Goal: Information Seeking & Learning: Learn about a topic

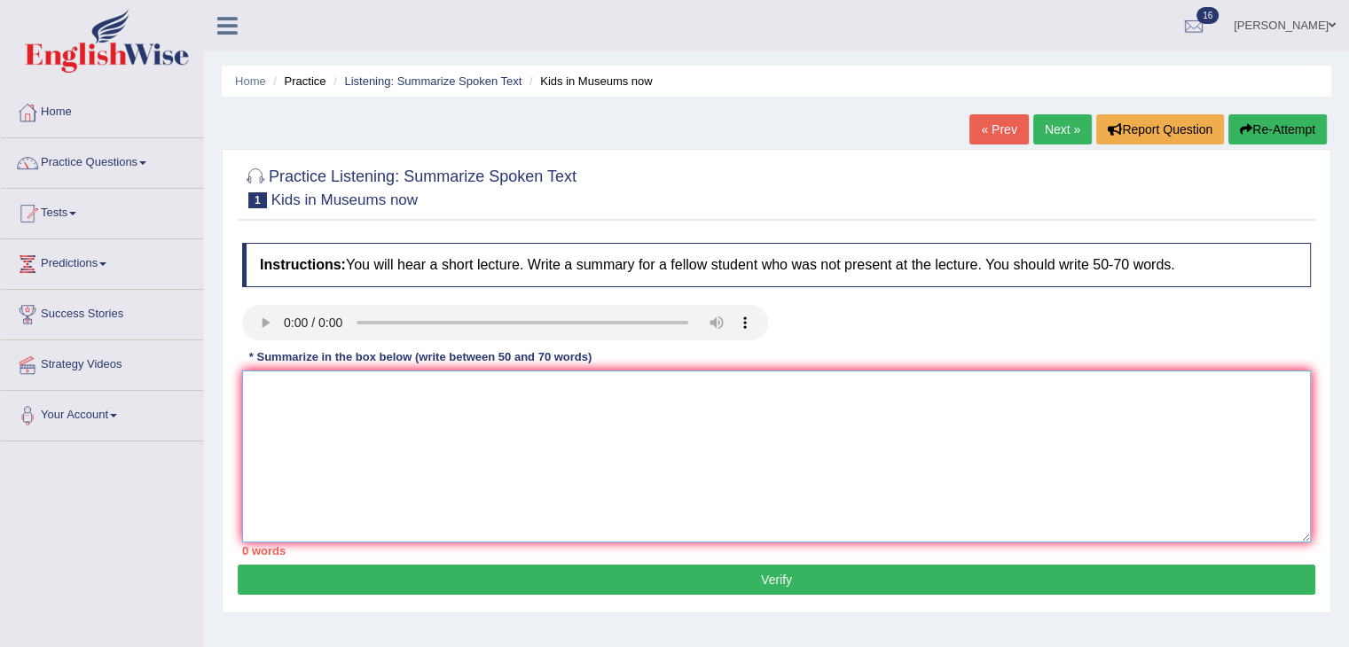
click at [534, 395] on textarea at bounding box center [776, 457] width 1069 height 172
paste textarea "A noteworthy point revealed in the lecture was about (keyword1/phrase1, keyword…"
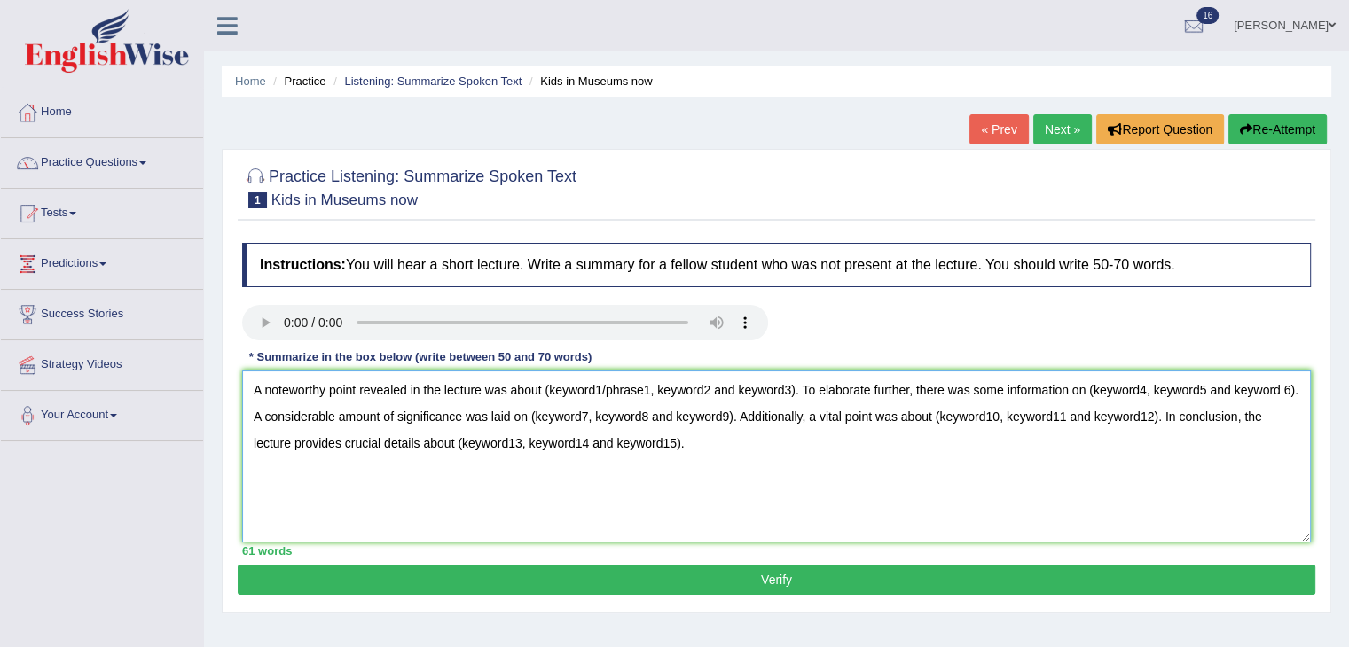
click at [793, 388] on textarea "A noteworthy point revealed in the lecture was about (keyword1/phrase1, keyword…" at bounding box center [776, 457] width 1069 height 172
click at [264, 416] on textarea "A noteworthy point revealed in the lecture was about museum which is locted in …" at bounding box center [776, 457] width 1069 height 172
click at [1296, 387] on textarea "A noteworthy point revealed in the lecture was about museum which is locted in …" at bounding box center [776, 457] width 1069 height 172
click at [348, 416] on textarea "A noteworthy point revealed in the lecture was about museum which is locted in …" at bounding box center [776, 457] width 1069 height 172
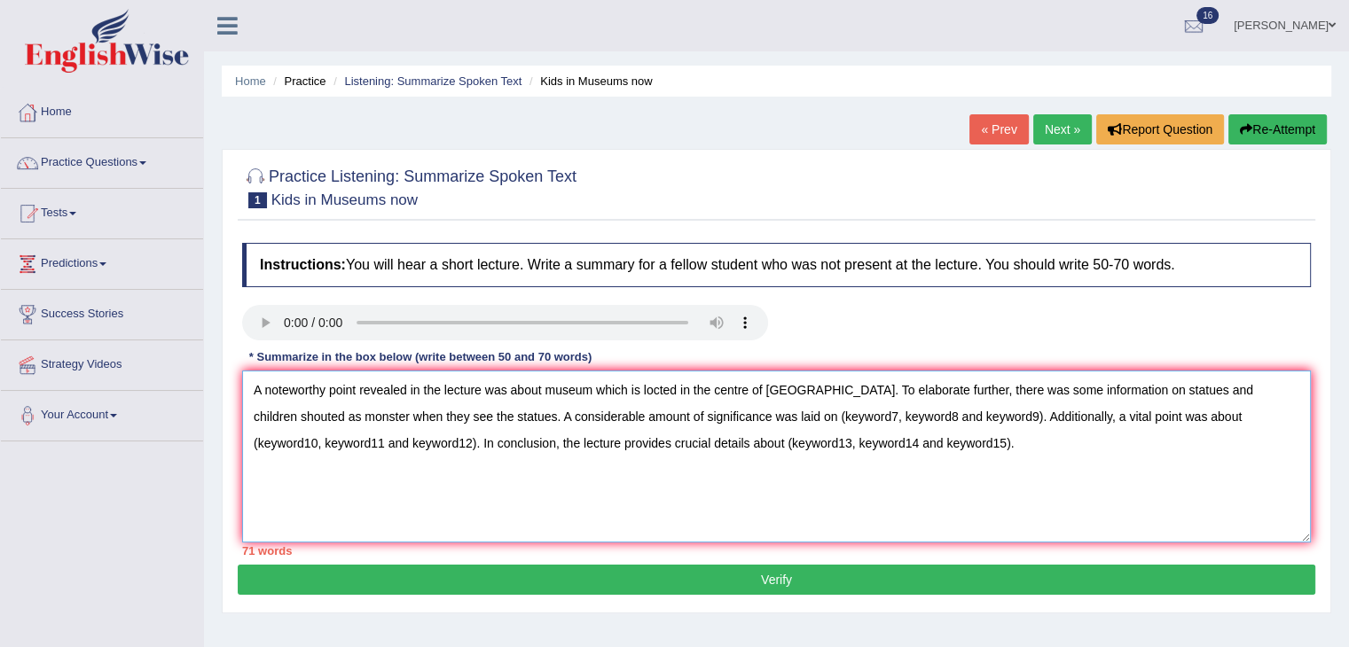
click at [928, 416] on textarea "A noteworthy point revealed in the lecture was about museum which is locted in …" at bounding box center [776, 457] width 1069 height 172
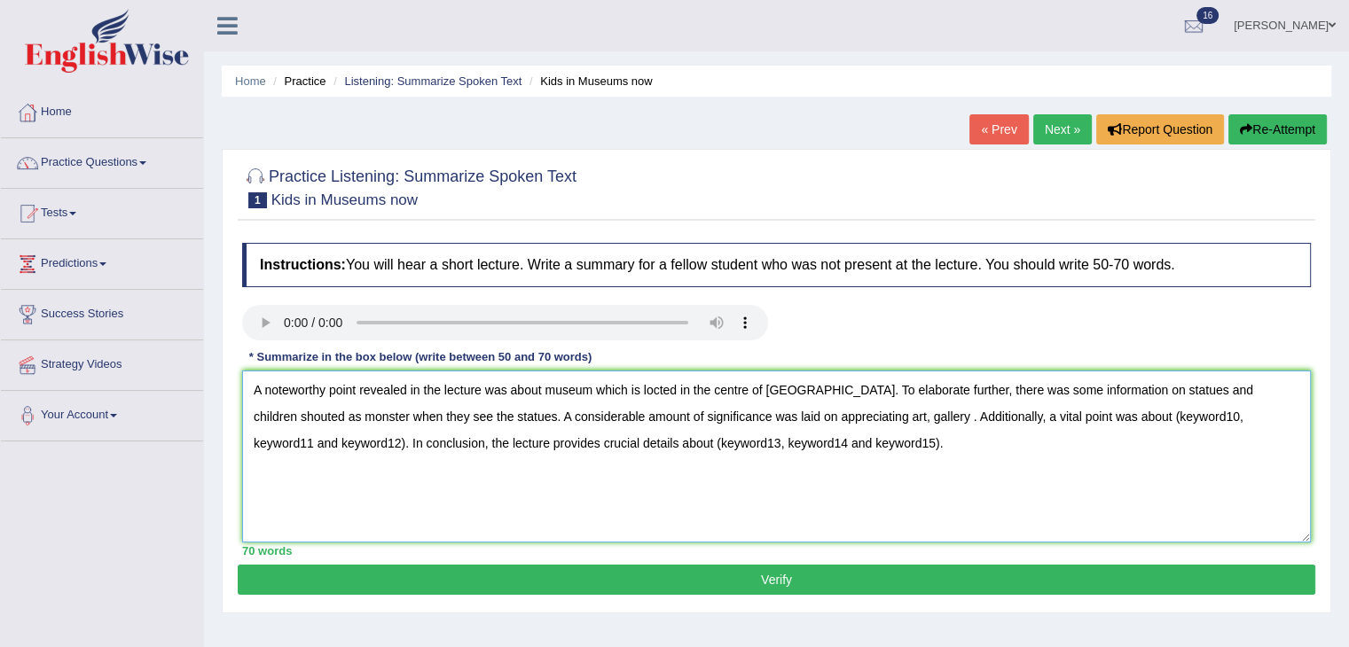
click at [822, 413] on textarea "A noteworthy point revealed in the lecture was about museum which is locted in …" at bounding box center [776, 457] width 1069 height 172
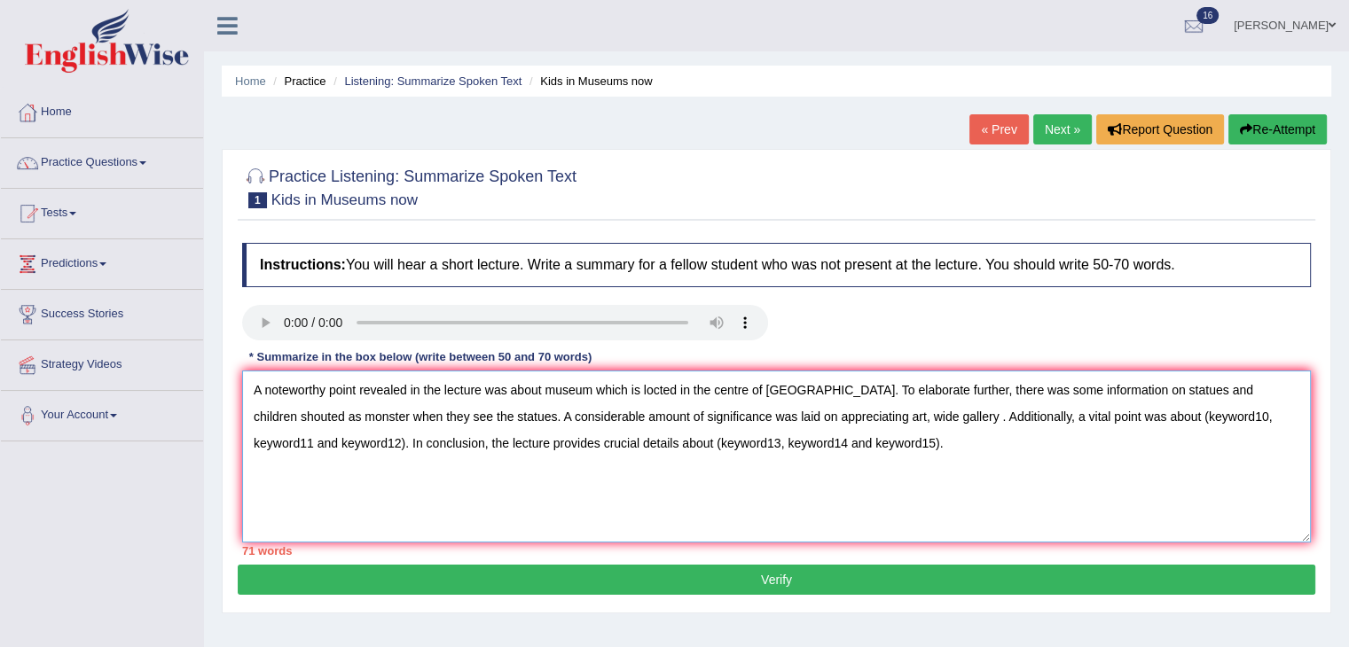
click at [888, 409] on textarea "A noteworthy point revealed in the lecture was about museum which is locted in …" at bounding box center [776, 457] width 1069 height 172
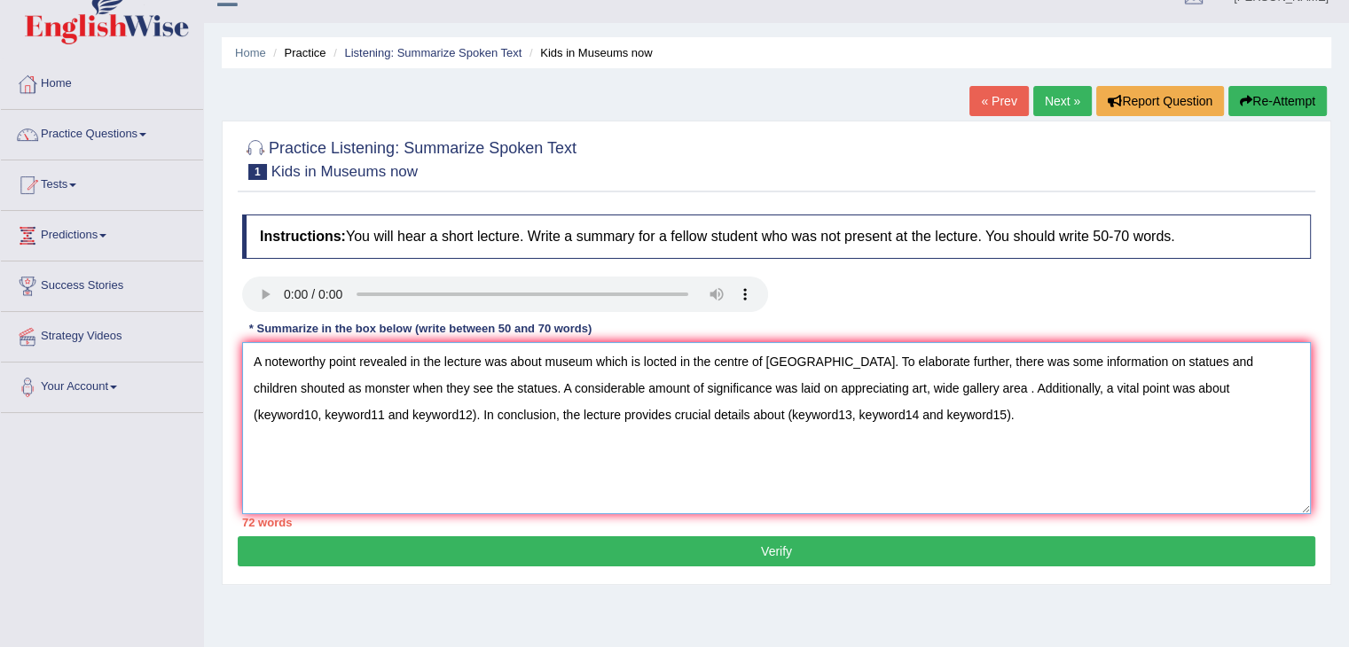
scroll to position [30, 0]
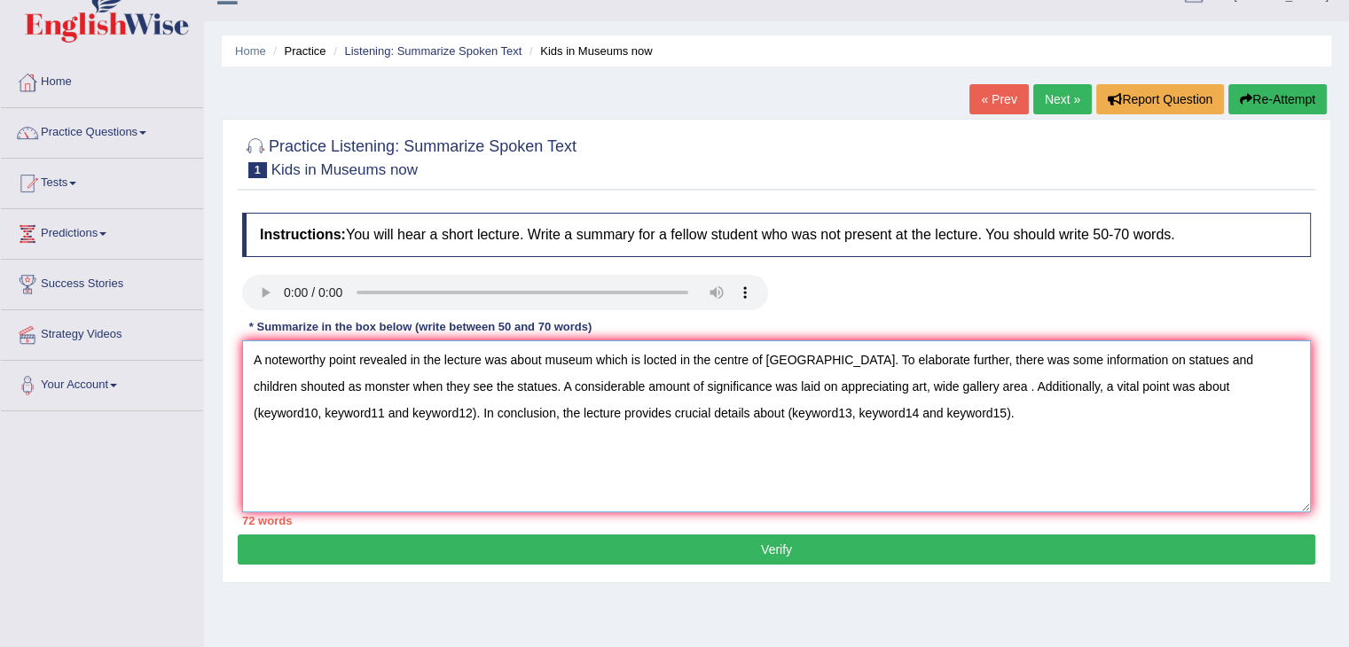
click at [322, 412] on textarea "A noteworthy point revealed in the lecture was about museum which is locted in …" at bounding box center [776, 427] width 1069 height 172
click at [766, 412] on textarea "A noteworthy point revealed in the lecture was about museum which is locted in …" at bounding box center [776, 427] width 1069 height 172
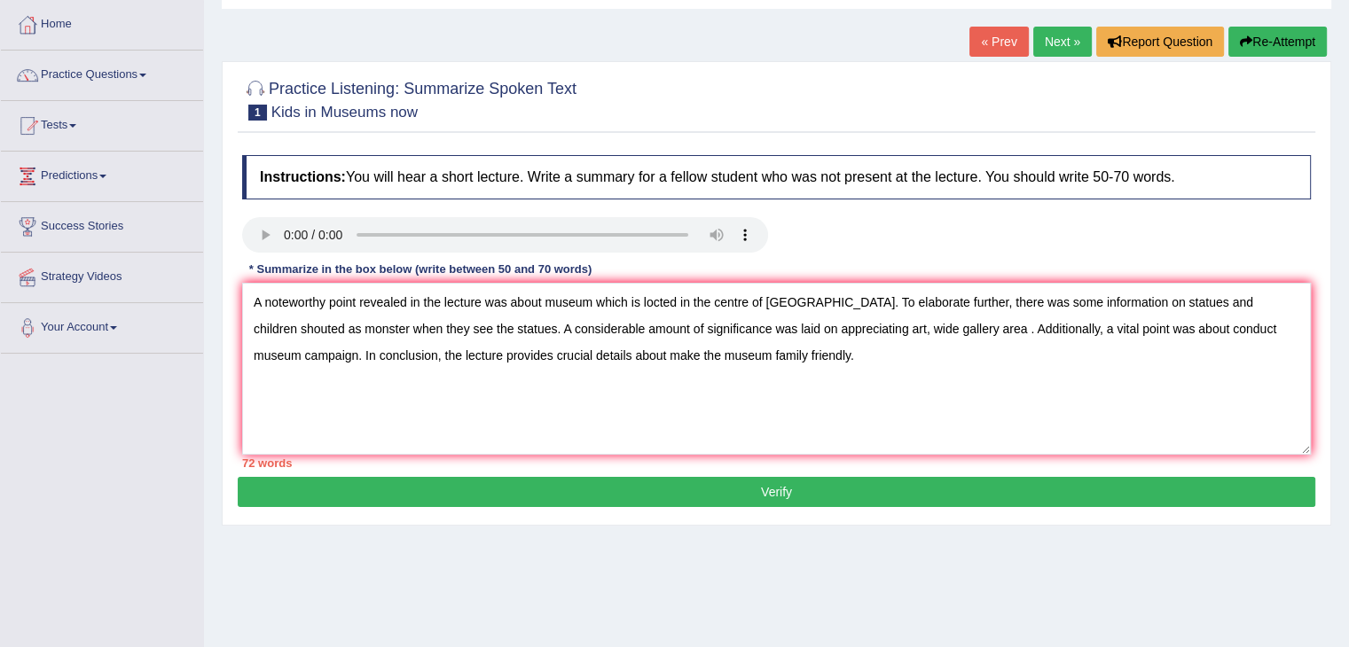
scroll to position [89, 0]
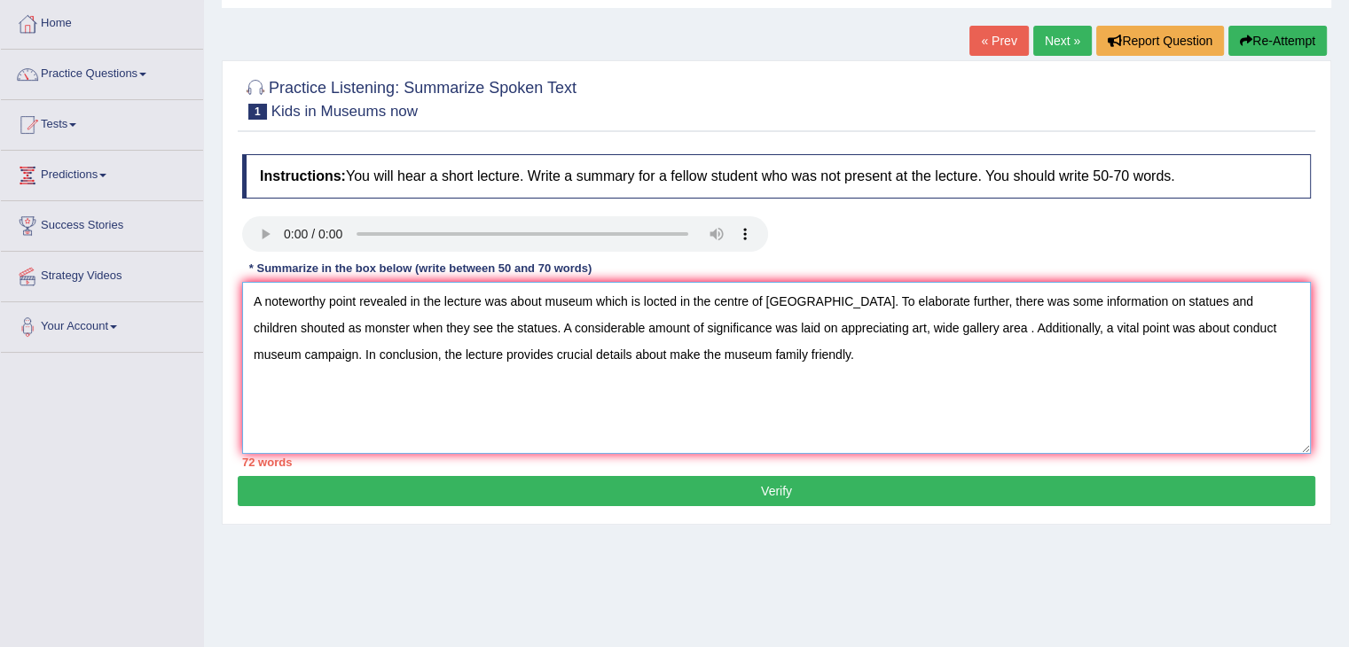
click at [384, 324] on textarea "A noteworthy point revealed in the lecture was about museum which is locted in …" at bounding box center [776, 368] width 1069 height 172
click at [448, 325] on textarea "A noteworthy point revealed in the lecture was about museum which is locted in …" at bounding box center [776, 368] width 1069 height 172
click at [830, 342] on textarea "A noteworthy point revealed in the lecture was about museum which is locted in …" at bounding box center [776, 368] width 1069 height 172
click at [685, 348] on textarea "A noteworthy point revealed in the lecture was about museum which is locted in …" at bounding box center [776, 368] width 1069 height 172
click at [1140, 301] on textarea "A noteworthy point revealed in the lecture was about museum which is locted in …" at bounding box center [776, 368] width 1069 height 172
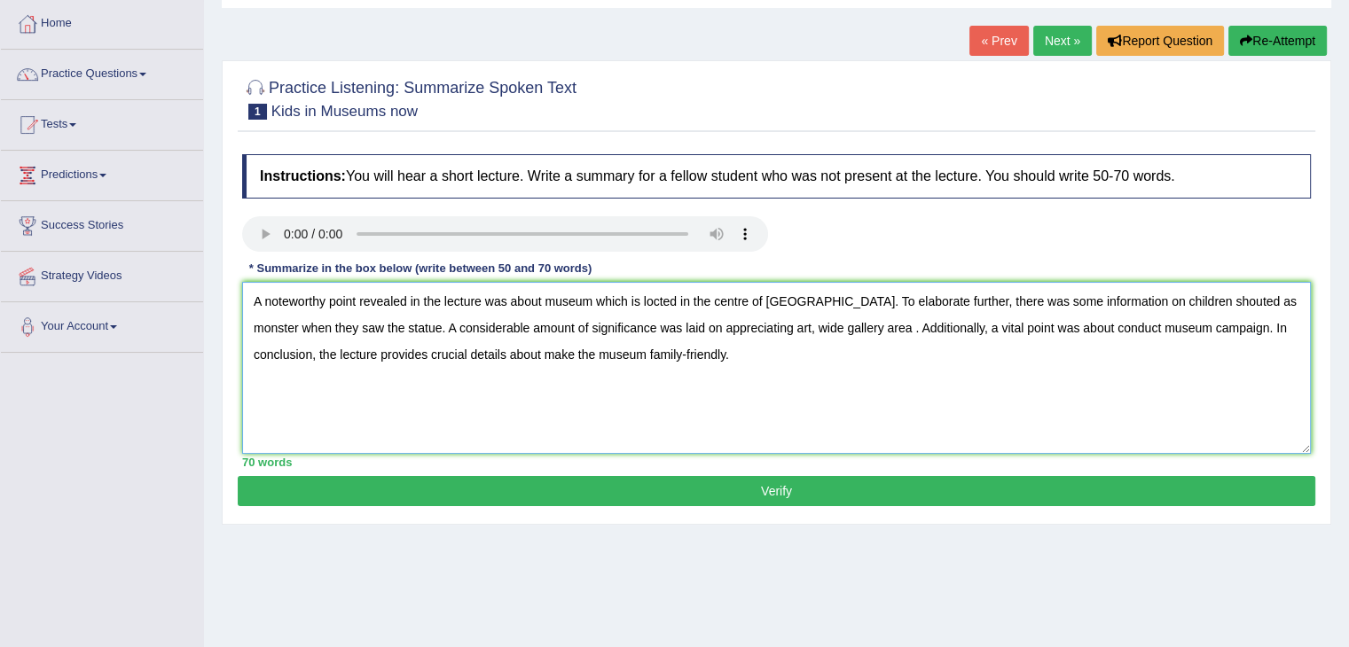
click at [1191, 300] on textarea "A noteworthy point revealed in the lecture was about museum which is locted in …" at bounding box center [776, 368] width 1069 height 172
click at [1210, 298] on textarea "A noteworthy point revealed in the lecture was about museum which is locted in …" at bounding box center [776, 368] width 1069 height 172
click at [734, 324] on textarea "A noteworthy point revealed in the lecture was about museum which is locted in …" at bounding box center [776, 368] width 1069 height 172
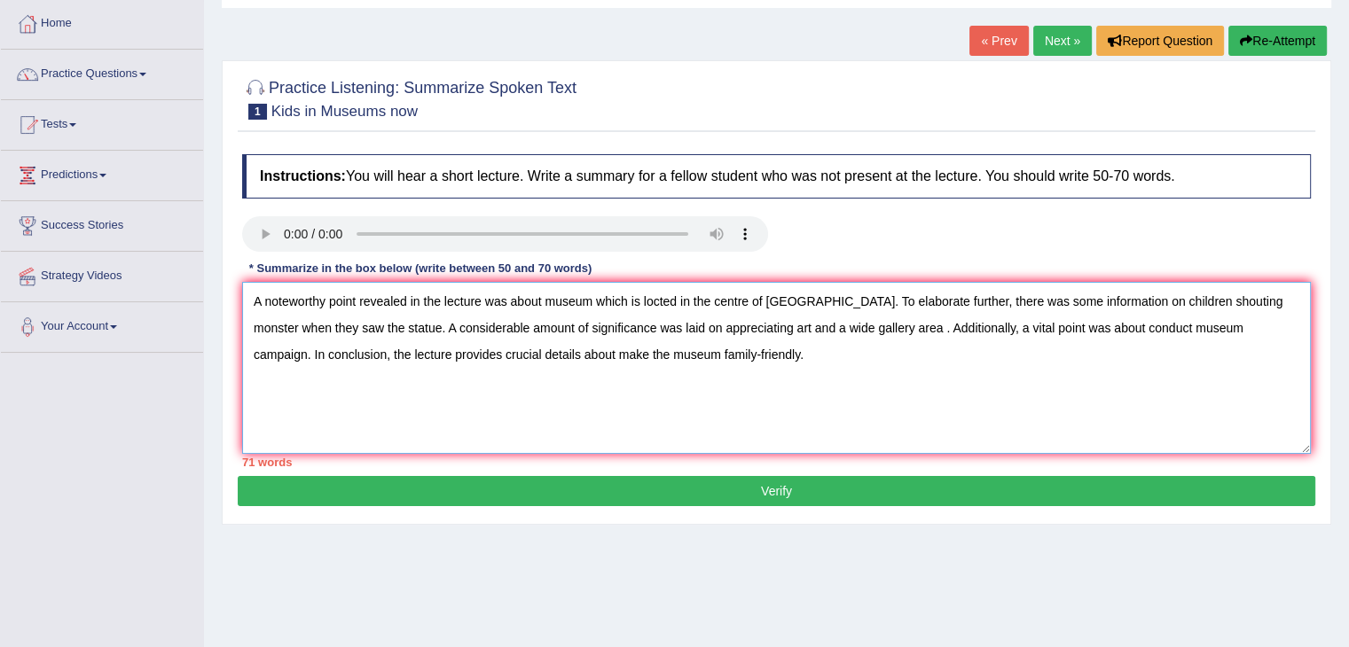
click at [1108, 324] on textarea "A noteworthy point revealed in the lecture was about museum which is locted in …" at bounding box center [776, 368] width 1069 height 172
click at [572, 348] on textarea "A noteworthy point revealed in the lecture was about museum which is locted in …" at bounding box center [776, 368] width 1069 height 172
click at [750, 360] on textarea "A noteworthy point revealed in the lecture was about museum which is locted in …" at bounding box center [776, 368] width 1069 height 172
click at [860, 327] on textarea "A noteworthy point revealed in the lecture was about museum which is locted in …" at bounding box center [776, 368] width 1069 height 172
click at [877, 328] on textarea "A noteworthy point revealed in the lecture was about museum which is locted in …" at bounding box center [776, 368] width 1069 height 172
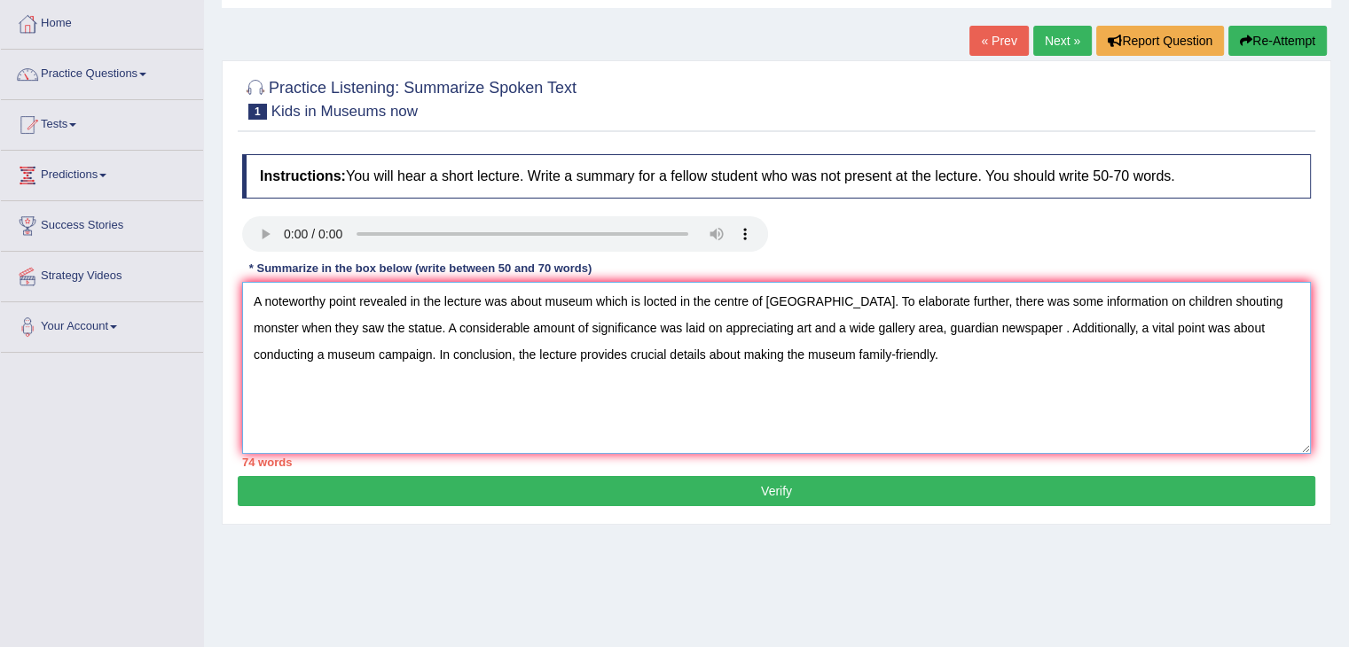
click at [361, 326] on textarea "A noteworthy point revealed in the lecture was about museum which is locted in …" at bounding box center [776, 368] width 1069 height 172
click at [983, 328] on textarea "A noteworthy point revealed in the lecture was about museum which is locted in …" at bounding box center [776, 368] width 1069 height 172
click at [1066, 329] on textarea "A noteworthy point revealed in the lecture was about museum which is locted in …" at bounding box center [776, 368] width 1069 height 172
click at [1055, 325] on textarea "A noteworthy point revealed in the lecture was about museum which is locted in …" at bounding box center [776, 368] width 1069 height 172
click at [1102, 361] on textarea "A noteworthy point revealed in the lecture was about museum which is locted in …" at bounding box center [776, 368] width 1069 height 172
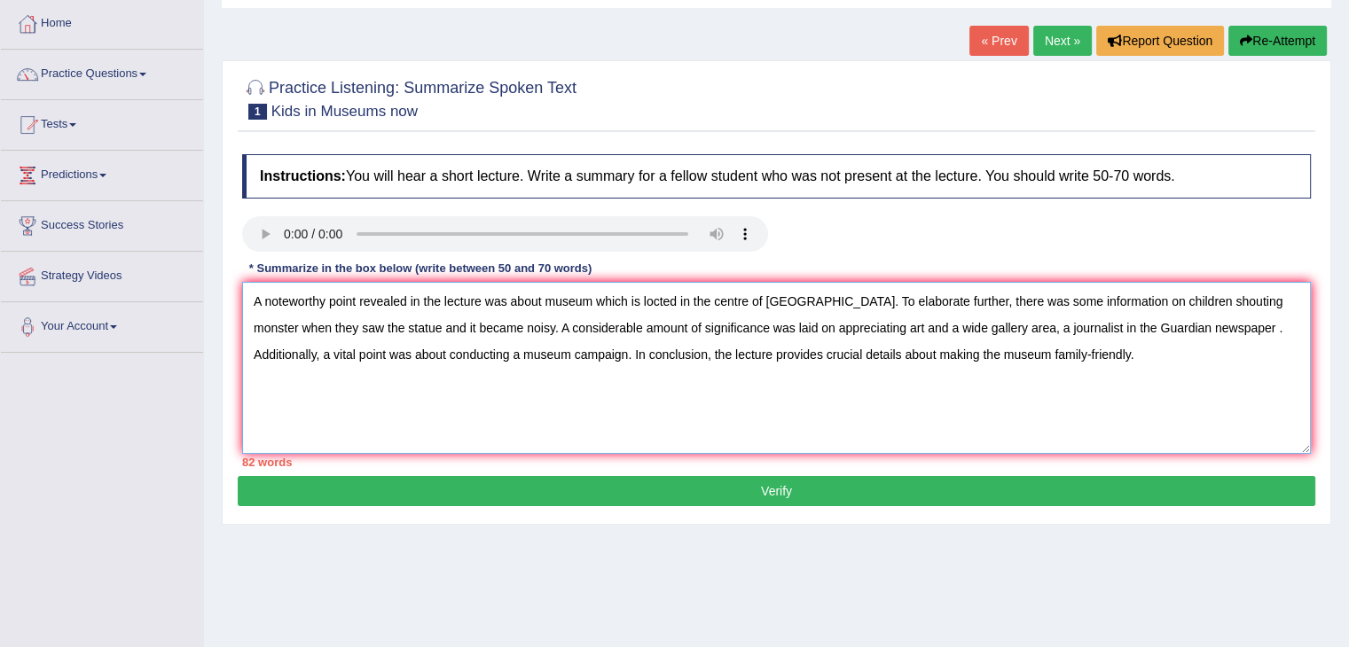
click at [1192, 327] on textarea "A noteworthy point revealed in the lecture was about museum which is locted in …" at bounding box center [776, 368] width 1069 height 172
click at [643, 298] on textarea "A noteworthy point revealed in the lecture was about museum which is locted in …" at bounding box center [776, 368] width 1069 height 172
click at [1291, 301] on textarea "A noteworthy point revealed in the lecture was about museum locted in the centr…" at bounding box center [776, 368] width 1069 height 172
click at [795, 329] on textarea "A noteworthy point revealed in the lecture was about museum locted in the centr…" at bounding box center [776, 368] width 1069 height 172
click at [1114, 320] on textarea "A noteworthy point revealed in the lecture was about museum locted in the centr…" at bounding box center [776, 368] width 1069 height 172
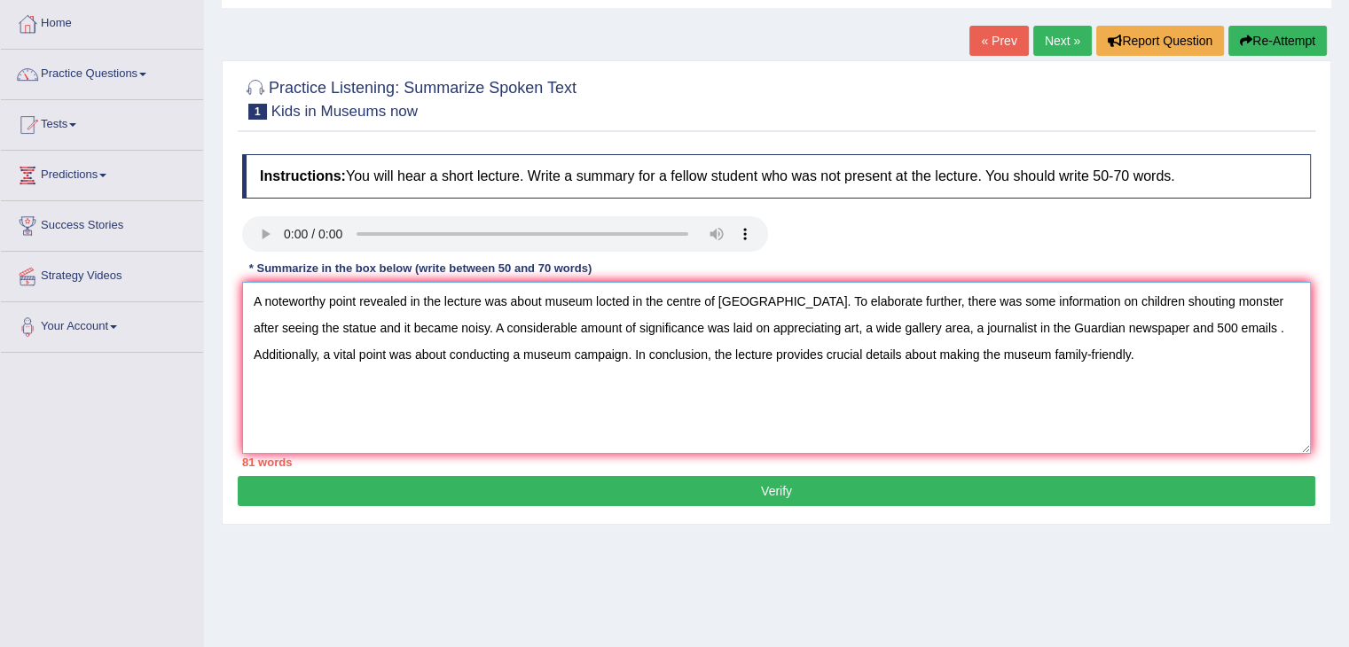
click at [1186, 324] on textarea "A noteworthy point revealed in the lecture was about museum locted in the centr…" at bounding box center [776, 368] width 1069 height 172
click at [681, 325] on textarea "A noteworthy point revealed in the lecture was about museum locted in the centr…" at bounding box center [776, 368] width 1069 height 172
click at [312, 325] on textarea "A noteworthy point revealed in the lecture was about museum locted in the centr…" at bounding box center [776, 368] width 1069 height 172
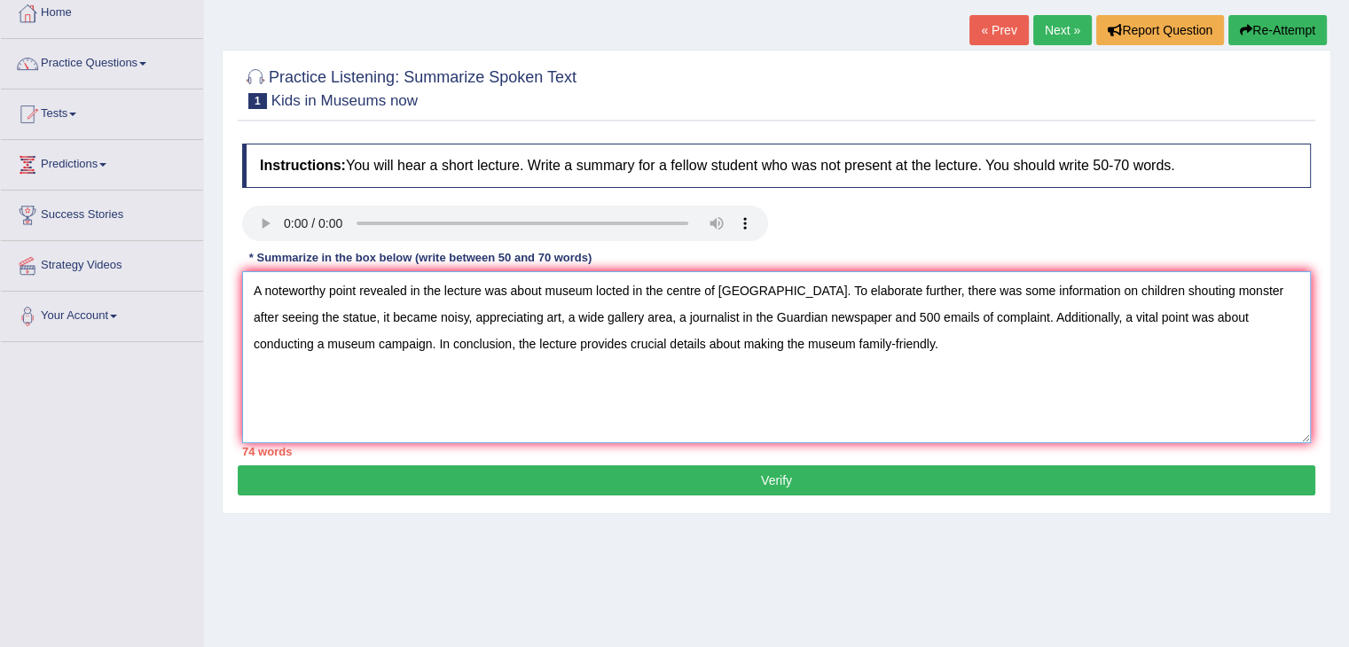
scroll to position [105, 0]
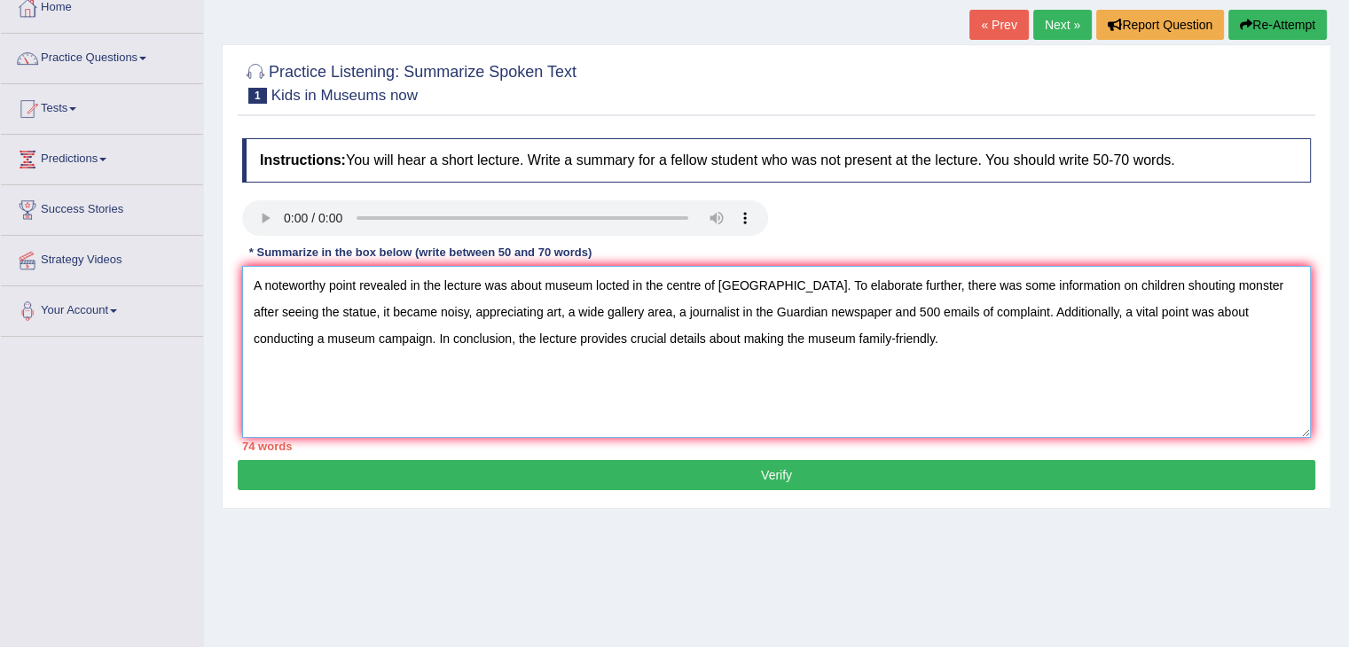
click at [1163, 311] on textarea "A noteworthy point revealed in the lecture was about museum locted in the centr…" at bounding box center [776, 352] width 1069 height 172
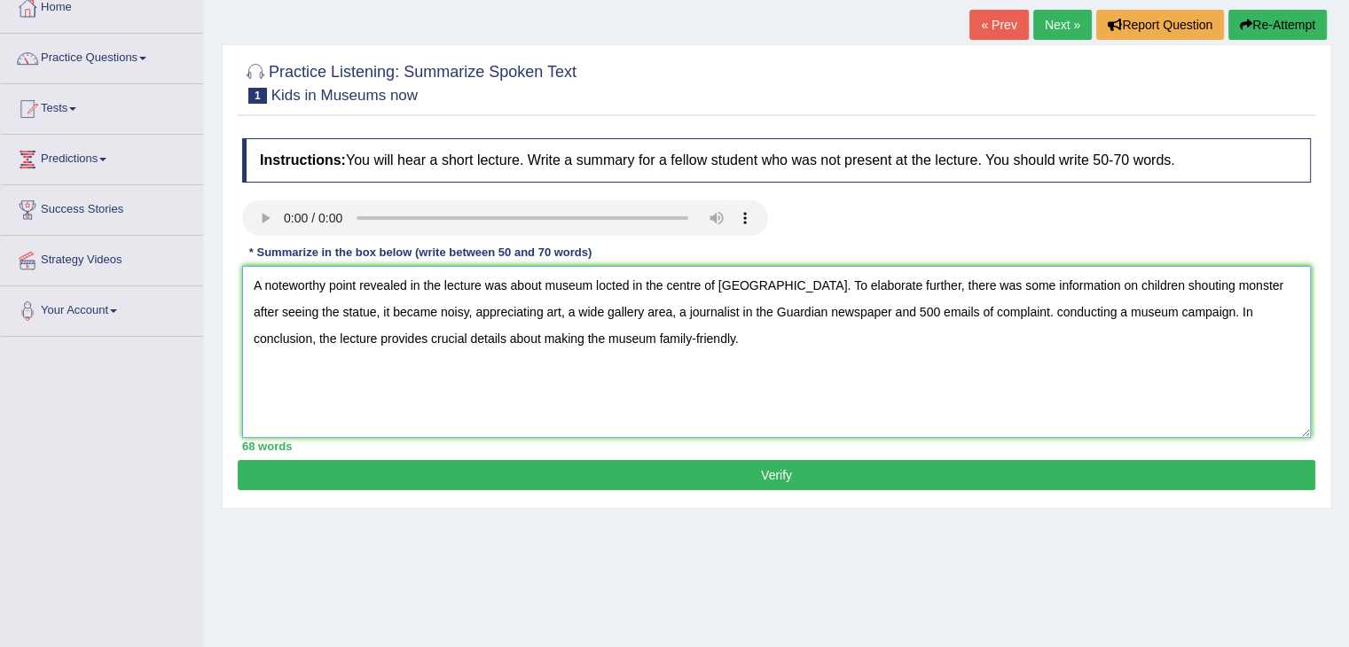
click at [962, 309] on textarea "A noteworthy point revealed in the lecture was about museum locted in the centr…" at bounding box center [776, 352] width 1069 height 172
click at [998, 306] on textarea "A noteworthy point revealed in the lecture was about museum locted in the centr…" at bounding box center [776, 352] width 1069 height 172
click at [828, 310] on textarea "A noteworthy point revealed in the lecture was about museum locted in the centr…" at bounding box center [776, 352] width 1069 height 172
click at [387, 309] on textarea "A noteworthy point revealed in the lecture was about museum locted in the centr…" at bounding box center [776, 352] width 1069 height 172
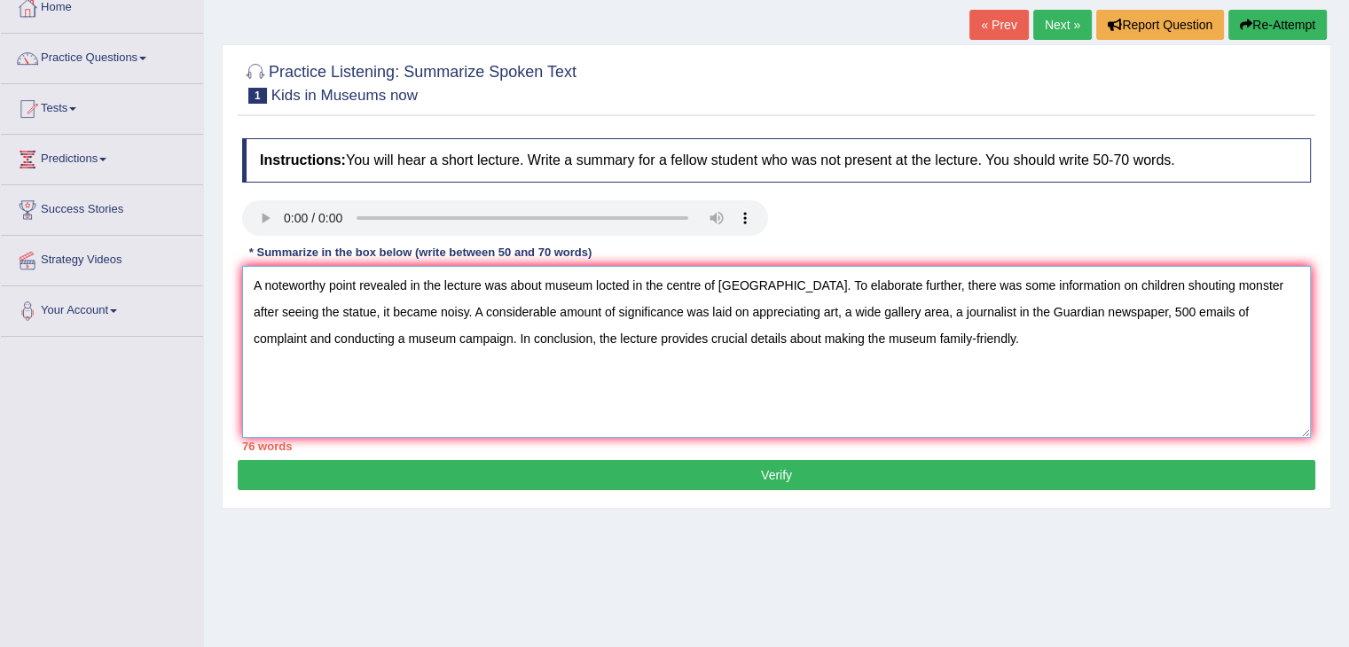
click at [1053, 284] on textarea "A noteworthy point revealed in the lecture was about museum locted in the centr…" at bounding box center [776, 352] width 1069 height 172
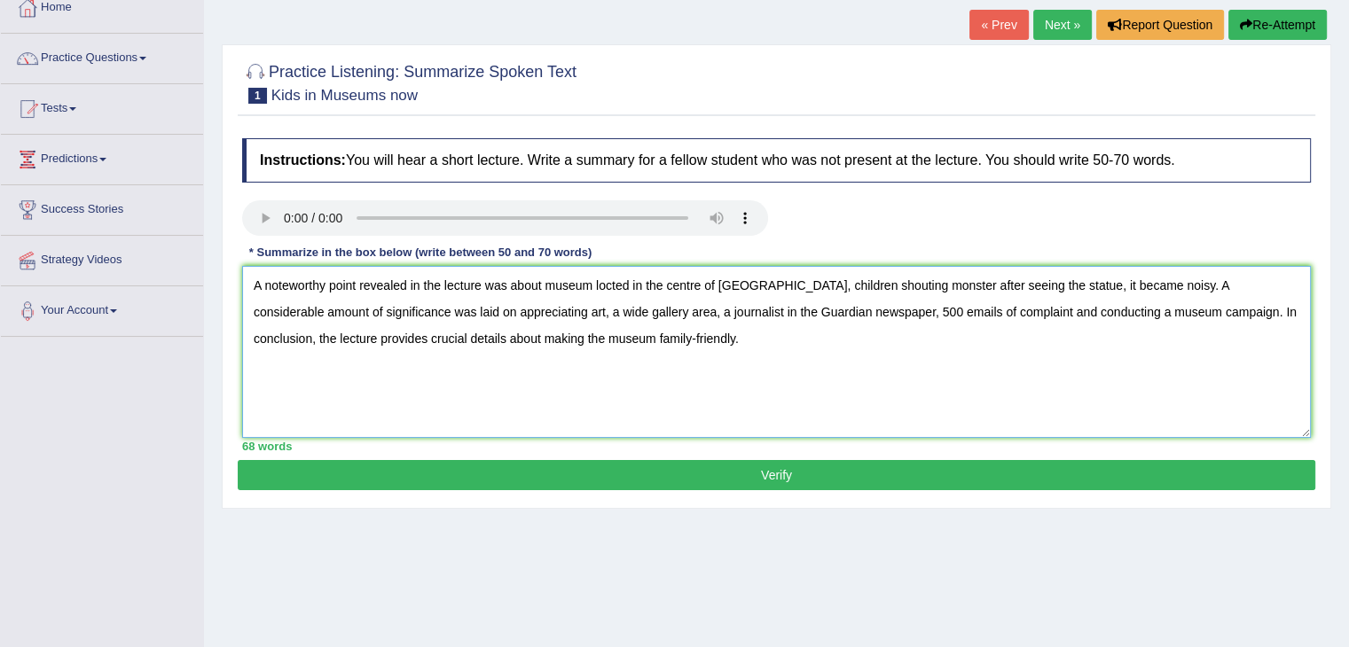
click at [834, 343] on textarea "A noteworthy point revealed in the lecture was about museum locted in the centr…" at bounding box center [776, 352] width 1069 height 172
click at [1039, 281] on textarea "A noteworthy point revealed in the lecture was about museum locted in the centr…" at bounding box center [776, 352] width 1069 height 172
type textarea "A noteworthy point revealed in the lecture was about museum locted in the centr…"
click at [787, 475] on button "Verify" at bounding box center [776, 475] width 1077 height 30
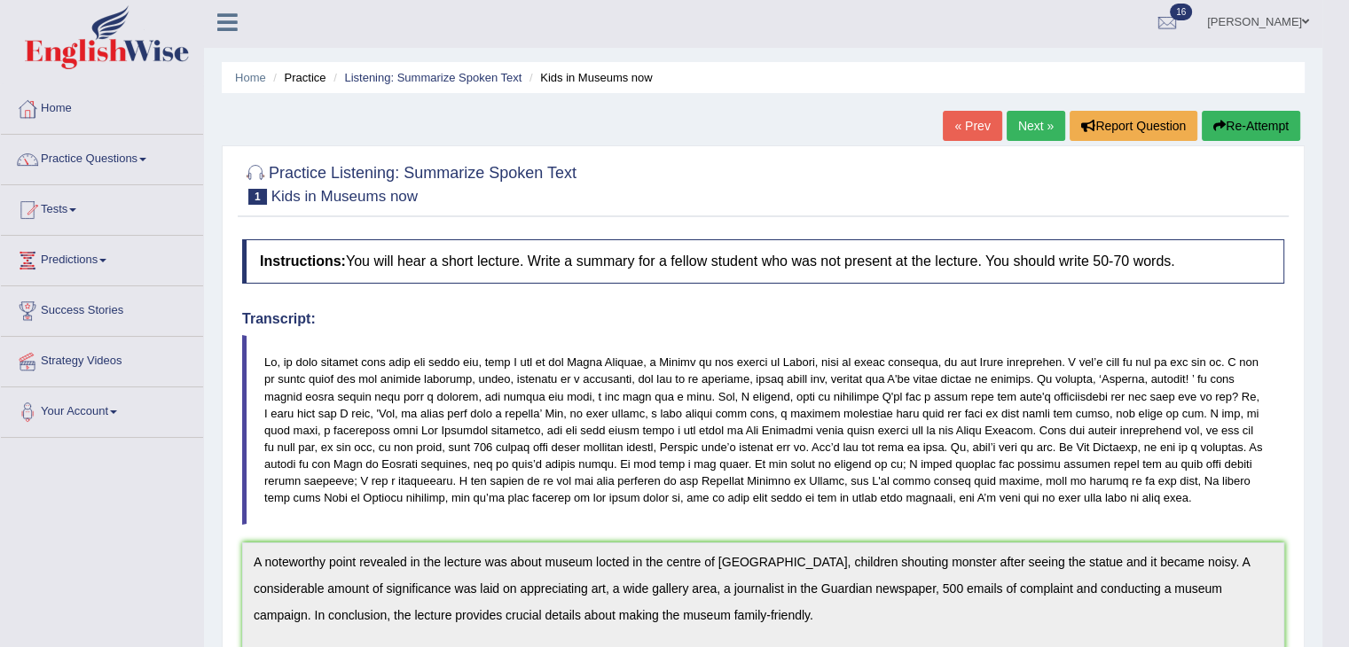
scroll to position [3, 0]
click at [1247, 130] on button "Re-Attempt" at bounding box center [1251, 127] width 98 height 30
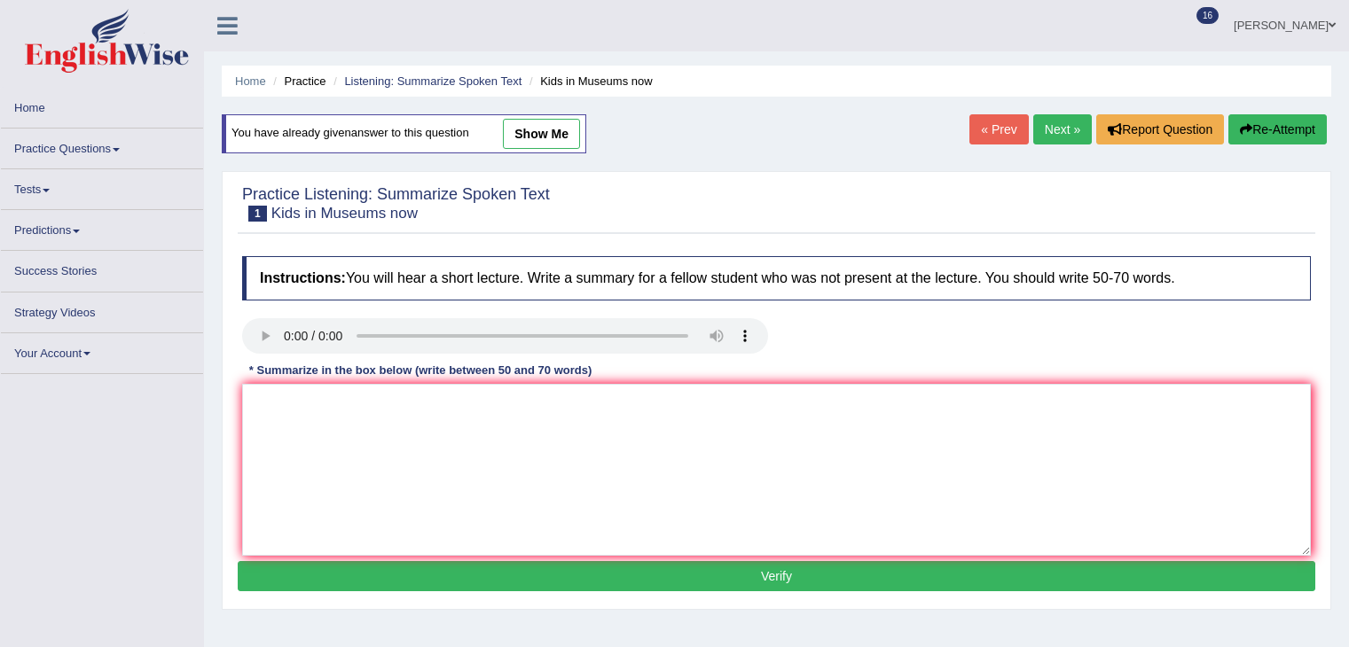
click at [468, 384] on textarea at bounding box center [776, 470] width 1069 height 172
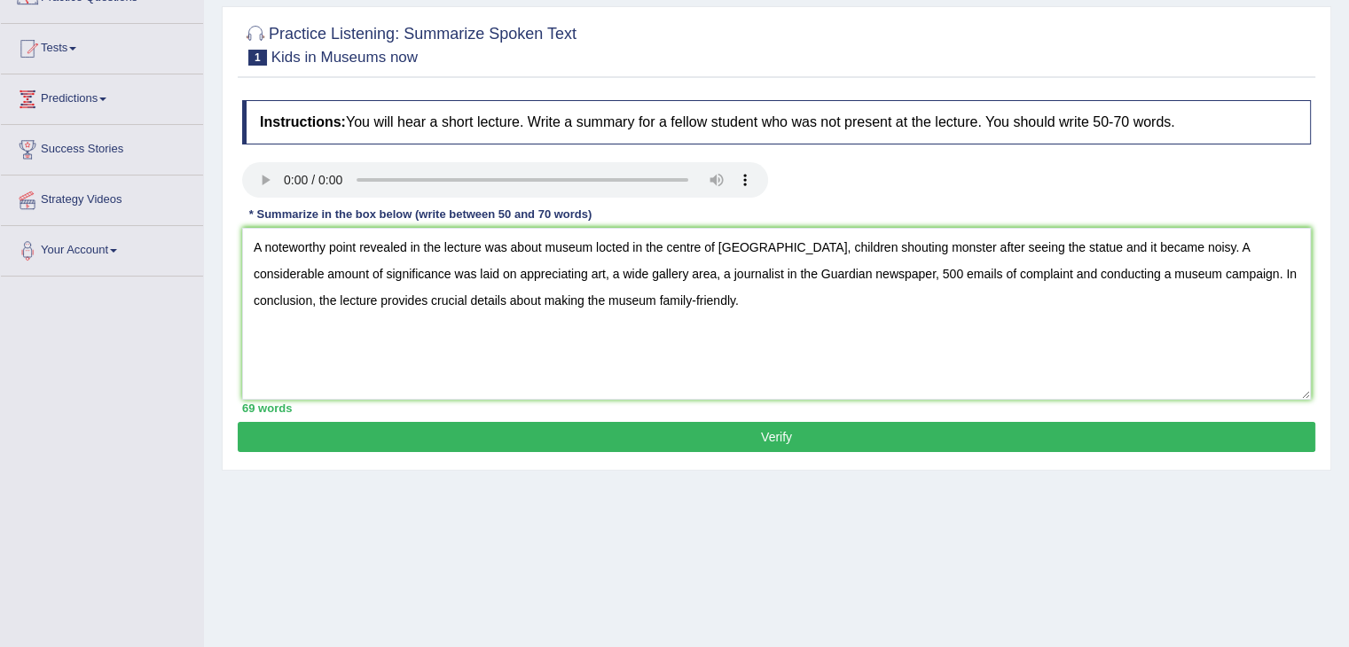
click at [613, 244] on textarea "A noteworthy point revealed in the lecture was about museum locted in the centr…" at bounding box center [776, 314] width 1069 height 172
click at [1045, 247] on textarea "A noteworthy point revealed in the lecture was about museum located in the cent…" at bounding box center [776, 314] width 1069 height 172
type textarea "A noteworthy point revealed in the lecture was about museum located in the cent…"
click at [1039, 441] on button "Verify" at bounding box center [776, 437] width 1077 height 30
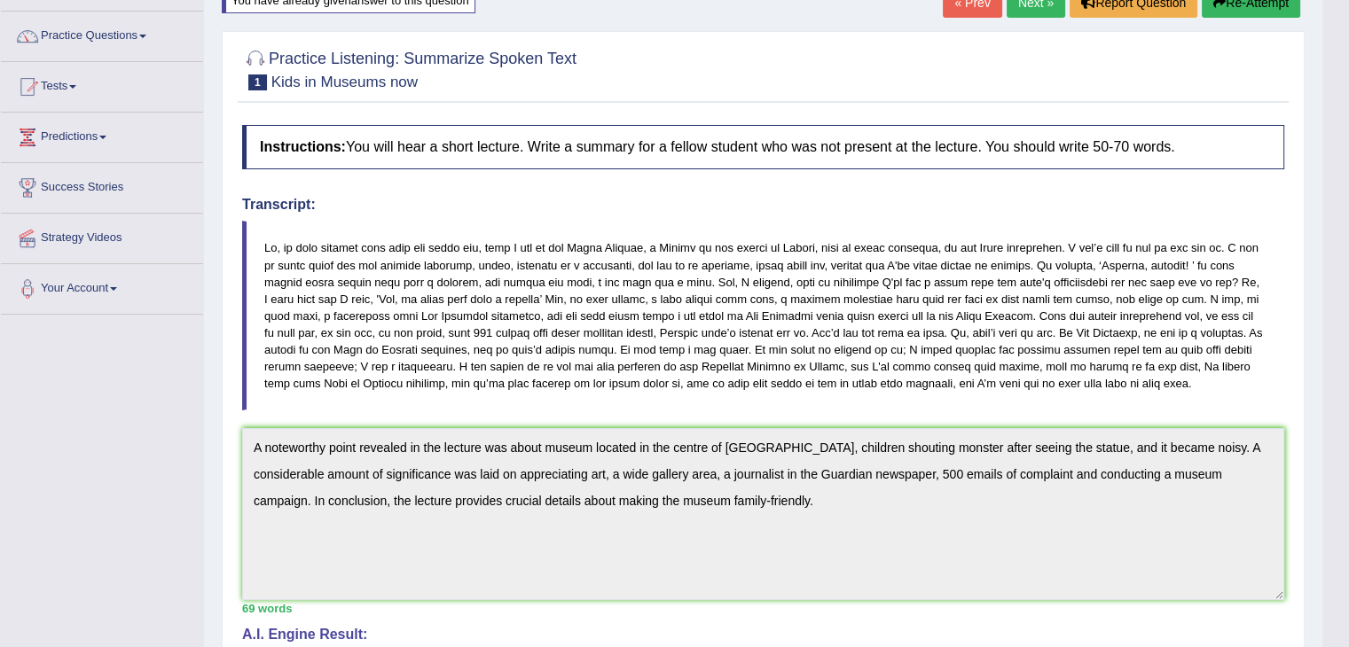
scroll to position [125, 0]
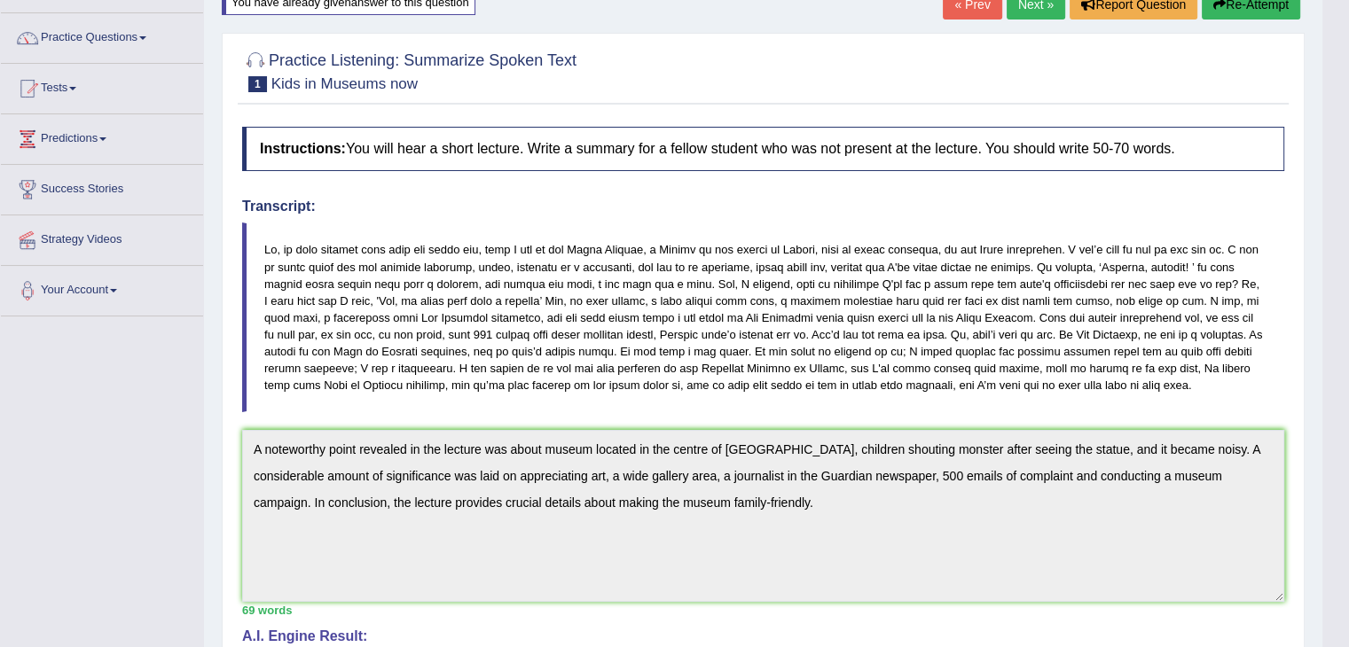
click at [1221, 12] on button "Re-Attempt" at bounding box center [1251, 4] width 98 height 30
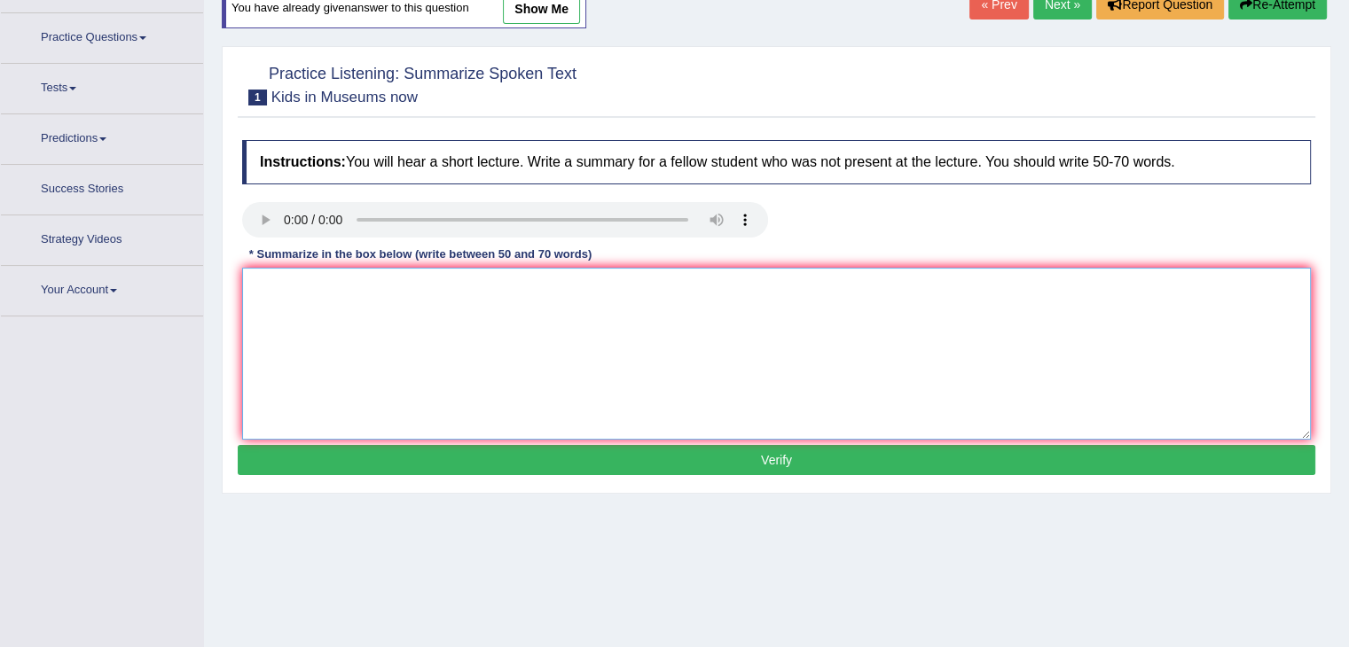
click at [404, 289] on textarea at bounding box center [776, 354] width 1069 height 172
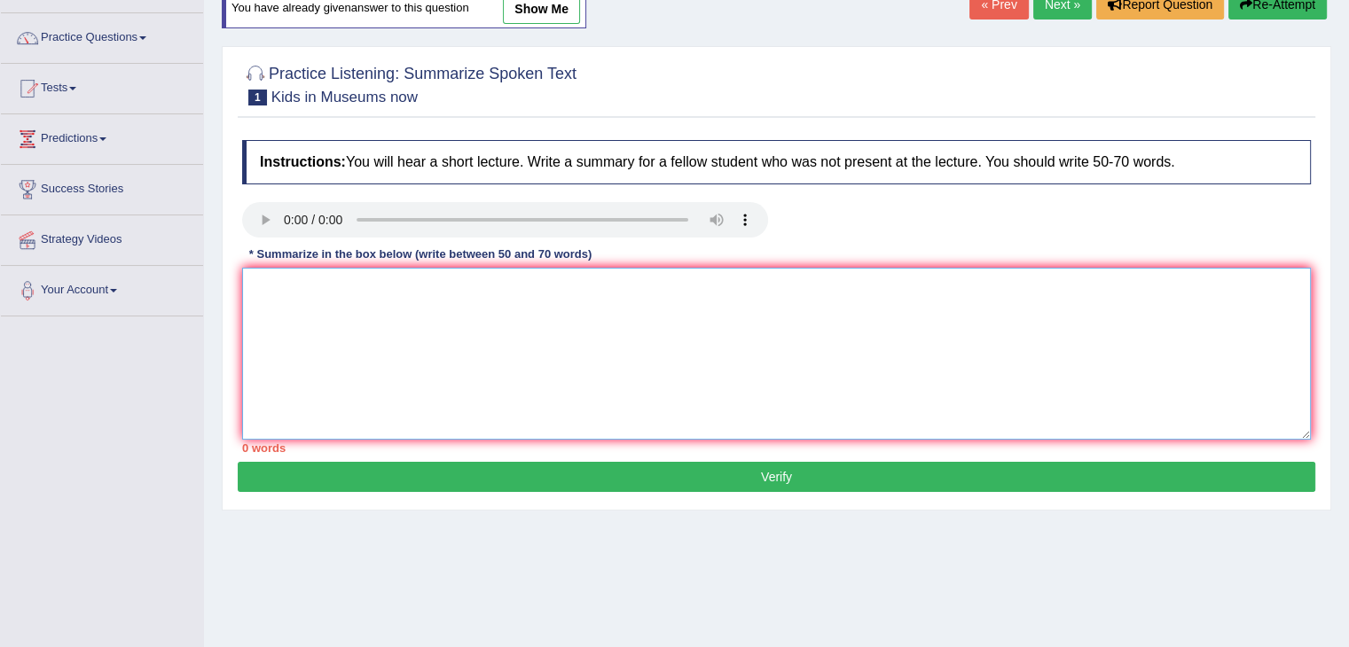
paste textarea "A noteworthy point revealed in the lecture was about museum located in the cent…"
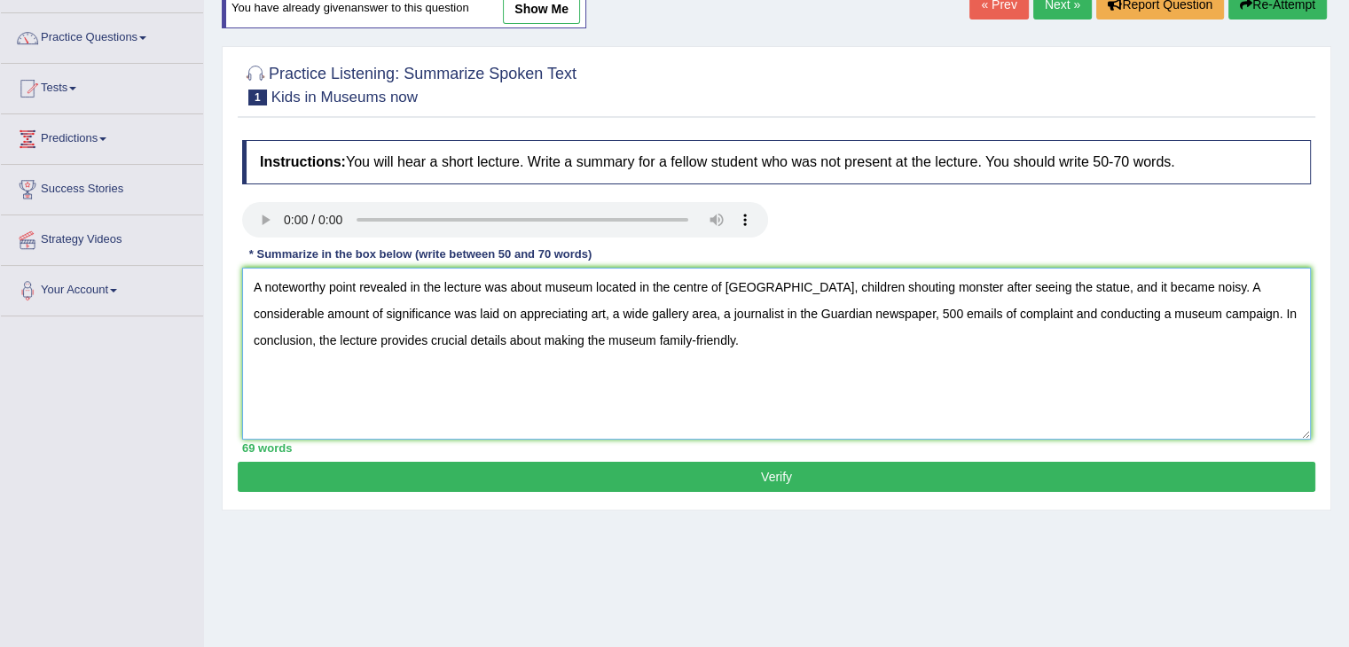
click at [1072, 280] on textarea "A noteworthy point revealed in the lecture was about museum located in the cent…" at bounding box center [776, 354] width 1069 height 172
type textarea "A noteworthy point revealed in the lecture was about museum located in the cent…"
click at [1045, 476] on button "Verify" at bounding box center [776, 477] width 1077 height 30
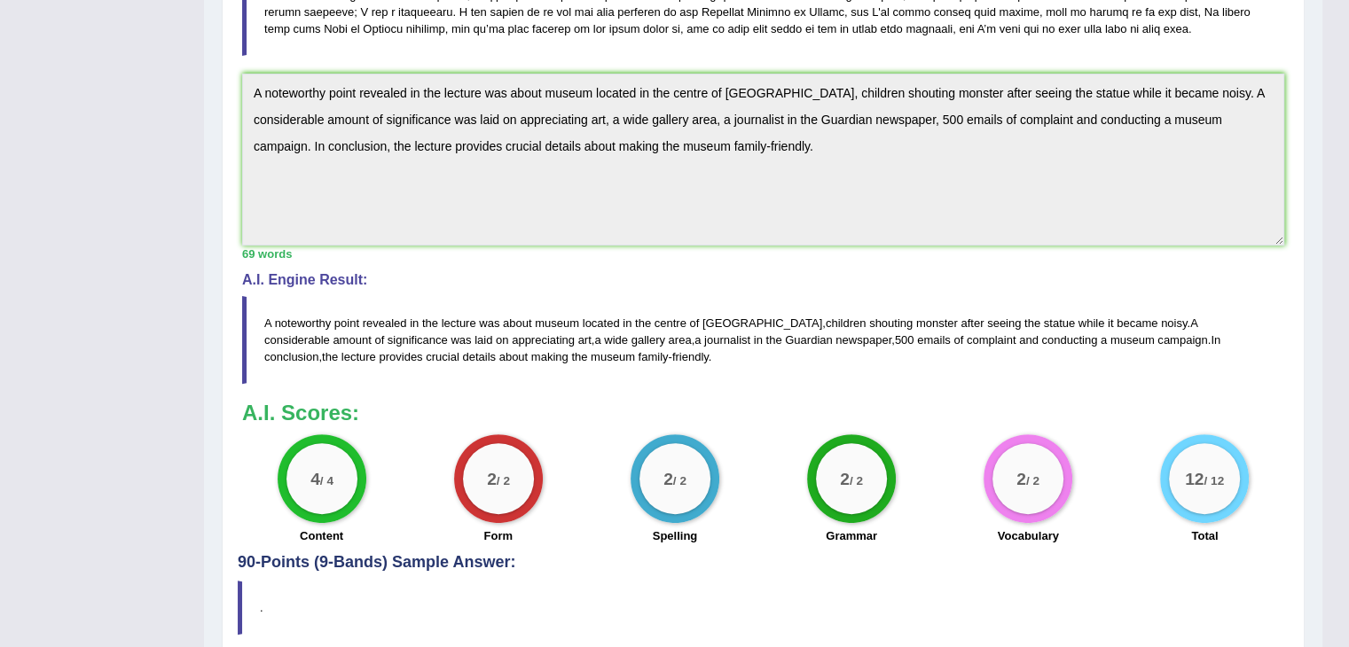
scroll to position [552, 0]
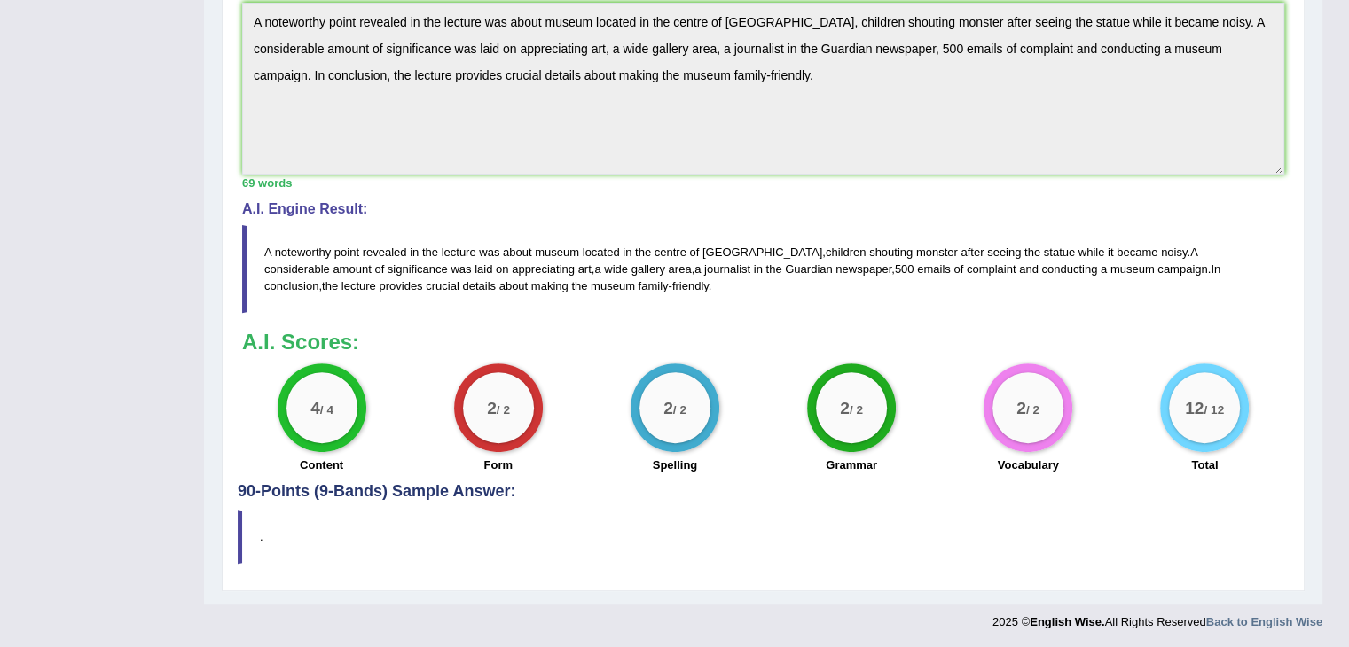
click at [638, 540] on blockquote "." at bounding box center [763, 537] width 1051 height 54
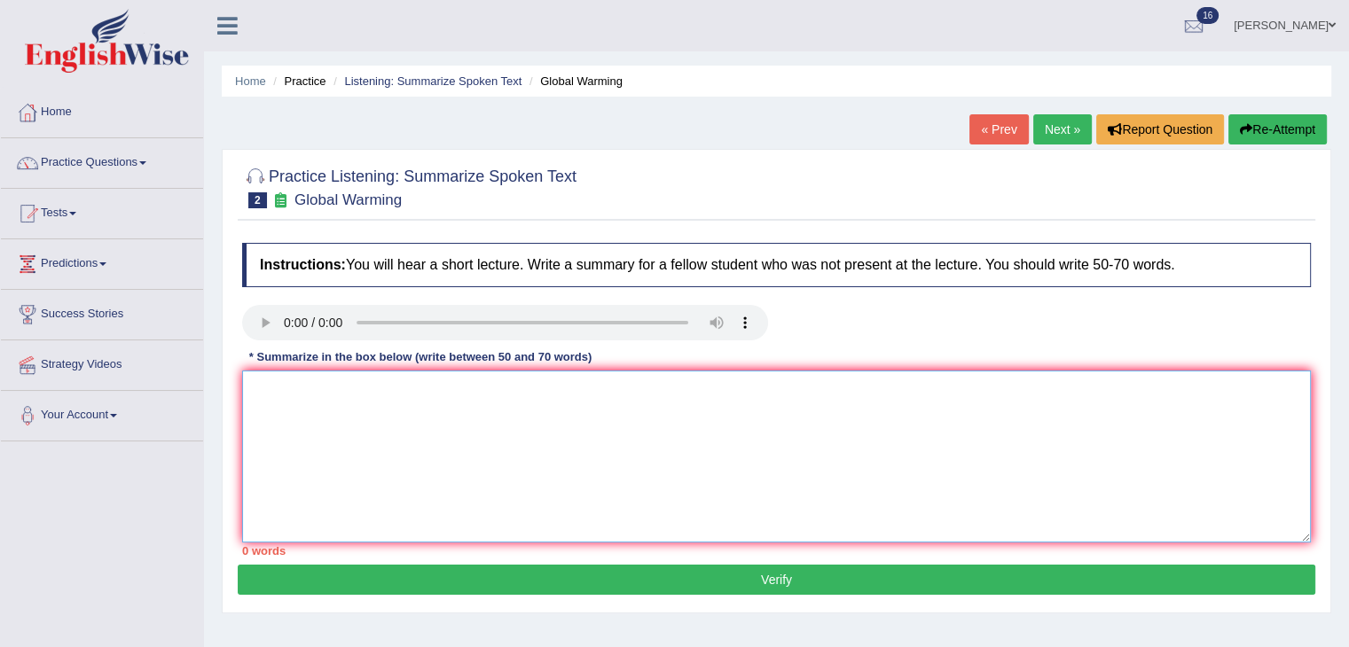
paste textarea "A noteworthy point revealed in the lecture was about (keyword1/phrase1, keyword…"
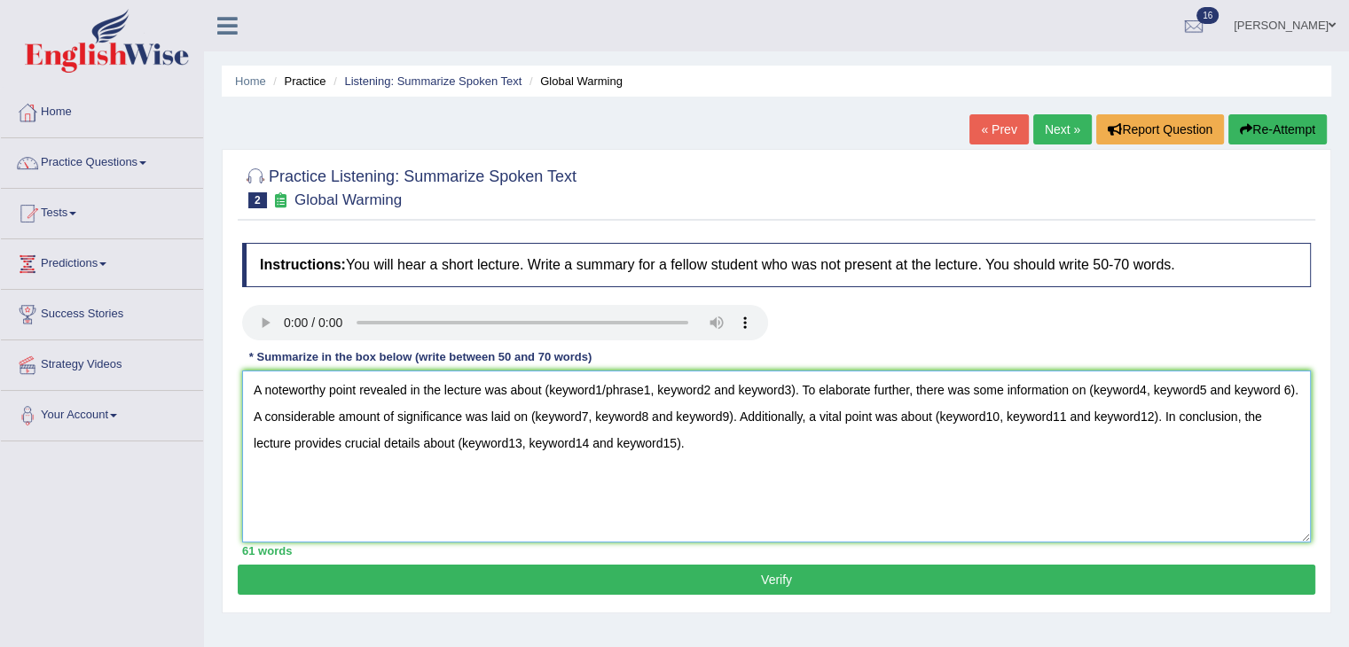
click at [794, 391] on textarea "A noteworthy point revealed in the lecture was about (keyword1/phrase1, keyword…" at bounding box center [776, 457] width 1069 height 172
click at [1257, 389] on textarea "A noteworthy point revealed in the lecture was about science based climate chan…" at bounding box center [776, 457] width 1069 height 172
click at [1099, 387] on textarea "A noteworthy point revealed in the lecture was about science based climate chan…" at bounding box center [776, 457] width 1069 height 172
click at [1145, 390] on textarea "A noteworthy point revealed in the lecture was about science based climate chan…" at bounding box center [776, 457] width 1069 height 172
click at [890, 413] on textarea "A noteworthy point revealed in the lecture was about science based climate chan…" at bounding box center [776, 457] width 1069 height 172
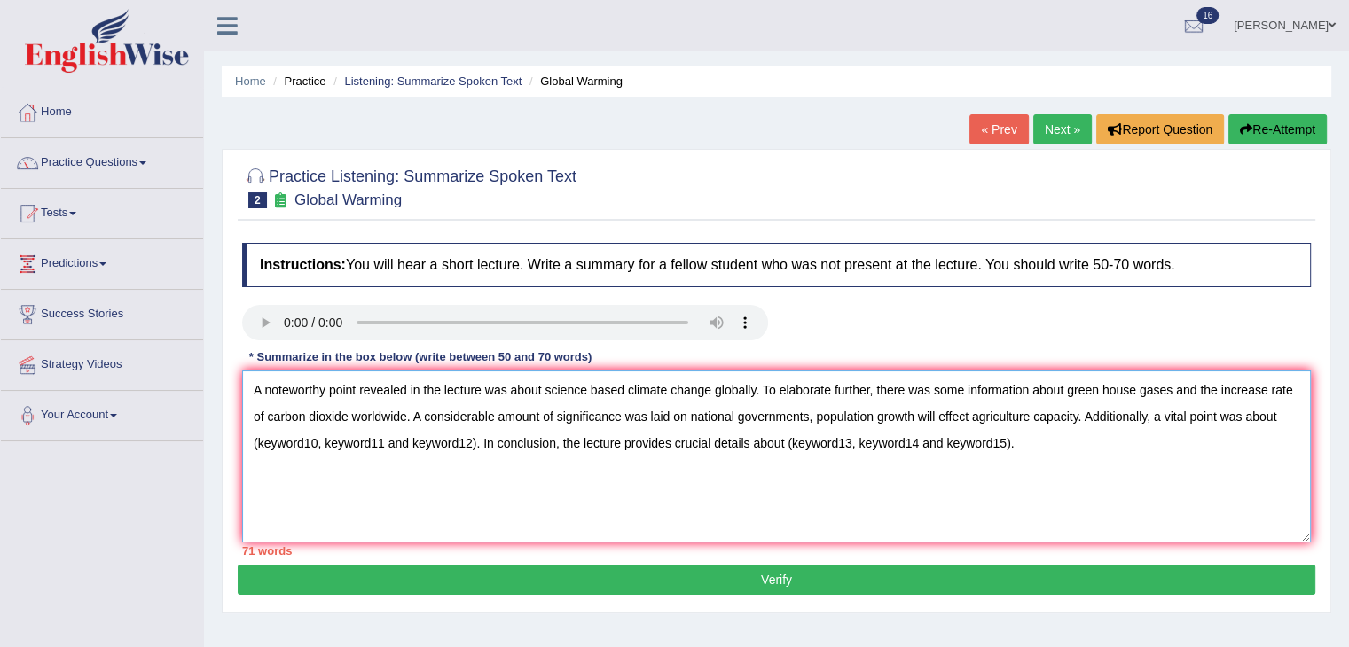
click at [474, 441] on textarea "A noteworthy point revealed in the lecture was about science based climate chan…" at bounding box center [776, 457] width 1069 height 172
click at [1004, 441] on textarea "A noteworthy point revealed in the lecture was about science based climate chan…" at bounding box center [776, 457] width 1069 height 172
click at [812, 414] on textarea "A noteworthy point revealed in the lecture was about science based climate chan…" at bounding box center [776, 457] width 1069 height 172
click at [811, 412] on textarea "A noteworthy point revealed in the lecture was about science based climate chan…" at bounding box center [776, 457] width 1069 height 172
drag, startPoint x: 1270, startPoint y: 442, endPoint x: 647, endPoint y: 357, distance: 628.3
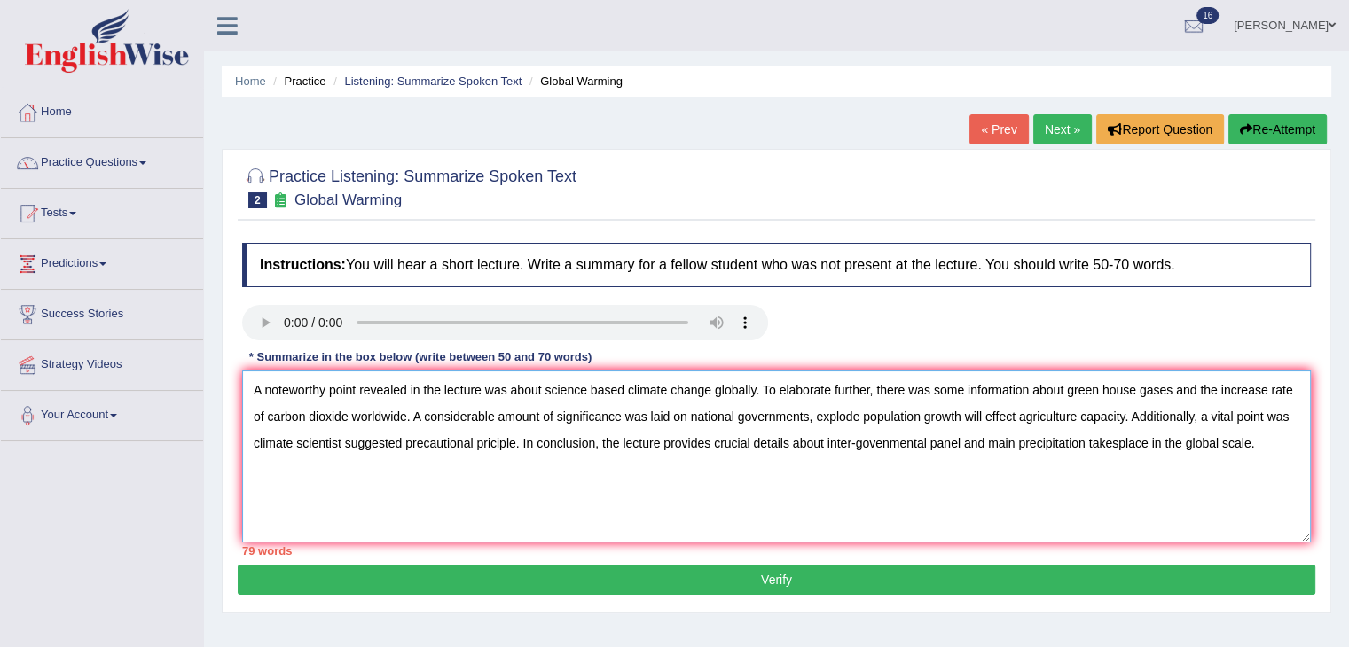
click at [647, 357] on div "Instructions: You will hear a short lecture. Write a summary for a fellow stude…" at bounding box center [776, 399] width 1077 height 331
click at [415, 460] on textarea "A noteworthy point revealed in the lecture was about science based climate chan…" at bounding box center [776, 457] width 1069 height 172
click at [1030, 387] on textarea "A noteworthy point revealed in the lecture was about science based climate chan…" at bounding box center [776, 457] width 1069 height 172
click at [1061, 391] on textarea "A noteworthy point revealed in the lecture was about science based climate chan…" at bounding box center [776, 457] width 1069 height 172
click at [867, 387] on textarea "A noteworthy point revealed in the lecture was about science based climate chan…" at bounding box center [776, 457] width 1069 height 172
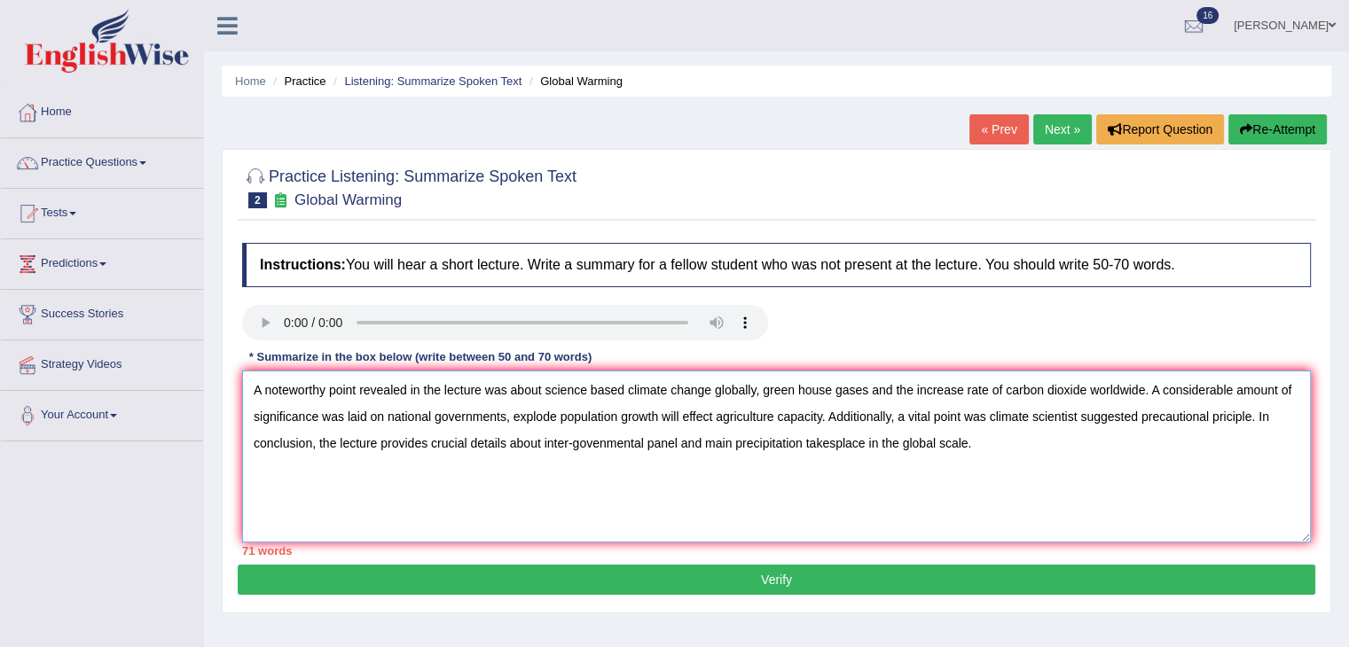
click at [919, 384] on textarea "A noteworthy point revealed in the lecture was about science based climate chan…" at bounding box center [776, 457] width 1069 height 172
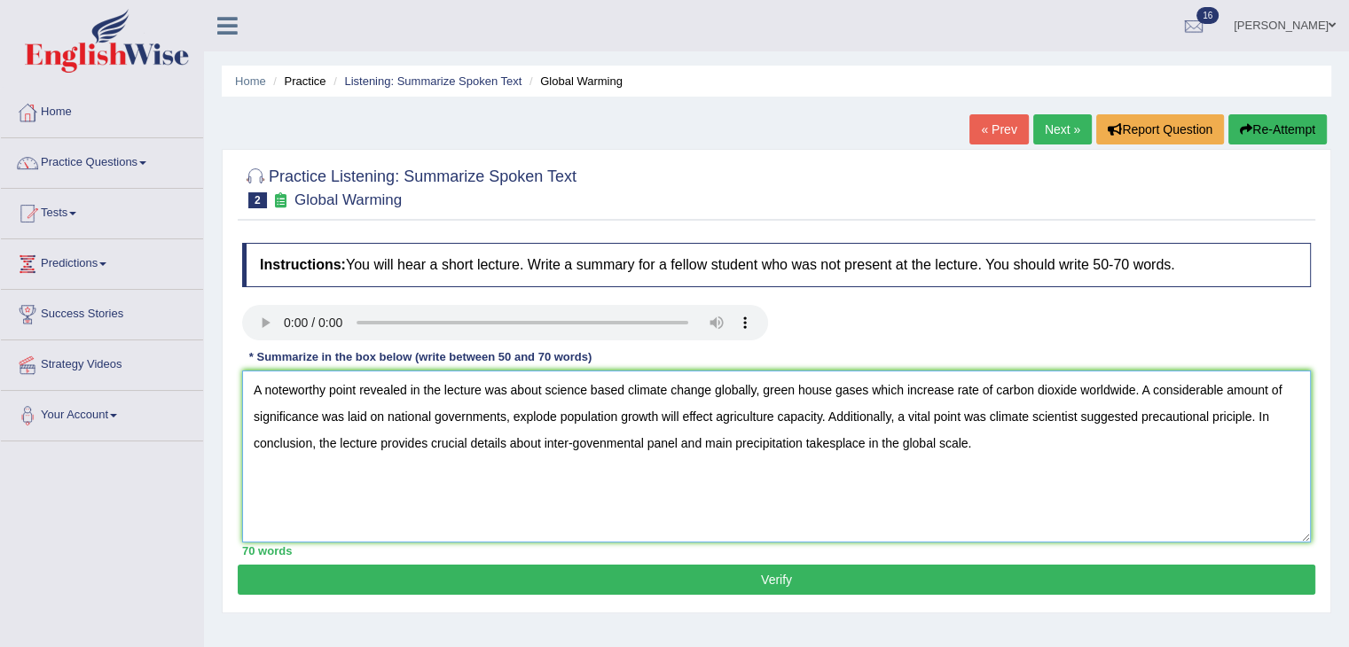
click at [951, 388] on textarea "A noteworthy point revealed in the lecture was about science based climate chan…" at bounding box center [776, 457] width 1069 height 172
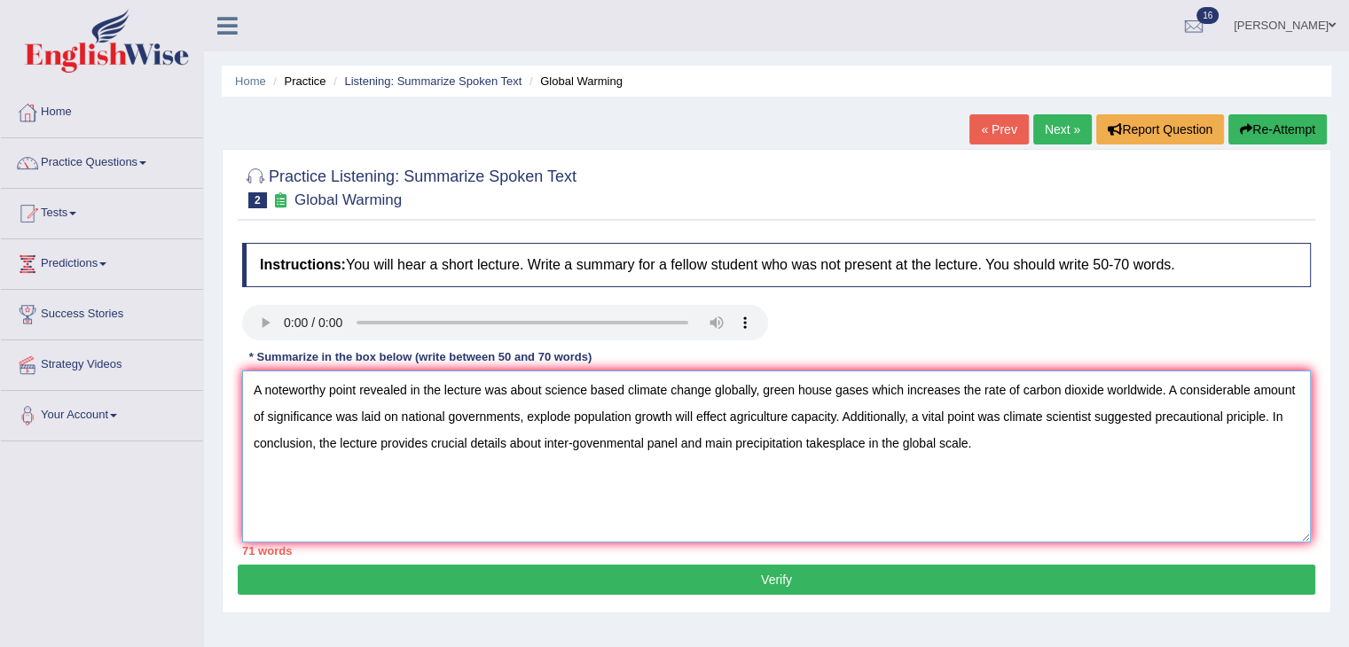
click at [1113, 462] on textarea "A noteworthy point revealed in the lecture was about science based climate chan…" at bounding box center [776, 457] width 1069 height 172
click at [795, 386] on textarea "A noteworthy point revealed in the lecture was about science based climate chan…" at bounding box center [776, 457] width 1069 height 172
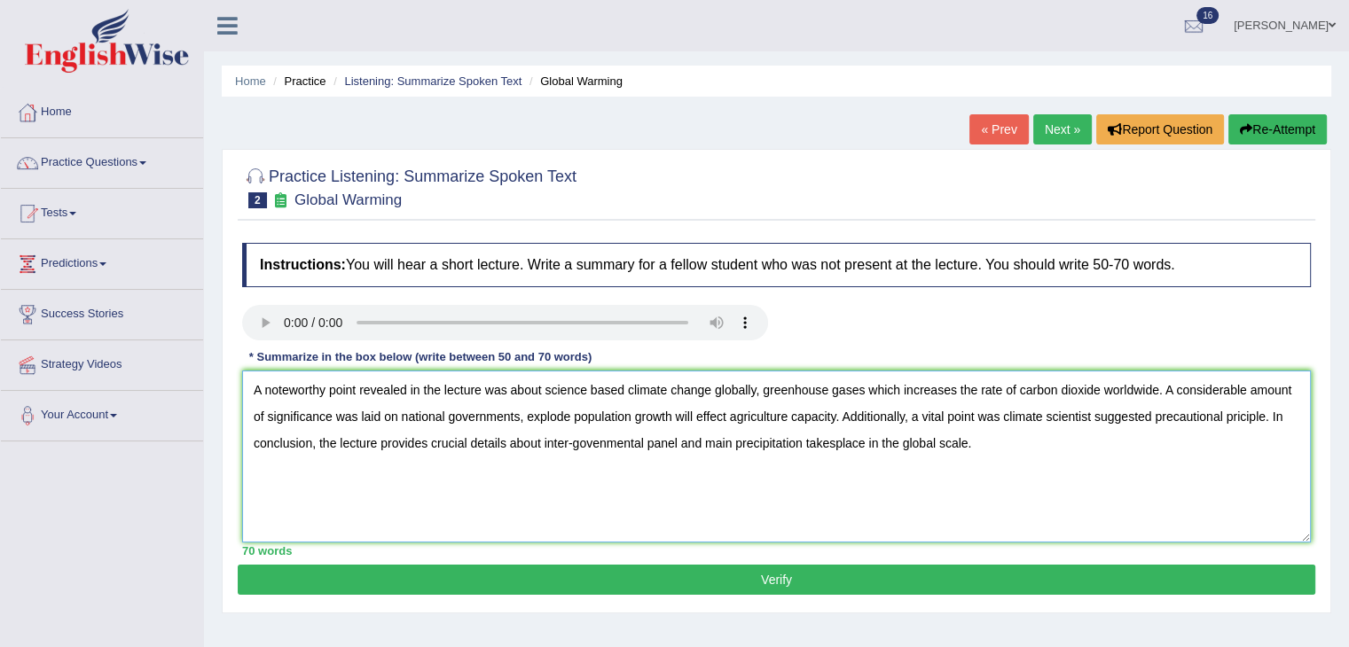
click at [1012, 448] on textarea "A noteworthy point revealed in the lecture was about science based climate chan…" at bounding box center [776, 457] width 1069 height 172
click at [590, 391] on textarea "A noteworthy point revealed in the lecture was about science based climate chan…" at bounding box center [776, 457] width 1069 height 172
click at [1059, 450] on textarea "A noteworthy point revealed in the lecture was about science-based climate chan…" at bounding box center [776, 457] width 1069 height 172
click at [1224, 412] on textarea "A noteworthy point revealed in the lecture was about science-based climate chan…" at bounding box center [776, 457] width 1069 height 172
click at [1257, 451] on textarea "A noteworthy point revealed in the lecture was about science-based climate chan…" at bounding box center [776, 457] width 1069 height 172
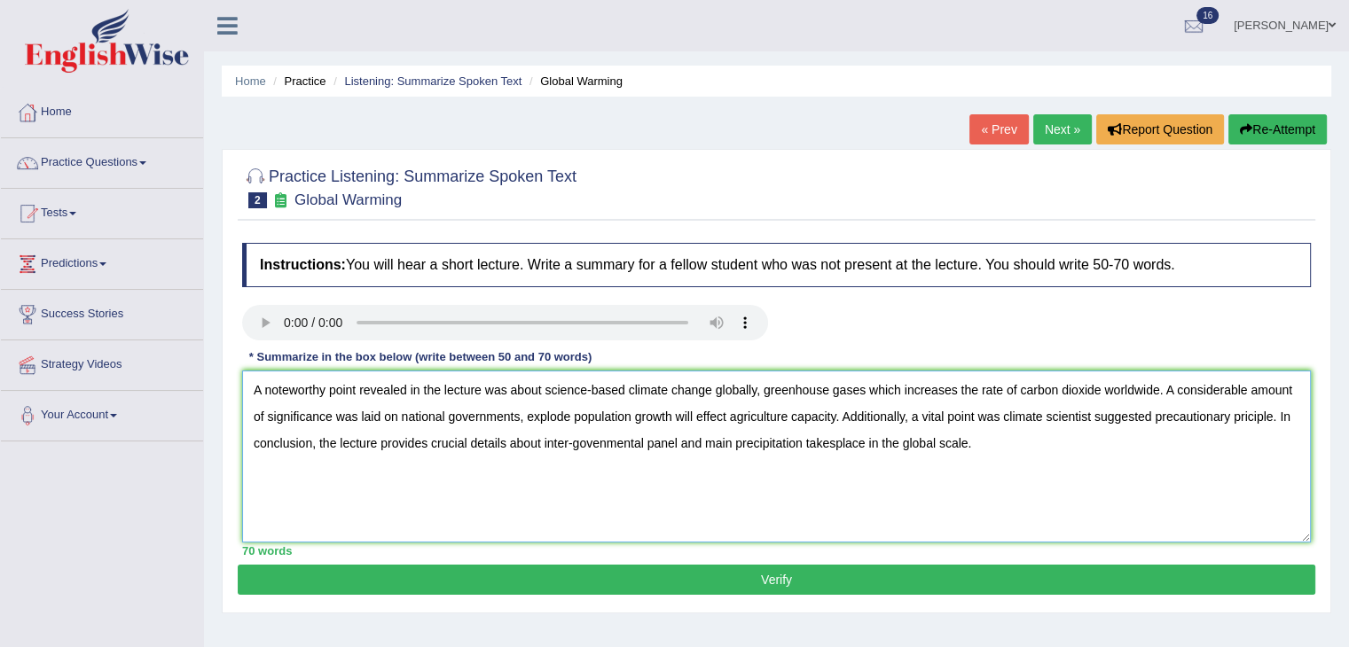
click at [1245, 415] on textarea "A noteworthy point revealed in the lecture was about science-based climate chan…" at bounding box center [776, 457] width 1069 height 172
click at [1299, 419] on textarea "A noteworthy point revealed in the lecture was about science-based climate chan…" at bounding box center [776, 457] width 1069 height 172
click at [763, 387] on textarea "A noteworthy point revealed in the lecture was about science-based climate chan…" at bounding box center [776, 457] width 1069 height 172
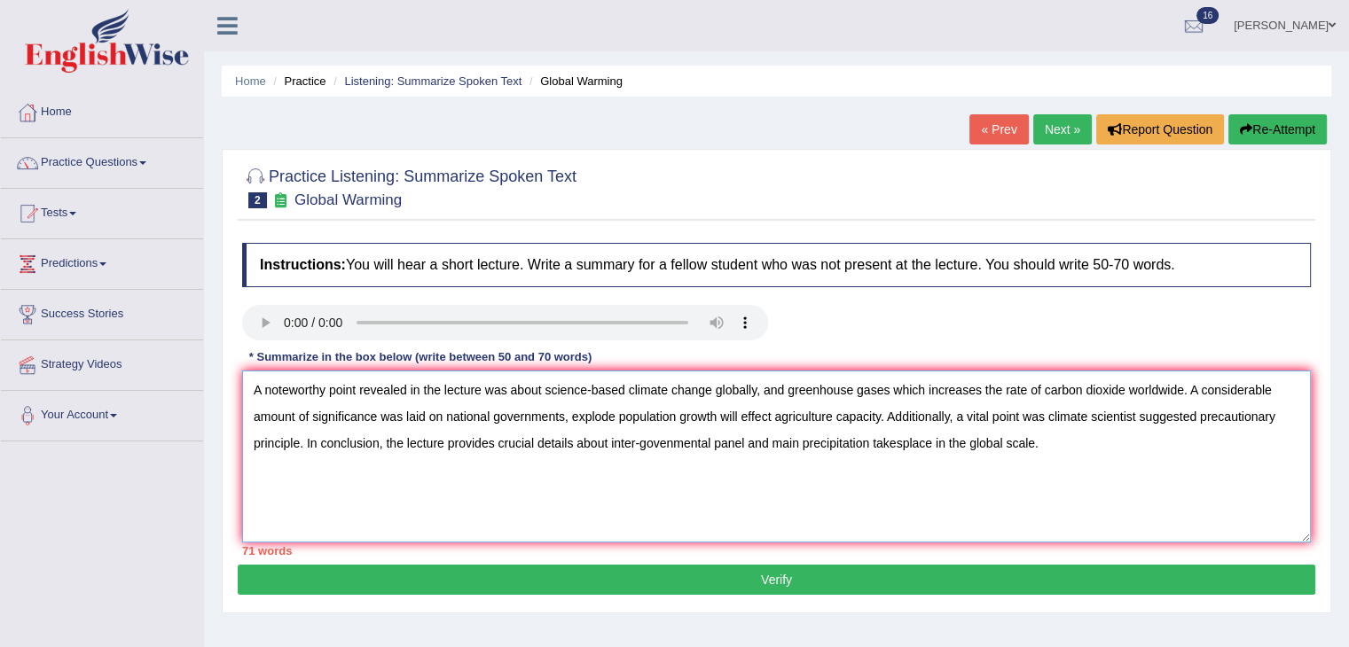
click at [759, 387] on textarea "A noteworthy point revealed in the lecture was about science-based climate chan…" at bounding box center [776, 457] width 1069 height 172
click at [615, 415] on textarea "A noteworthy point revealed in the lecture was about science-based climate chan…" at bounding box center [776, 457] width 1069 height 172
click at [1283, 390] on textarea "A noteworthy point revealed in the lecture was about science-based climate chan…" at bounding box center [776, 457] width 1069 height 172
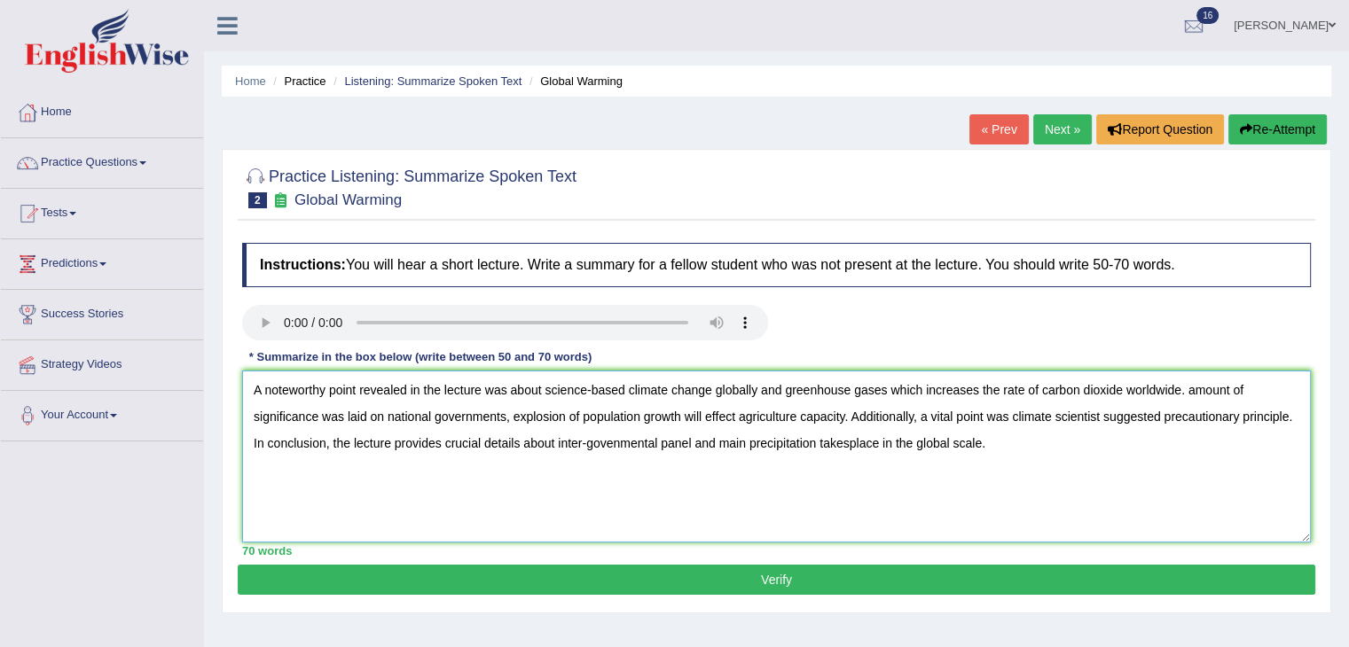
click at [1256, 388] on textarea "A noteworthy point revealed in the lecture was about science-based climate chan…" at bounding box center [776, 457] width 1069 height 172
click at [781, 388] on textarea "A noteworthy point revealed in the lecture was about science-based climate chan…" at bounding box center [776, 457] width 1069 height 172
click at [1169, 380] on textarea "A noteworthy point revealed in the lecture was about science-based climate chan…" at bounding box center [776, 457] width 1069 height 172
click at [314, 417] on textarea "A noteworthy point revealed in the lecture was about science-based climate chan…" at bounding box center [776, 457] width 1069 height 172
click at [1289, 398] on textarea "A noteworthy point revealed in the lecture was about science-based climate chan…" at bounding box center [776, 457] width 1069 height 172
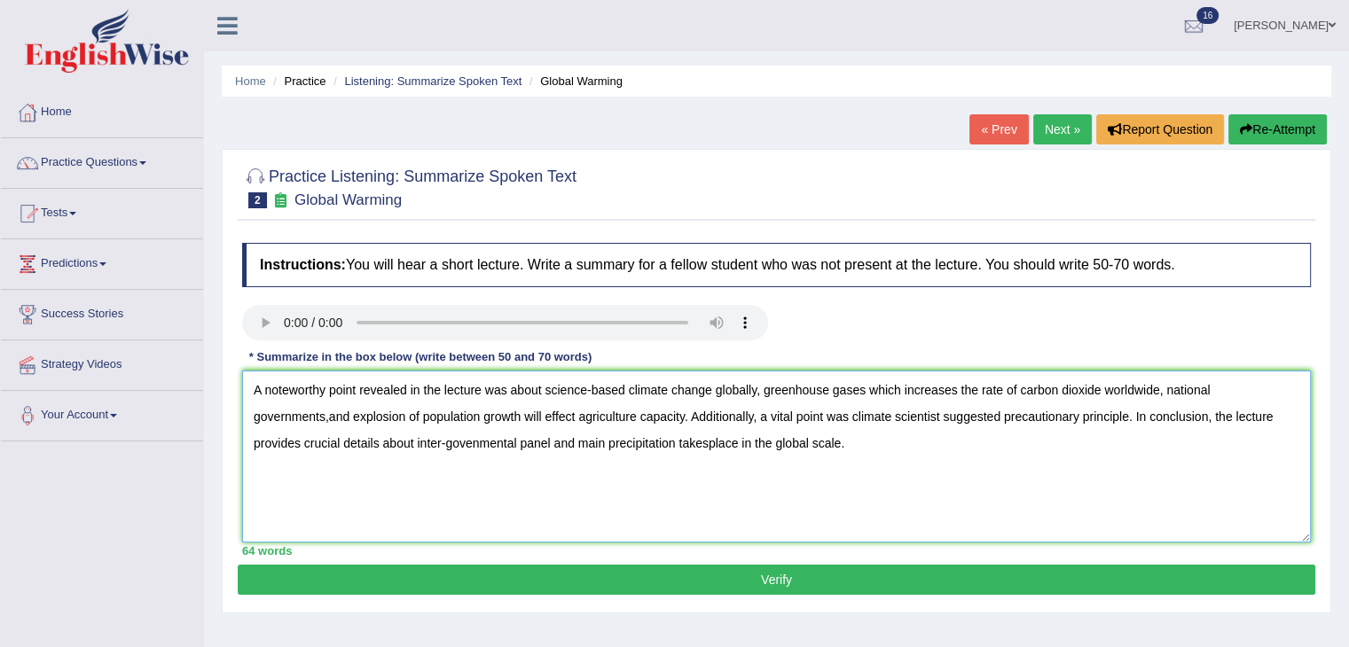
click at [326, 412] on textarea "A noteworthy point revealed in the lecture was about science-based climate chan…" at bounding box center [776, 457] width 1069 height 172
click at [861, 411] on textarea "A noteworthy point revealed in the lecture was about science-based climate chan…" at bounding box center [776, 457] width 1069 height 172
click at [929, 412] on textarea "A noteworthy point revealed in the lecture was about science-based climate chan…" at bounding box center [776, 457] width 1069 height 172
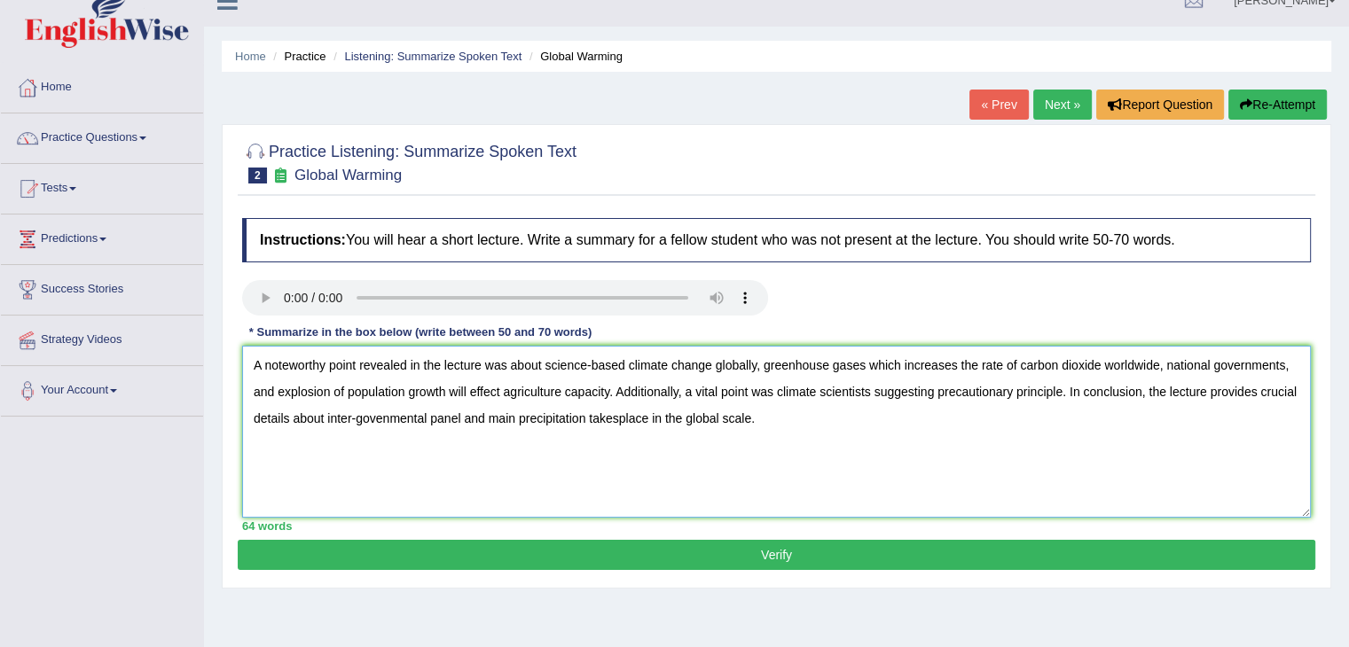
scroll to position [27, 0]
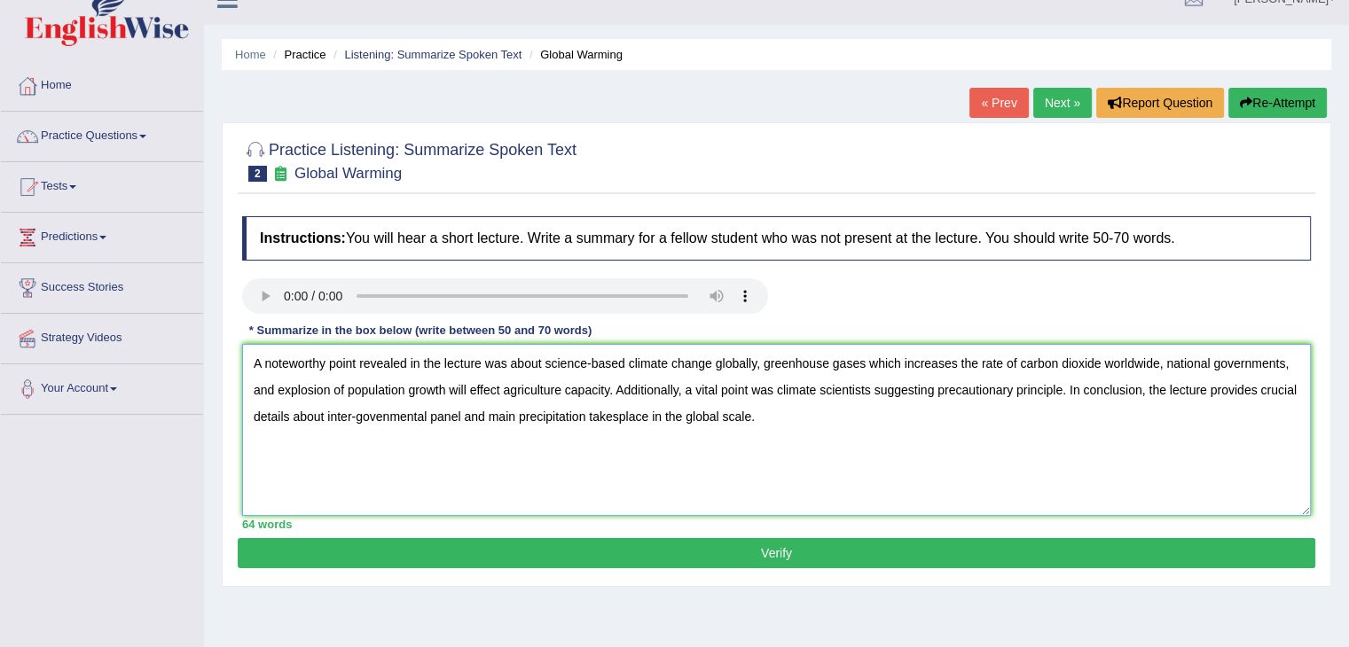
click at [615, 412] on textarea "A noteworthy point revealed in the lecture was about science-based climate chan…" at bounding box center [776, 430] width 1069 height 172
click at [809, 416] on textarea "A noteworthy point revealed in the lecture was about science-based climate chan…" at bounding box center [776, 430] width 1069 height 172
click at [620, 417] on textarea "A noteworthy point revealed in the lecture was about science-based climate chan…" at bounding box center [776, 430] width 1069 height 172
click at [812, 405] on textarea "A noteworthy point revealed in the lecture was about science-based climate chan…" at bounding box center [776, 430] width 1069 height 172
click at [625, 362] on textarea "A noteworthy point revealed in the lecture was about science-based climate chan…" at bounding box center [776, 430] width 1069 height 172
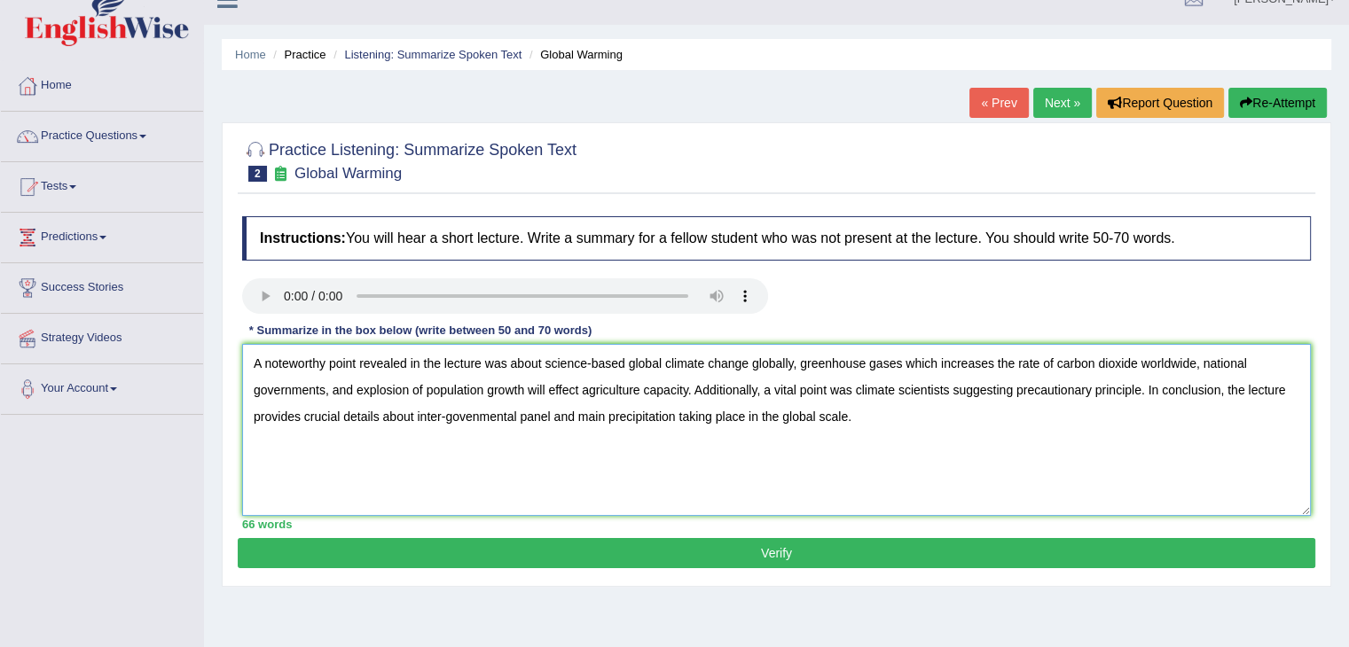
click at [789, 359] on textarea "A noteworthy point revealed in the lecture was about science-based global clima…" at bounding box center [776, 430] width 1069 height 172
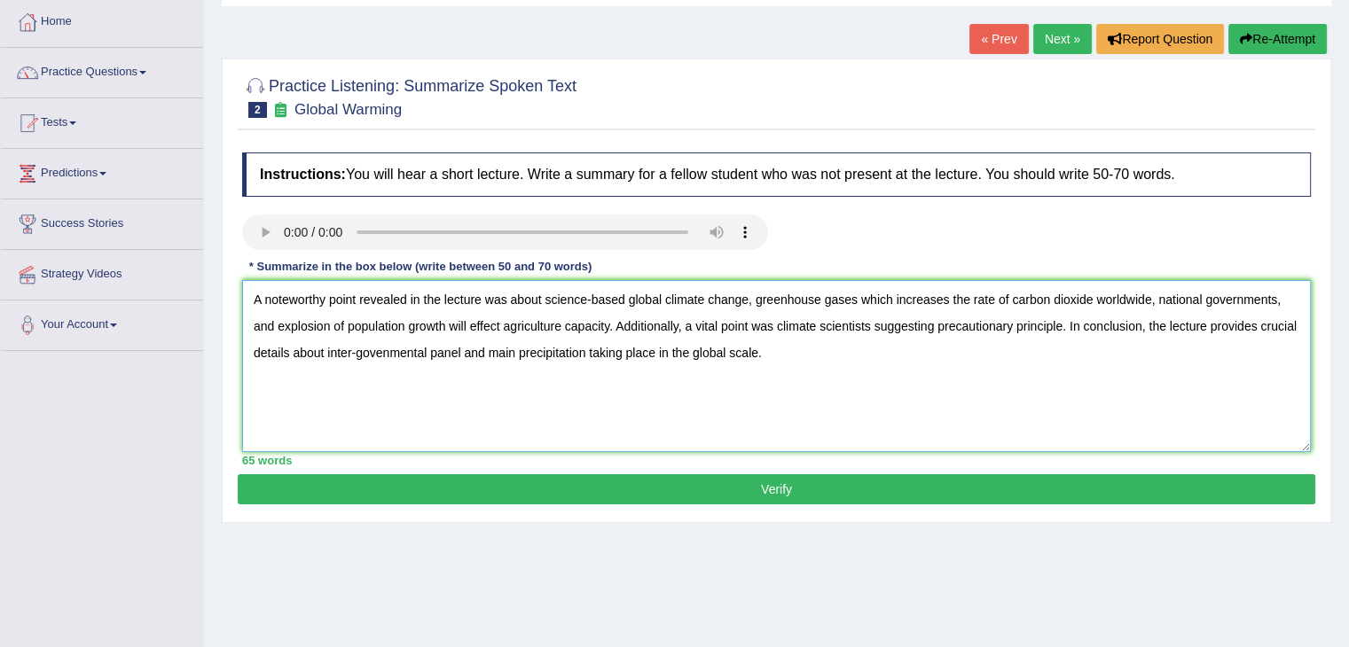
scroll to position [92, 0]
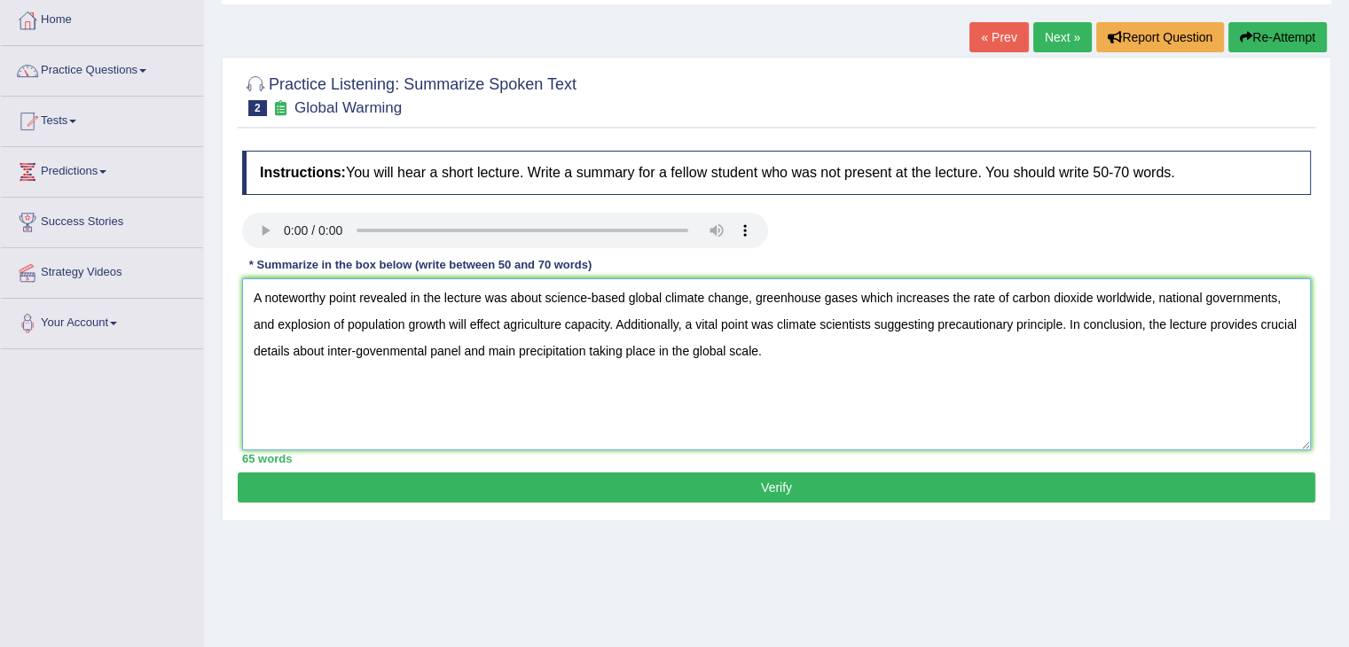
click at [774, 325] on textarea "A noteworthy point revealed in the lecture was about science-based global clima…" at bounding box center [776, 364] width 1069 height 172
click at [624, 347] on textarea "A noteworthy point revealed in the lecture was about science-based global clima…" at bounding box center [776, 364] width 1069 height 172
click at [891, 347] on textarea "A noteworthy point revealed in the lecture was about science-based global clima…" at bounding box center [776, 364] width 1069 height 172
type textarea "A noteworthy point revealed in the lecture was about science-based global clima…"
click at [756, 482] on button "Verify" at bounding box center [776, 488] width 1077 height 30
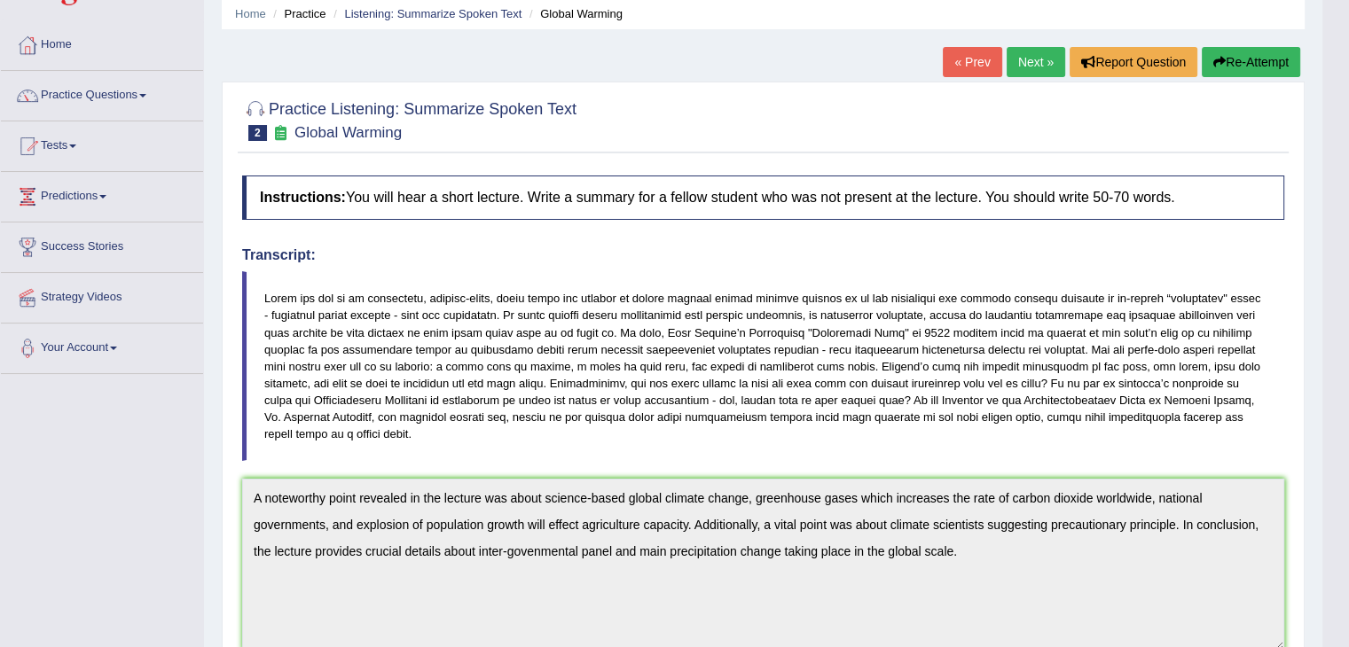
scroll to position [57, 0]
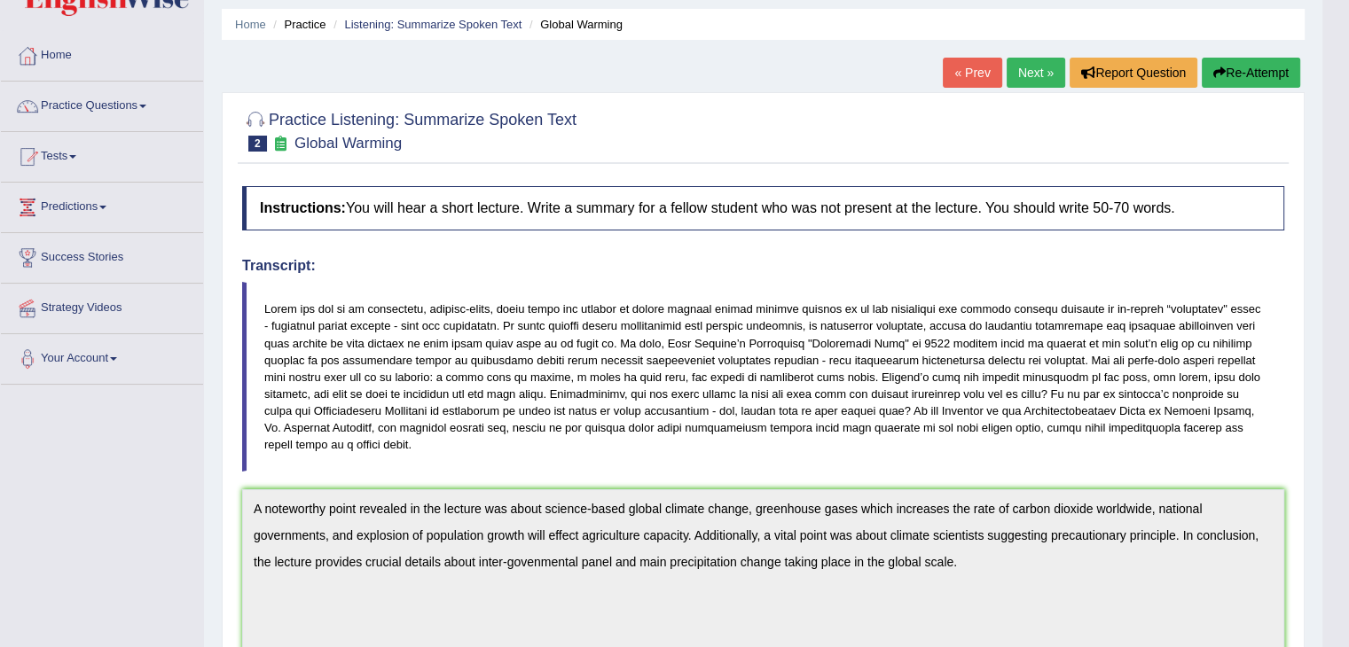
click at [1249, 78] on button "Re-Attempt" at bounding box center [1251, 73] width 98 height 30
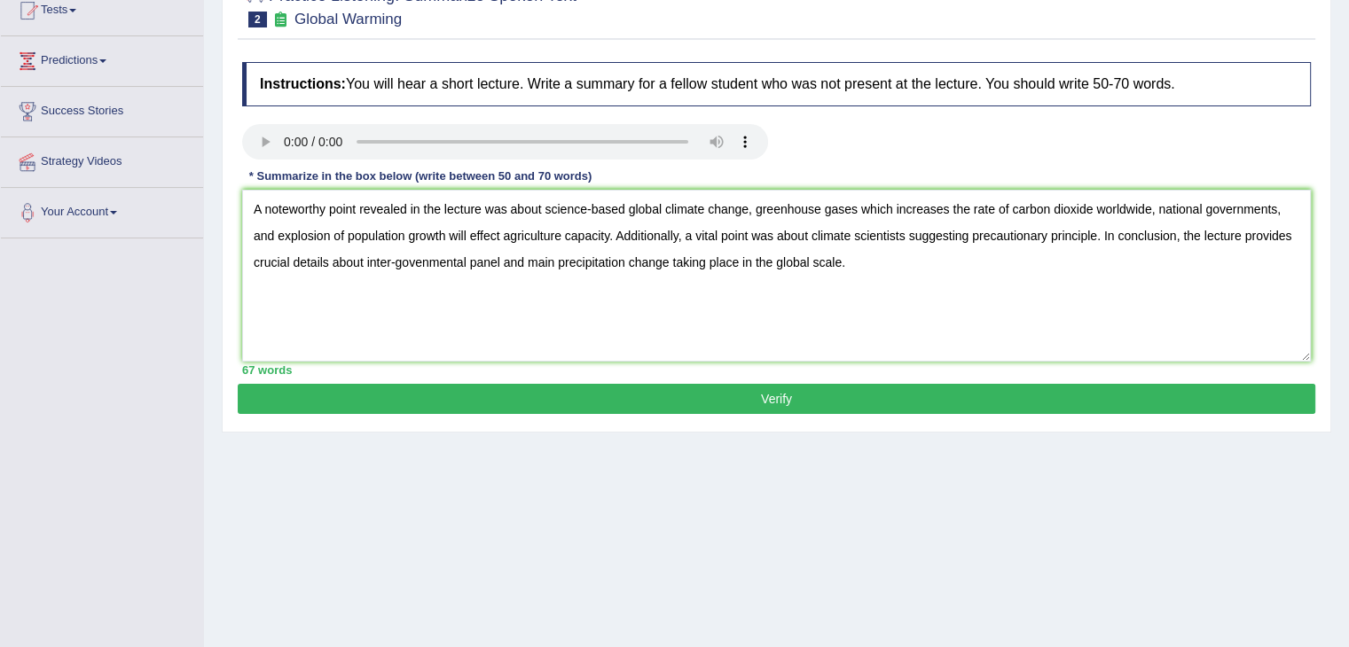
click at [397, 256] on textarea "A noteworthy point revealed in the lecture was about science-based global clima…" at bounding box center [776, 276] width 1069 height 172
click at [462, 257] on textarea "A noteworthy point revealed in the lecture was about science-based global clima…" at bounding box center [776, 276] width 1069 height 172
type textarea "A noteworthy point revealed in the lecture was about science-based global clima…"
click at [613, 395] on button "Verify" at bounding box center [776, 399] width 1077 height 30
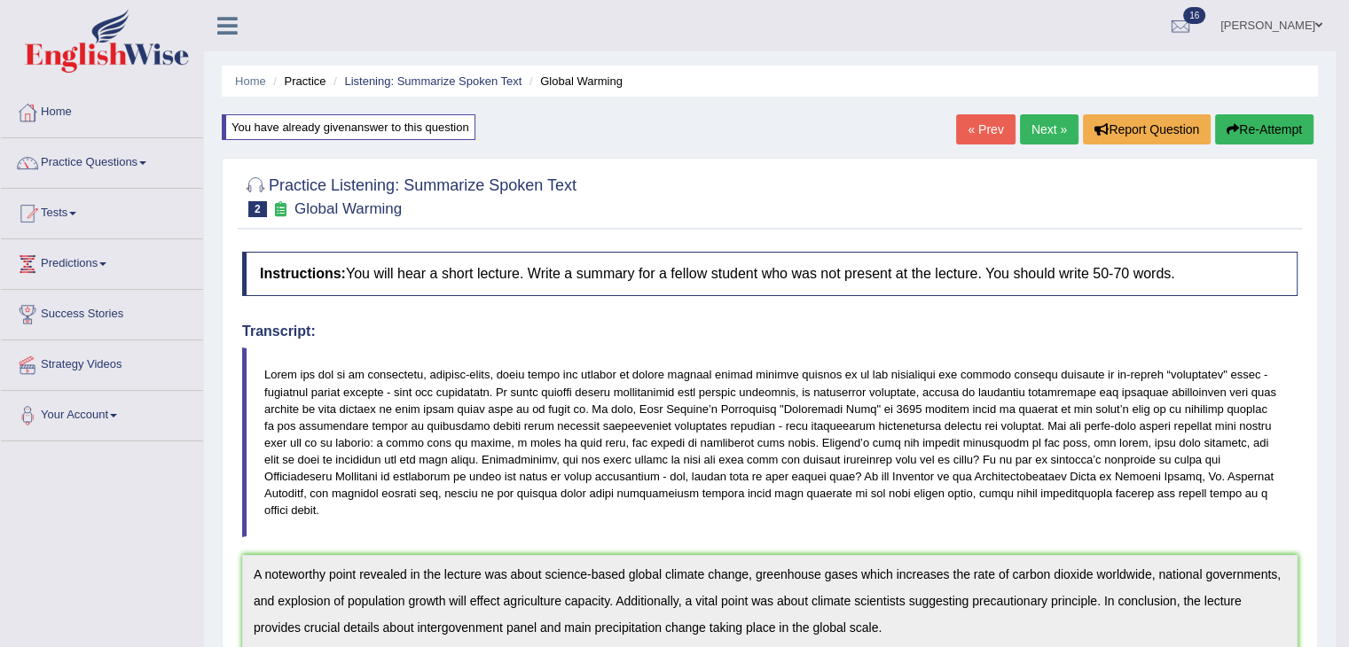
click at [1258, 133] on button "Re-Attempt" at bounding box center [1264, 129] width 98 height 30
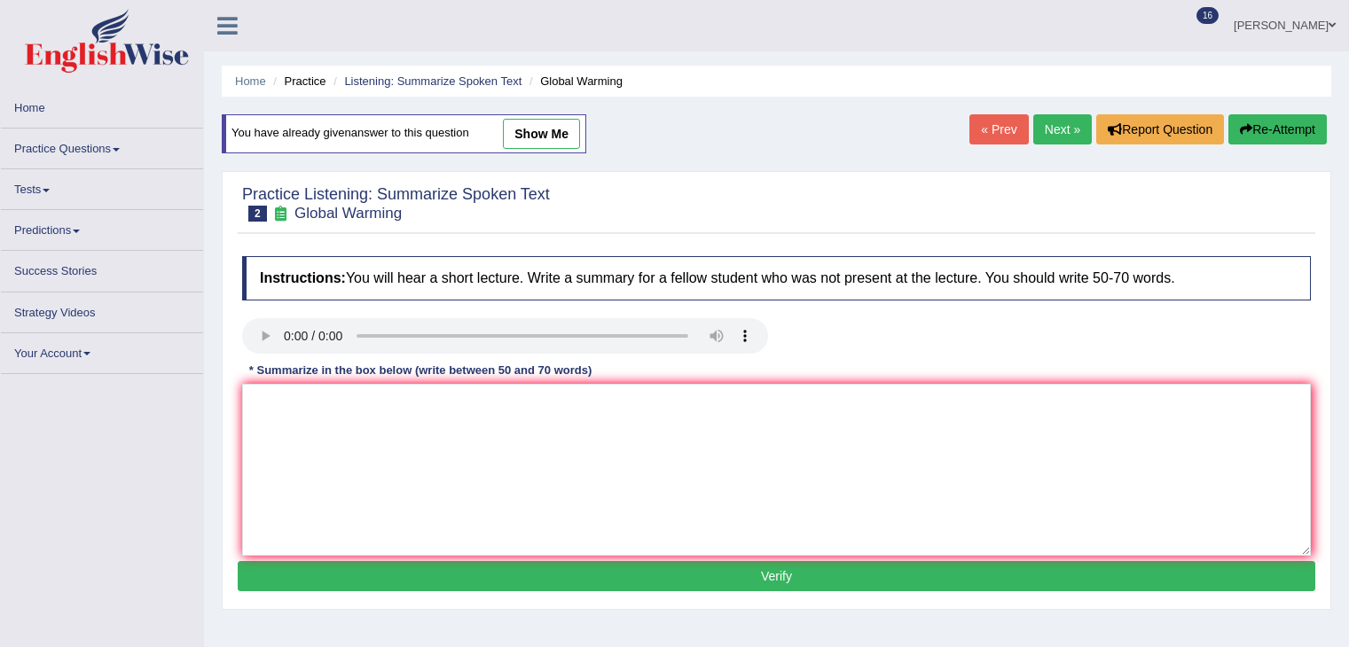
click at [435, 419] on textarea at bounding box center [776, 470] width 1069 height 172
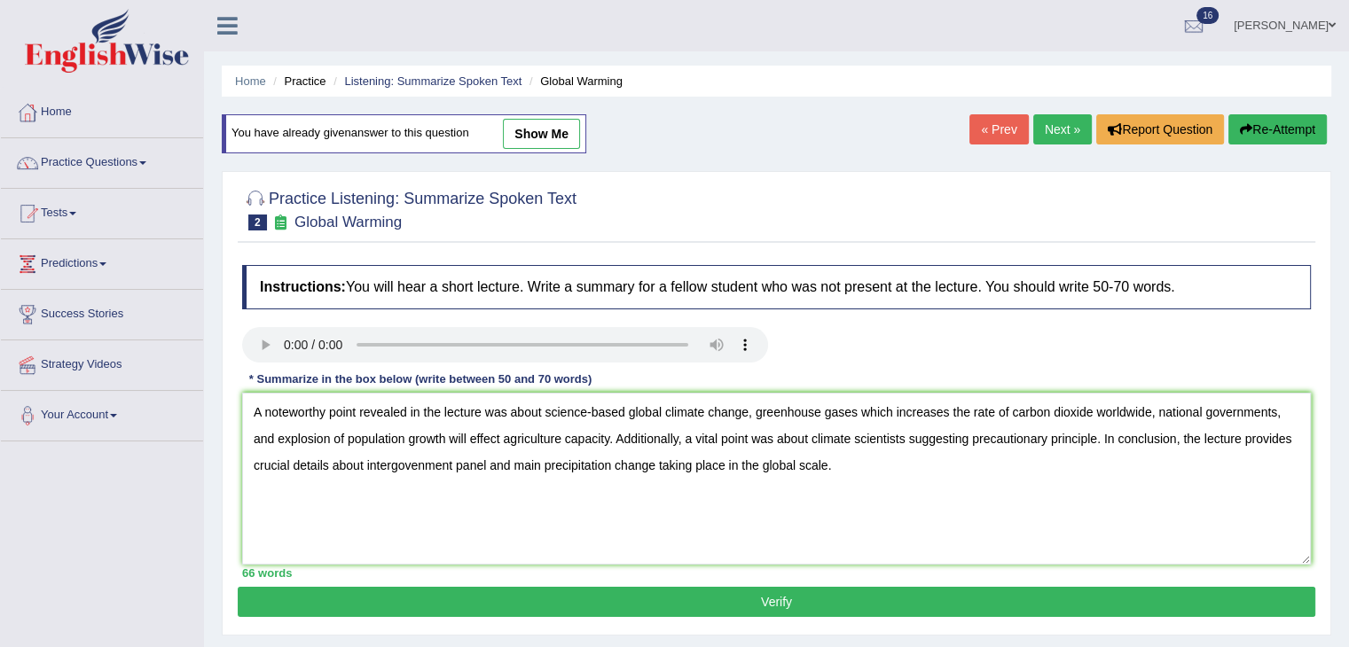
click at [450, 456] on textarea "A noteworthy point revealed in the lecture was about science-based global clima…" at bounding box center [776, 479] width 1069 height 172
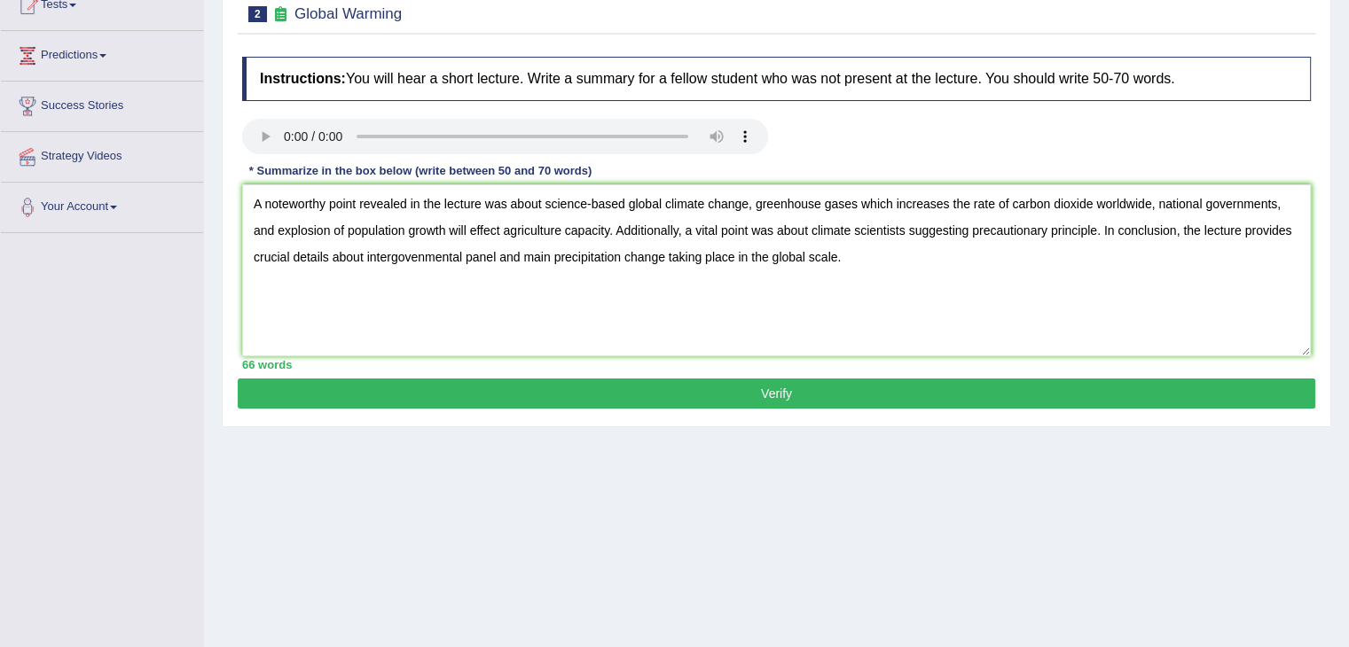
scroll to position [245, 0]
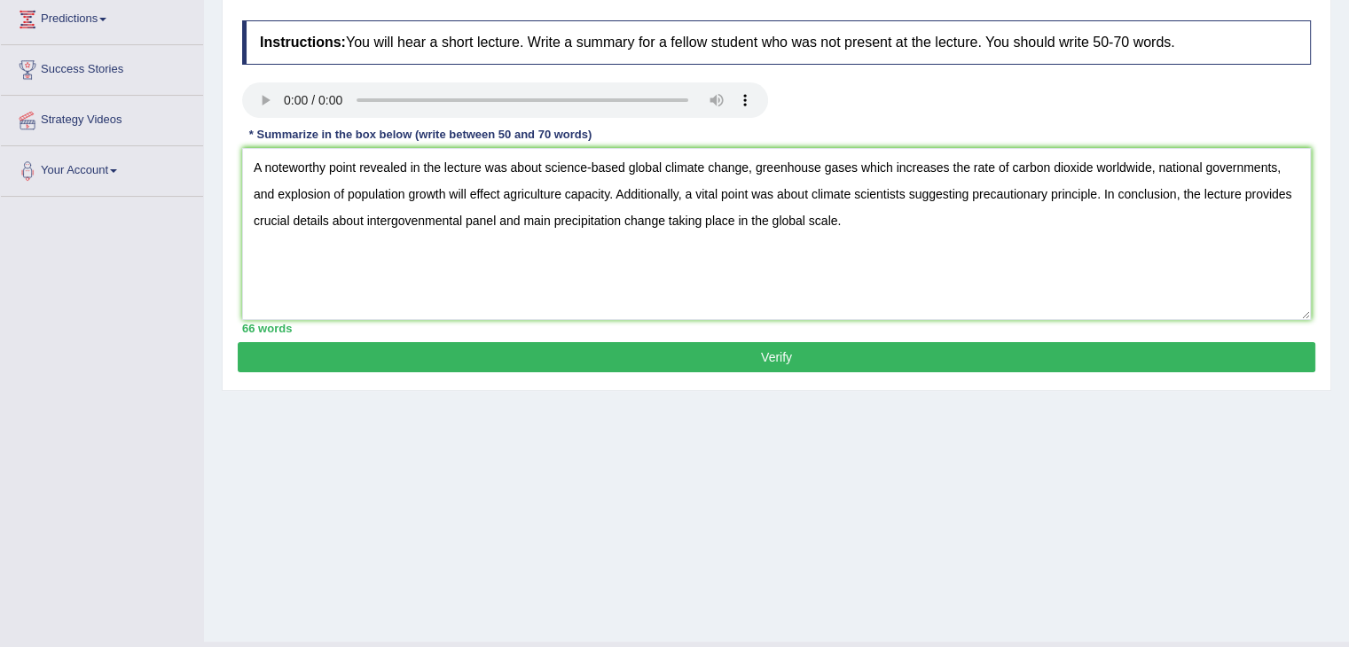
type textarea "A noteworthy point revealed in the lecture was about science-based global clima…"
click at [701, 353] on button "Verify" at bounding box center [776, 357] width 1077 height 30
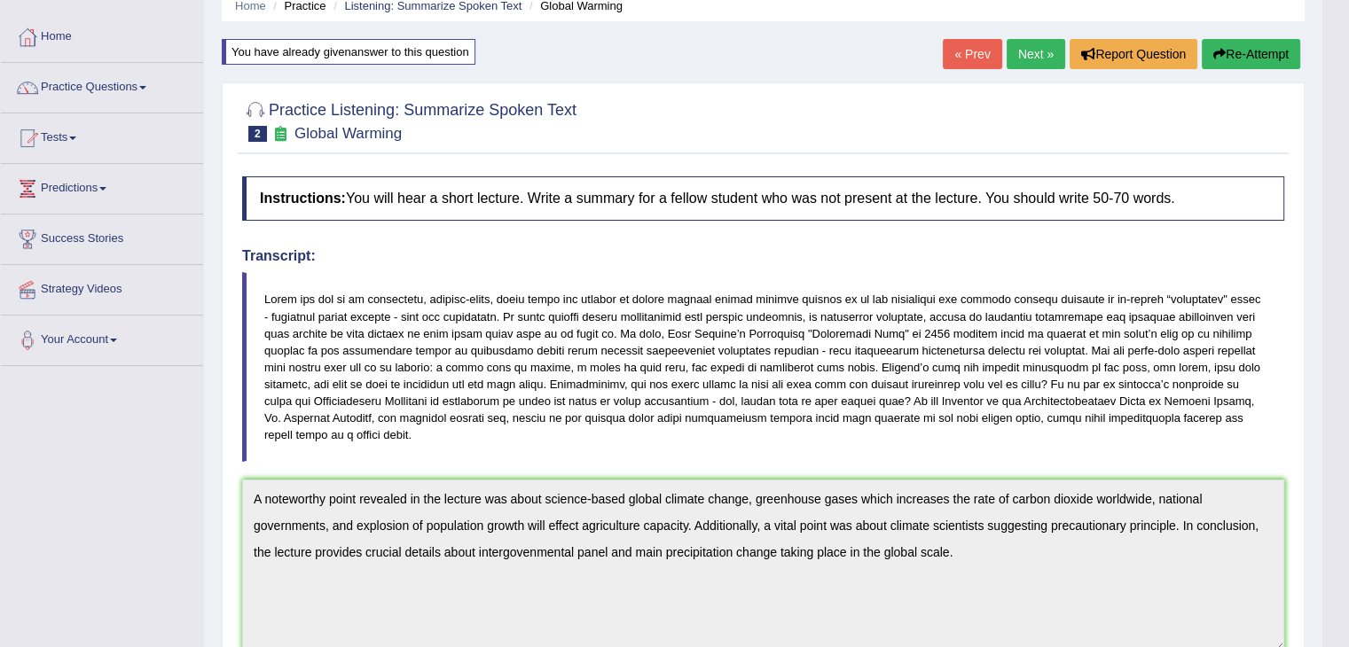
scroll to position [68, 0]
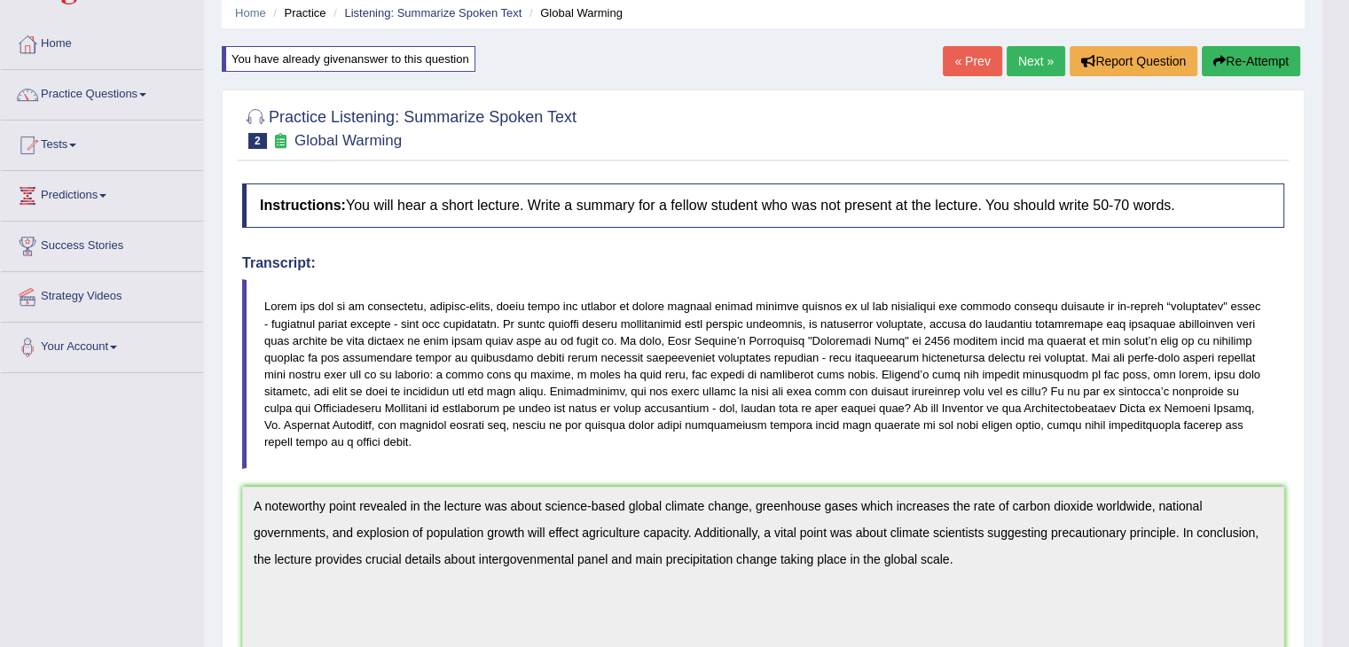
click at [1226, 65] on button "Re-Attempt" at bounding box center [1251, 61] width 98 height 30
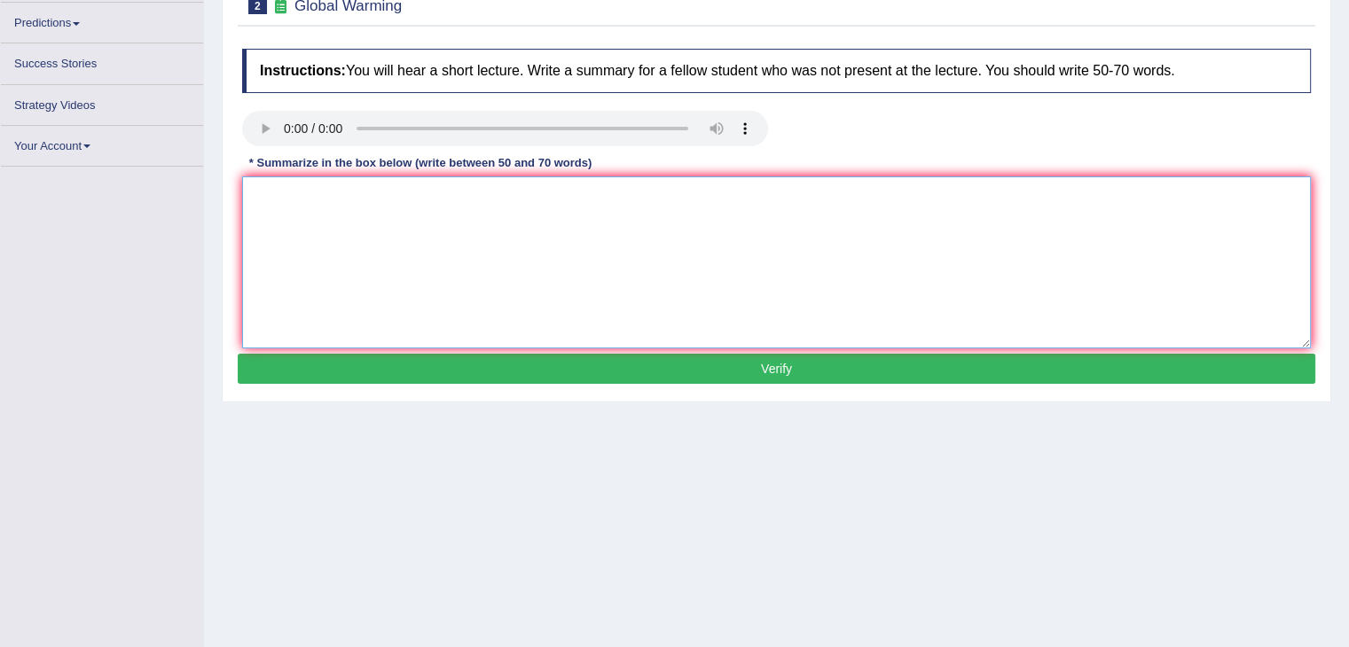
click at [462, 200] on textarea at bounding box center [776, 262] width 1069 height 172
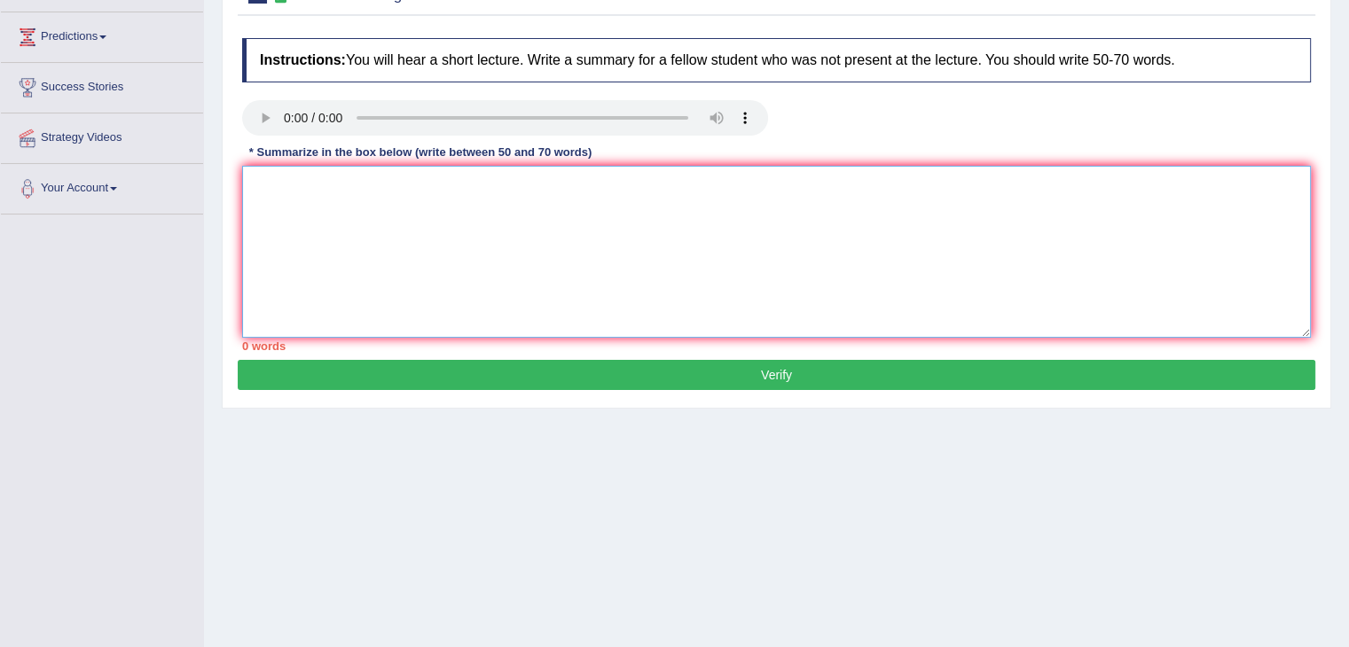
paste textarea "A noteworthy point revealed in the lecture was about science-based global clima…"
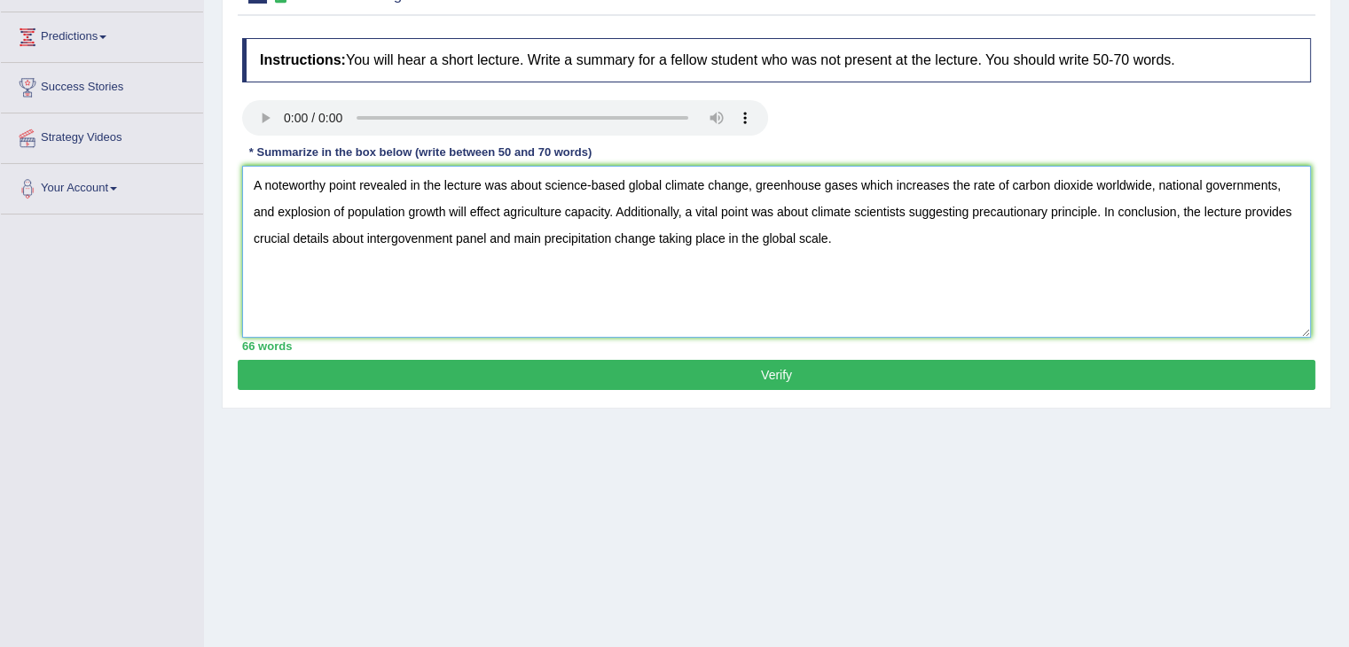
click at [417, 237] on textarea "A noteworthy point revealed in the lecture was about science-based global clima…" at bounding box center [776, 252] width 1069 height 172
click at [453, 229] on textarea "A noteworthy point revealed in the lecture was about science-based global clima…" at bounding box center [776, 252] width 1069 height 172
click at [897, 247] on textarea "A noteworthy point revealed in the lecture was about science-based global clima…" at bounding box center [776, 252] width 1069 height 172
type textarea "A noteworthy point revealed in the lecture was about science-based global clima…"
click at [778, 371] on button "Verify" at bounding box center [776, 375] width 1077 height 30
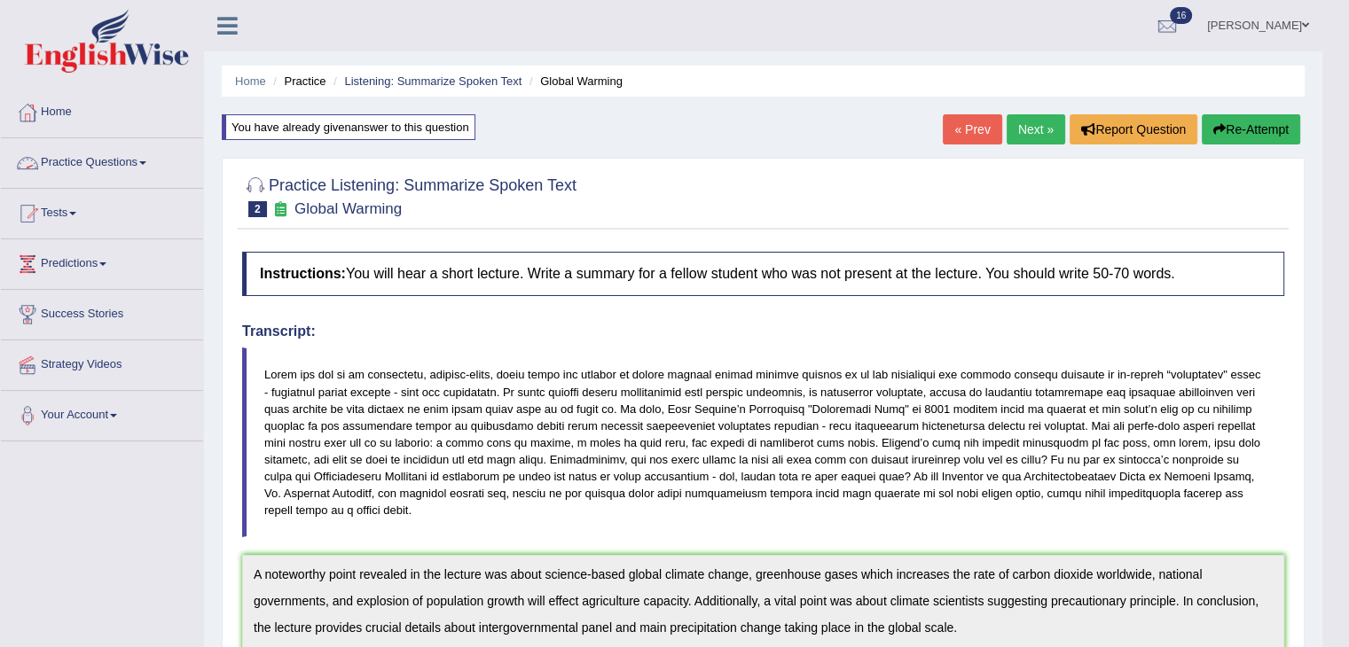
click at [131, 157] on link "Practice Questions" at bounding box center [102, 160] width 202 height 44
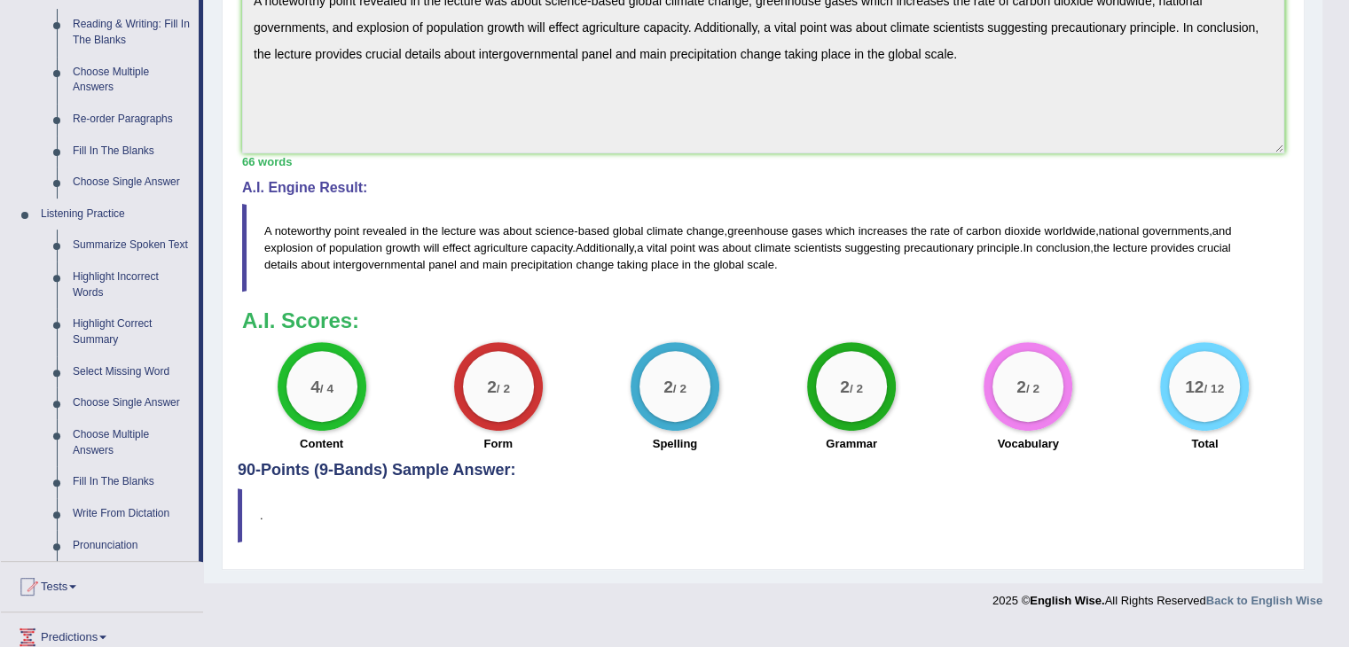
scroll to position [578, 0]
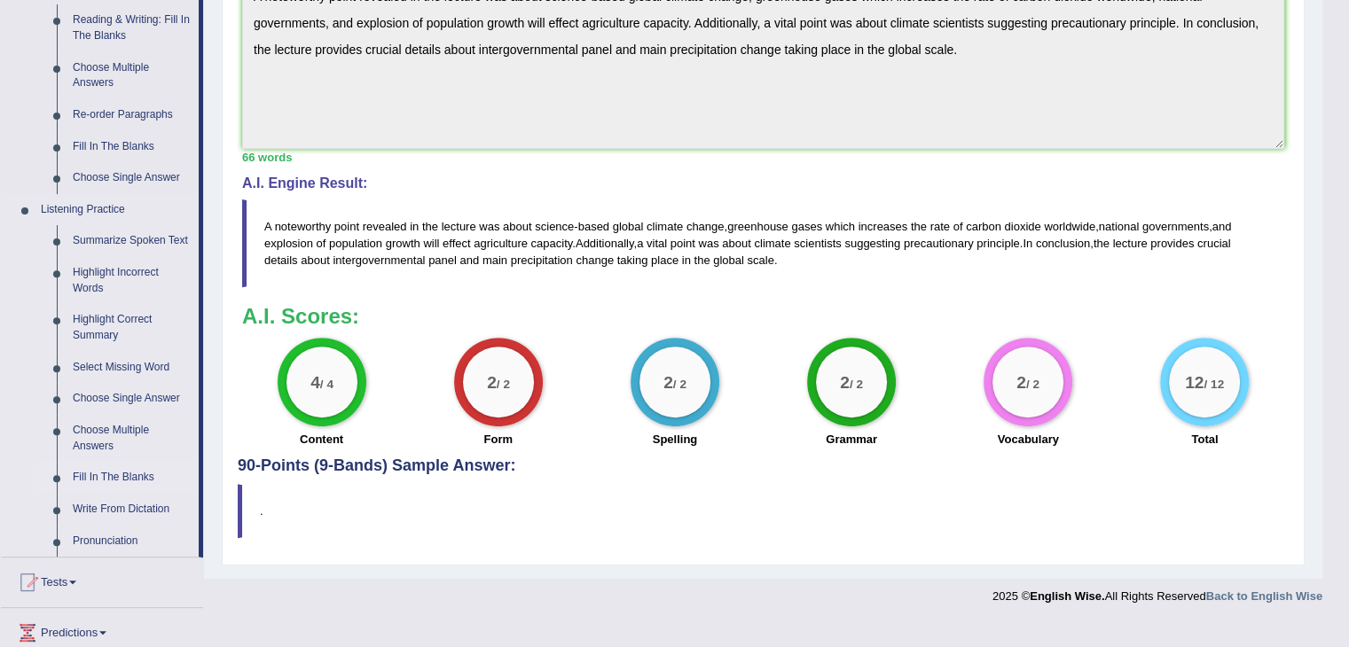
click at [127, 474] on link "Fill In The Blanks" at bounding box center [132, 478] width 134 height 32
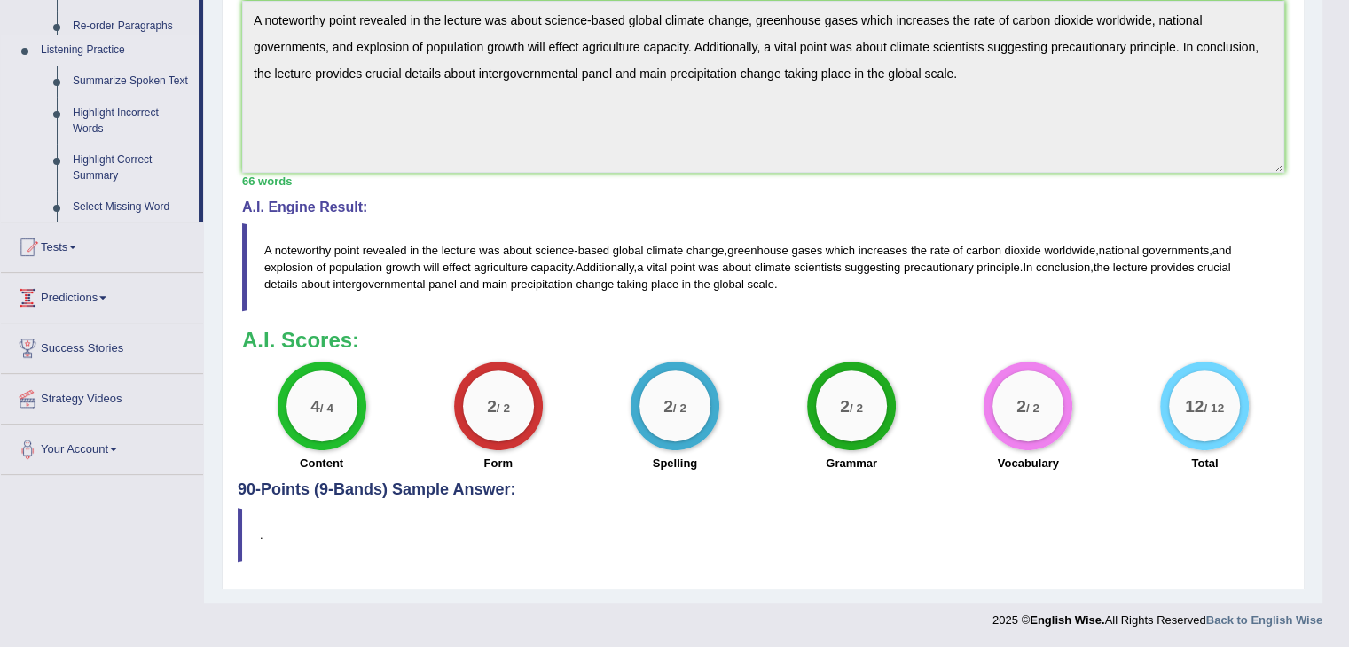
scroll to position [552, 0]
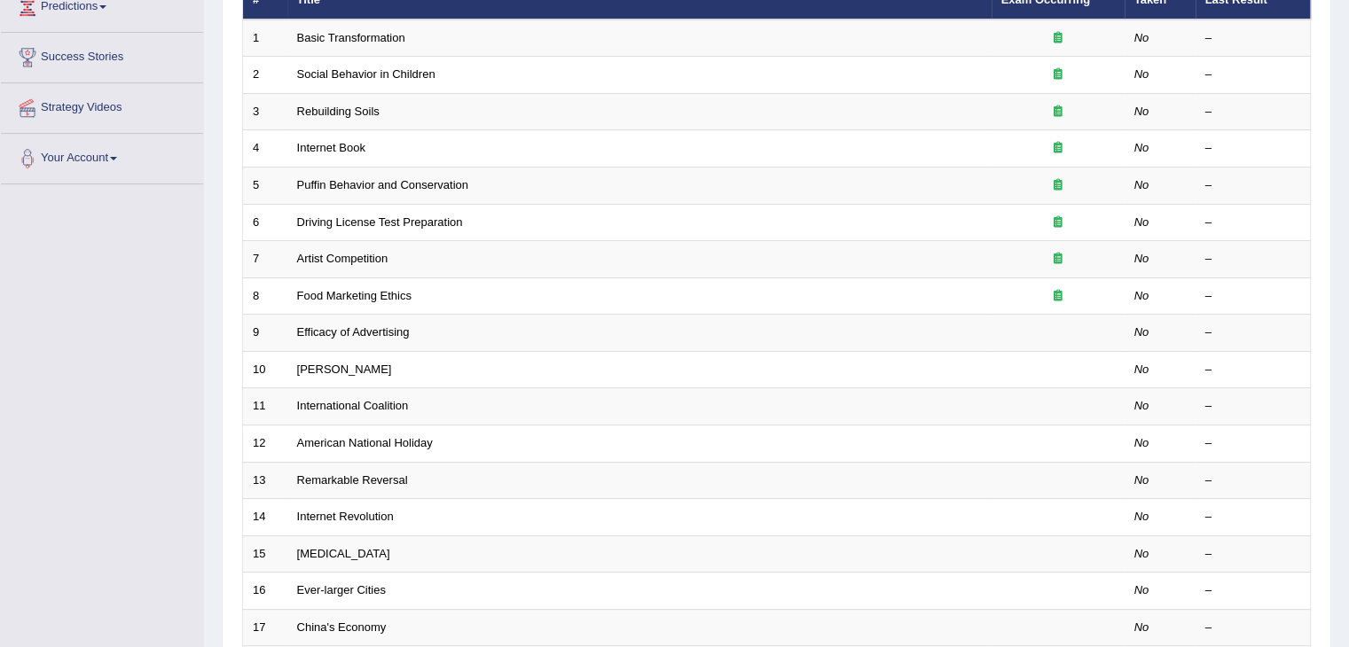
scroll to position [259, 0]
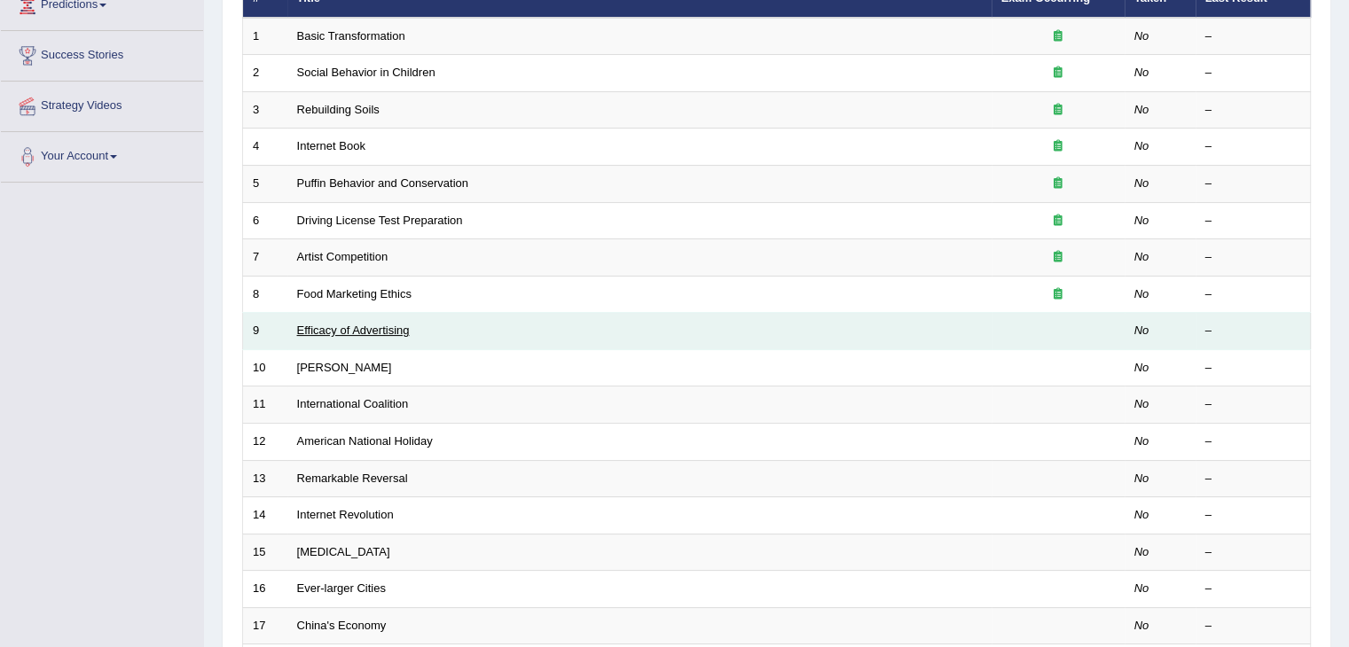
click at [357, 330] on link "Efficacy of Advertising" at bounding box center [353, 330] width 113 height 13
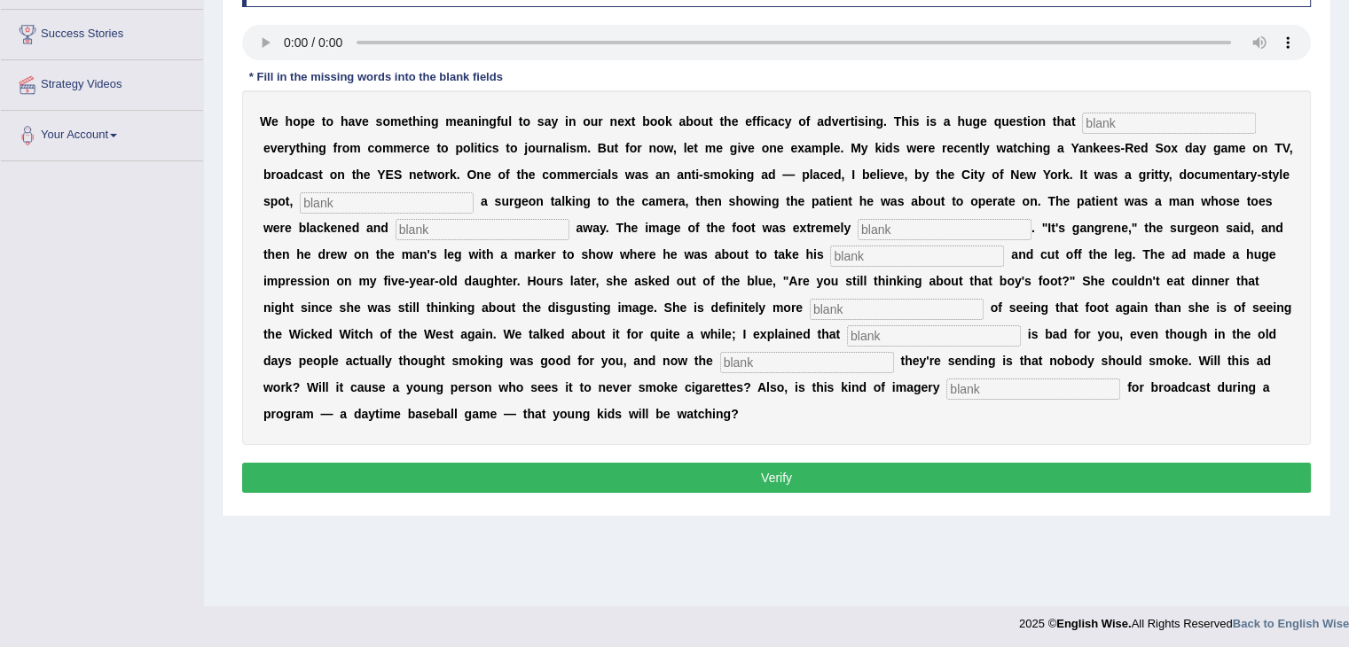
scroll to position [278, 0]
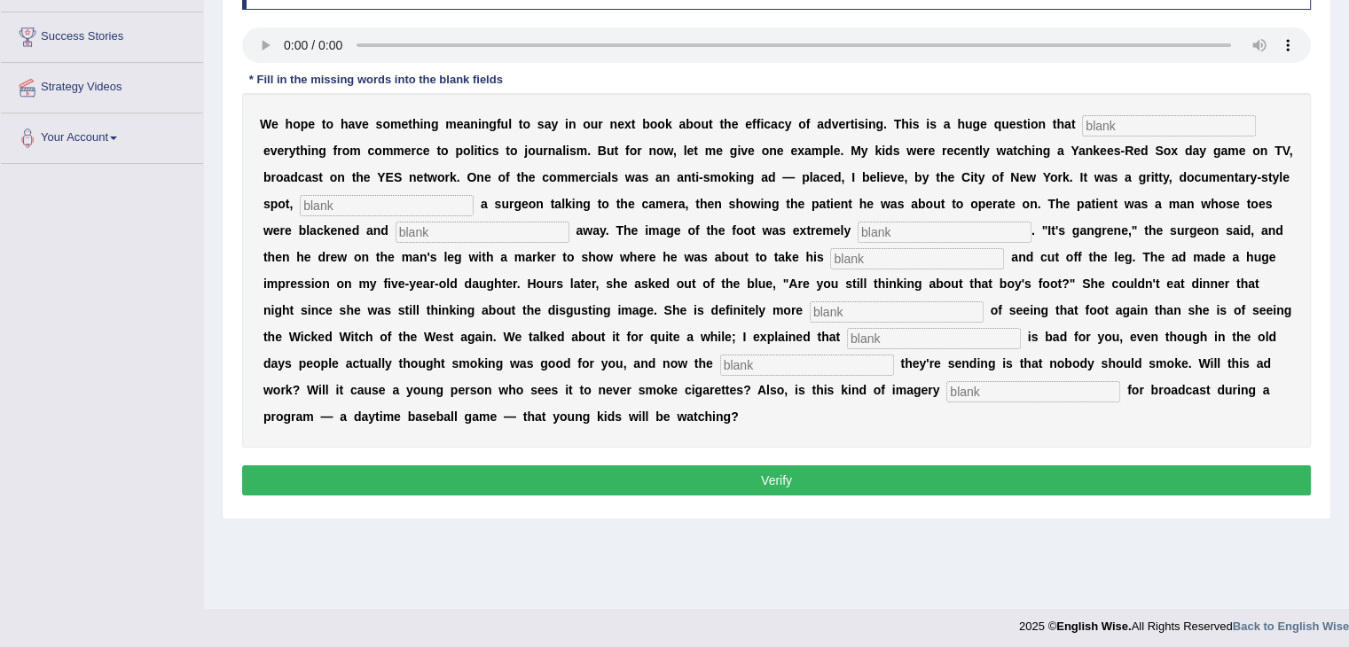
click at [1100, 122] on input "text" at bounding box center [1169, 125] width 174 height 21
type input "impacts"
click at [407, 196] on input "text" at bounding box center [387, 205] width 174 height 21
type input "featuring"
click at [479, 228] on input "text" at bounding box center [482, 232] width 174 height 21
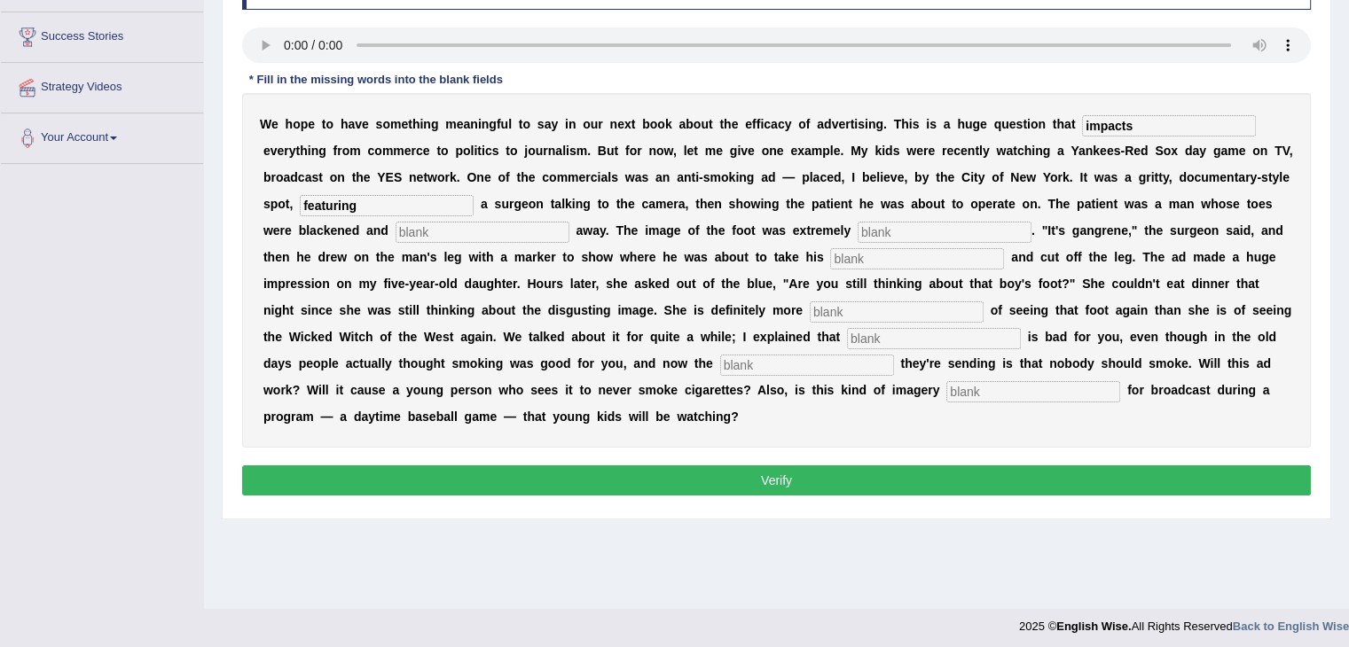
click at [900, 230] on input "text" at bounding box center [945, 232] width 174 height 21
type input "disguisting"
click at [889, 255] on input "text" at bounding box center [917, 258] width 174 height 21
type input "axe"
click at [880, 314] on input "text" at bounding box center [897, 311] width 174 height 21
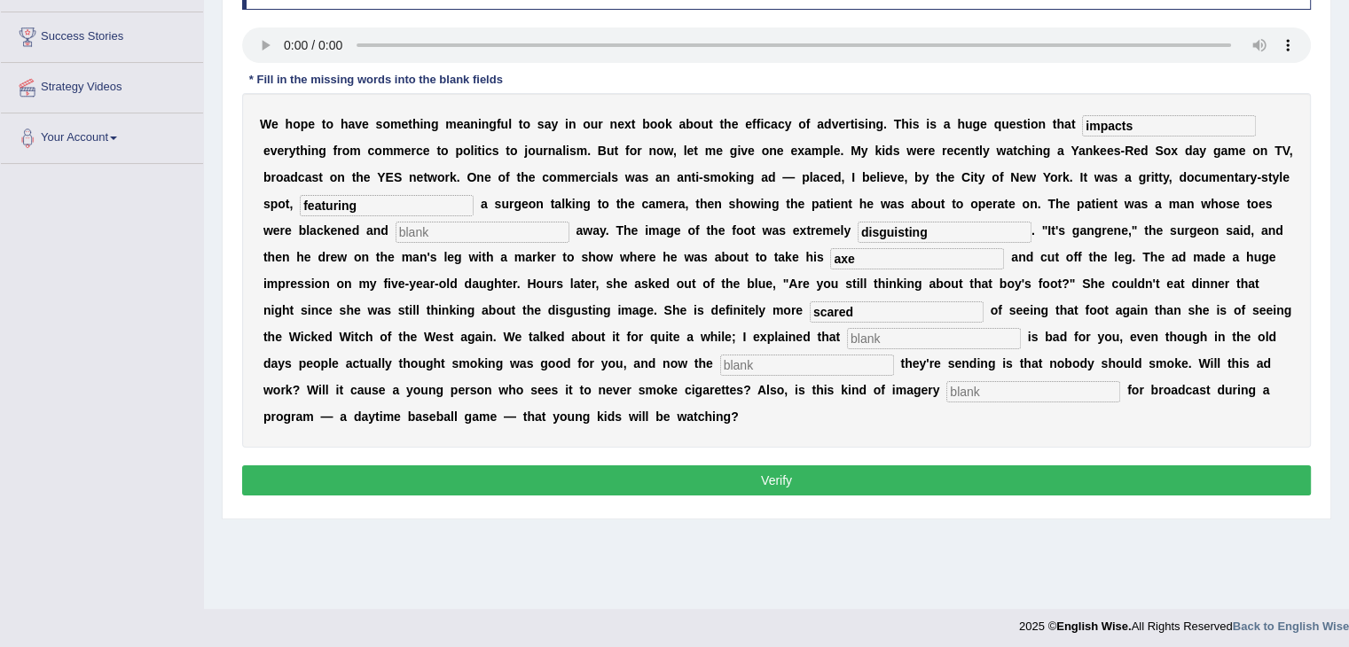
type input "scared"
click at [893, 337] on input "text" at bounding box center [934, 338] width 174 height 21
type input "smoking"
click at [800, 369] on input "text" at bounding box center [807, 365] width 174 height 21
type input "message"
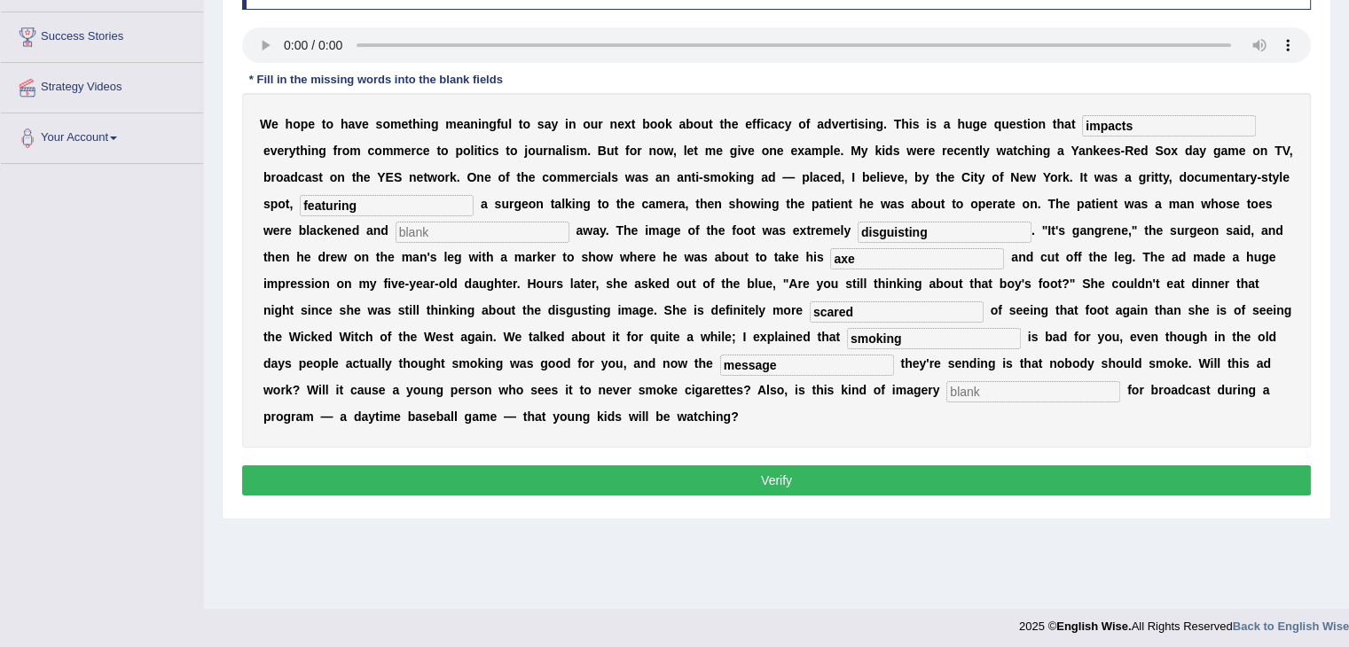
click at [983, 396] on input "text" at bounding box center [1033, 391] width 174 height 21
type input "appropriate"
click at [443, 227] on input "text" at bounding box center [482, 232] width 174 height 21
type input "writing"
click at [900, 227] on input "disguisting" at bounding box center [945, 232] width 174 height 21
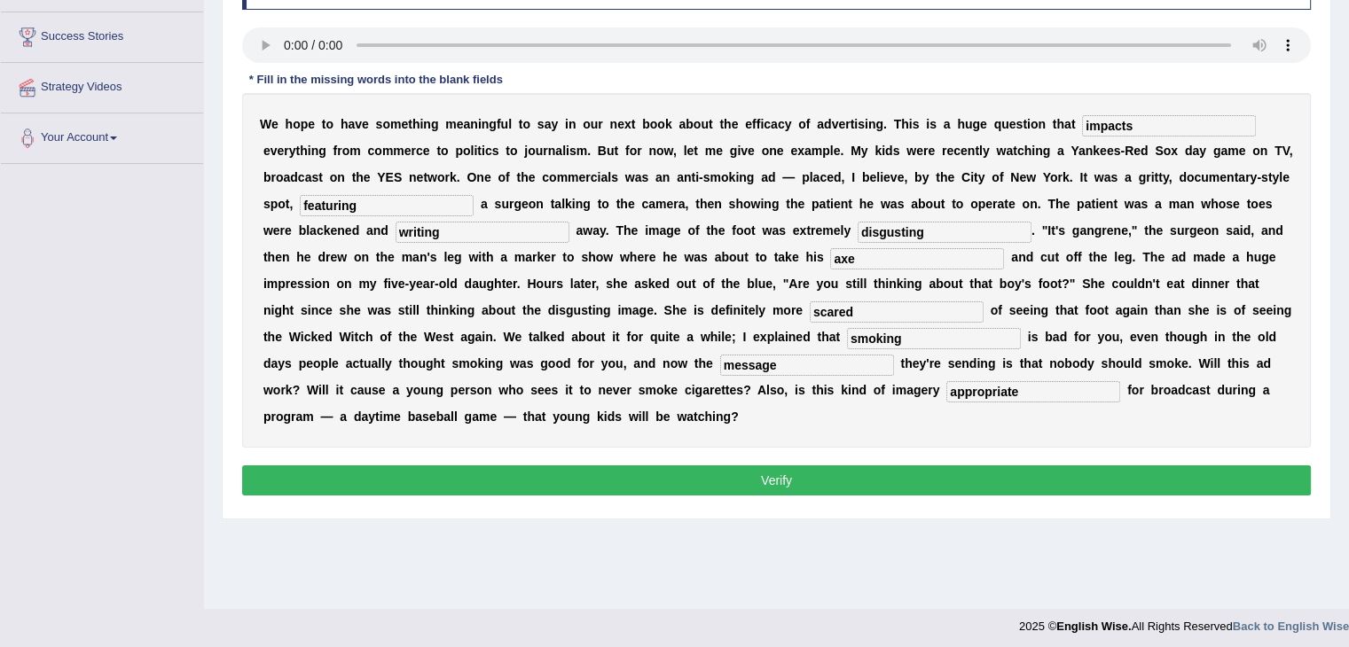
click at [945, 229] on input "disgusting" at bounding box center [945, 232] width 174 height 21
type input "disgusting"
click at [887, 260] on input "axe" at bounding box center [917, 258] width 174 height 21
type input "axe"
click at [446, 231] on input "writing" at bounding box center [482, 232] width 174 height 21
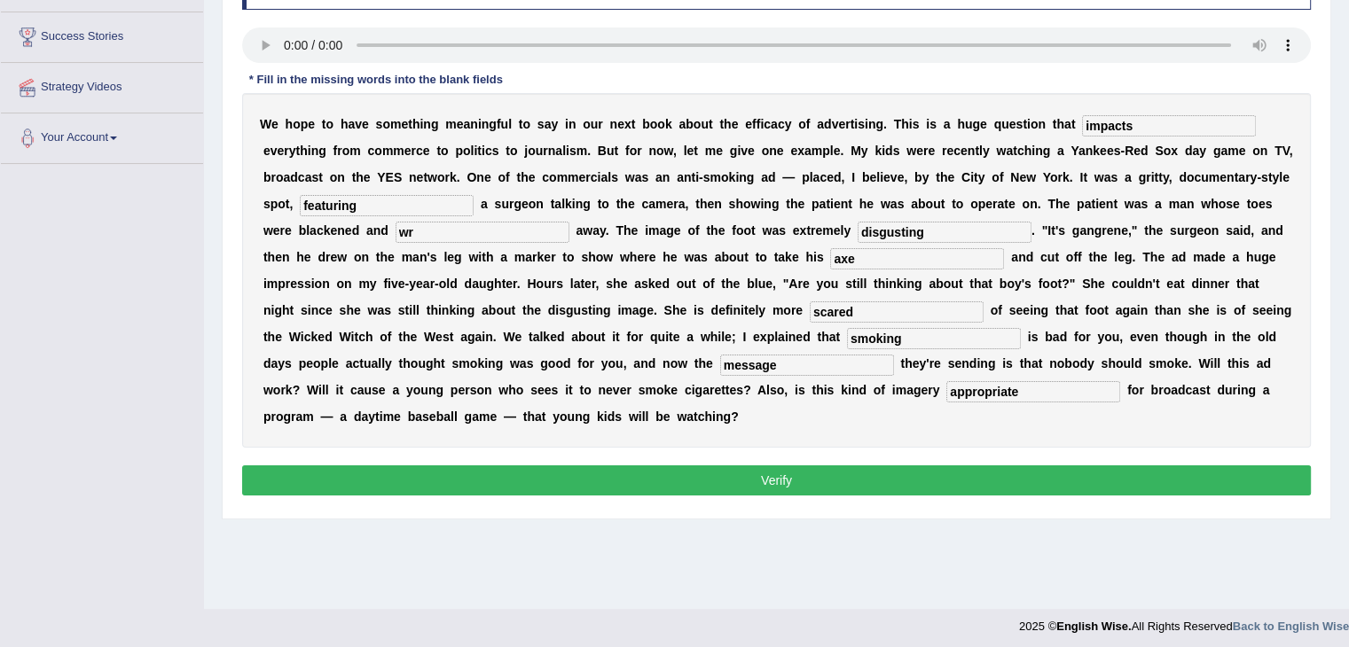
type input "w"
click at [865, 260] on input "axe" at bounding box center [917, 258] width 174 height 21
type input "axe hoe"
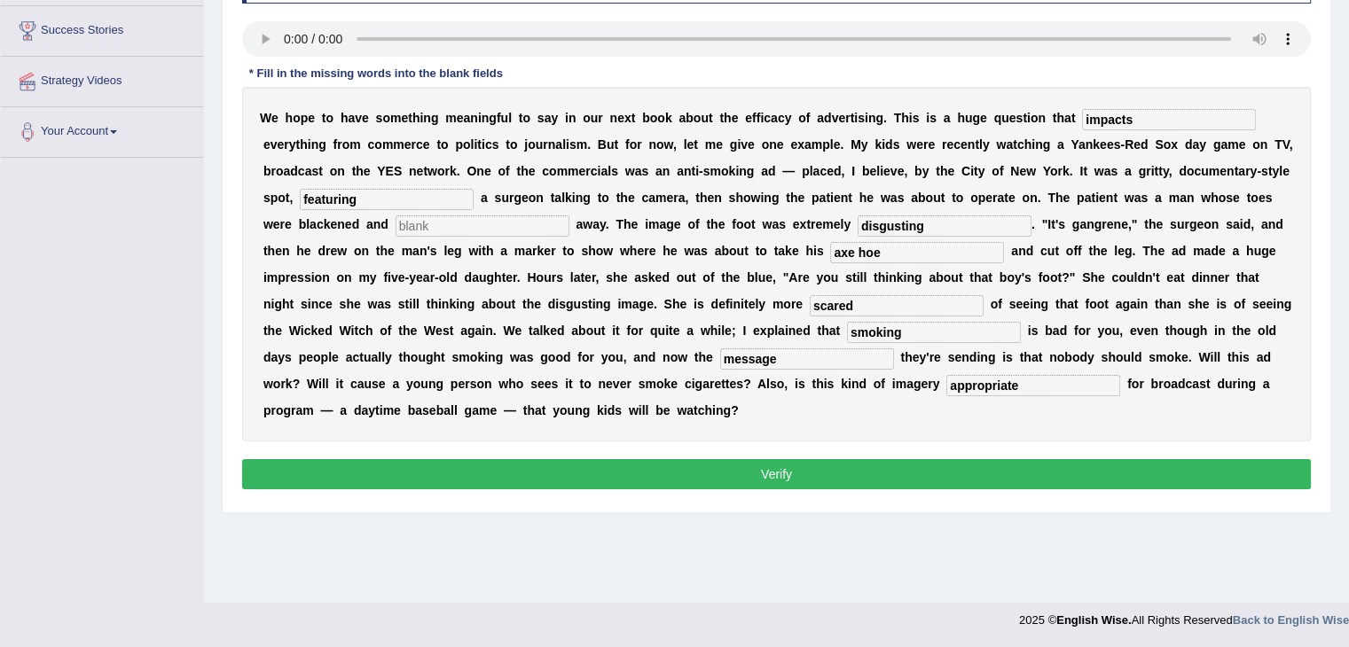
click at [516, 215] on input "text" at bounding box center [482, 225] width 174 height 21
type input "redened"
click at [919, 255] on input "axe hoe" at bounding box center [917, 252] width 174 height 21
type input "axe h"
click at [409, 221] on input "redened" at bounding box center [482, 225] width 174 height 21
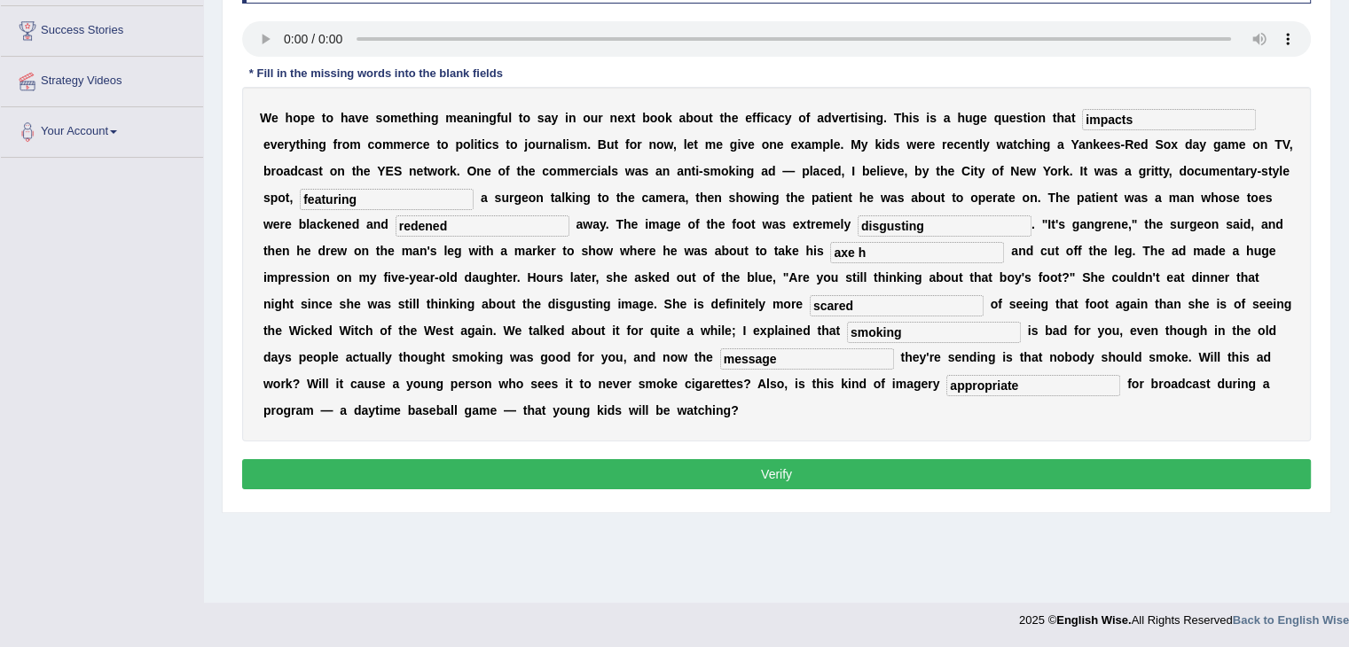
click at [410, 221] on input "redened" at bounding box center [482, 225] width 174 height 21
type input "reddened"
click at [876, 245] on input "axe h" at bounding box center [917, 252] width 174 height 21
type input "a"
type input "hacksaw"
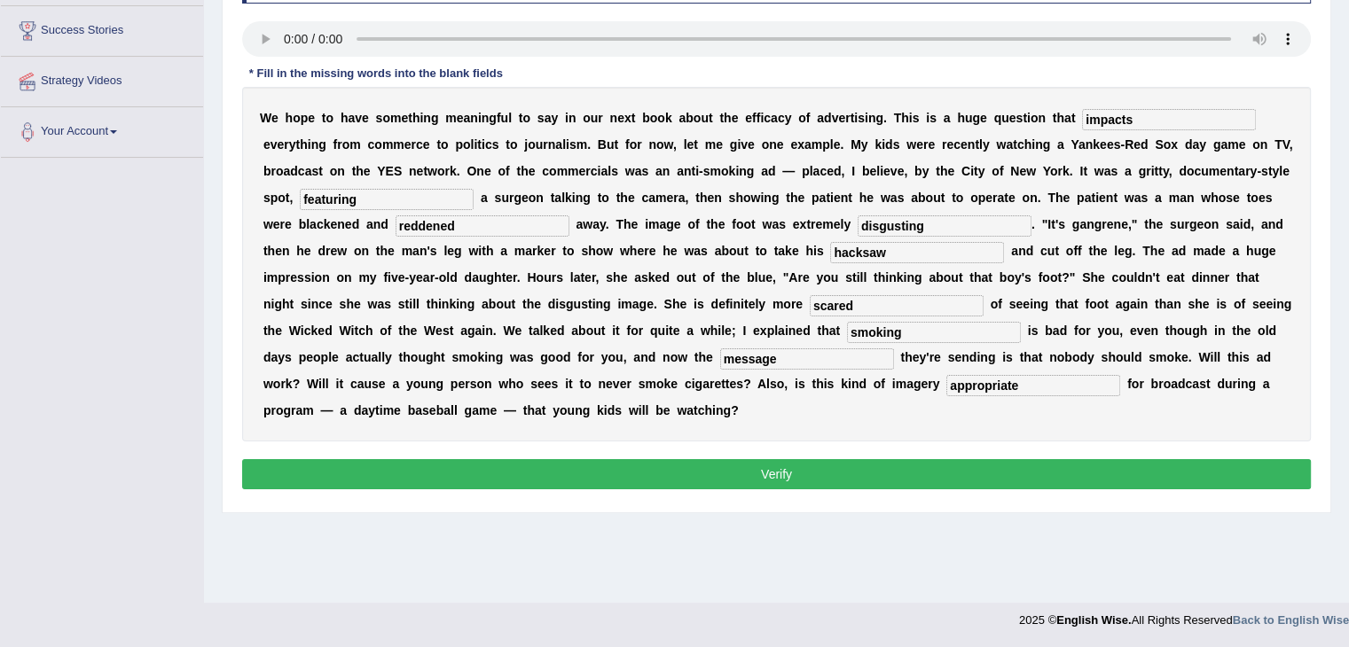
click at [497, 223] on input "reddened" at bounding box center [482, 225] width 174 height 21
type input "rotting"
click at [713, 469] on button "Verify" at bounding box center [776, 474] width 1069 height 30
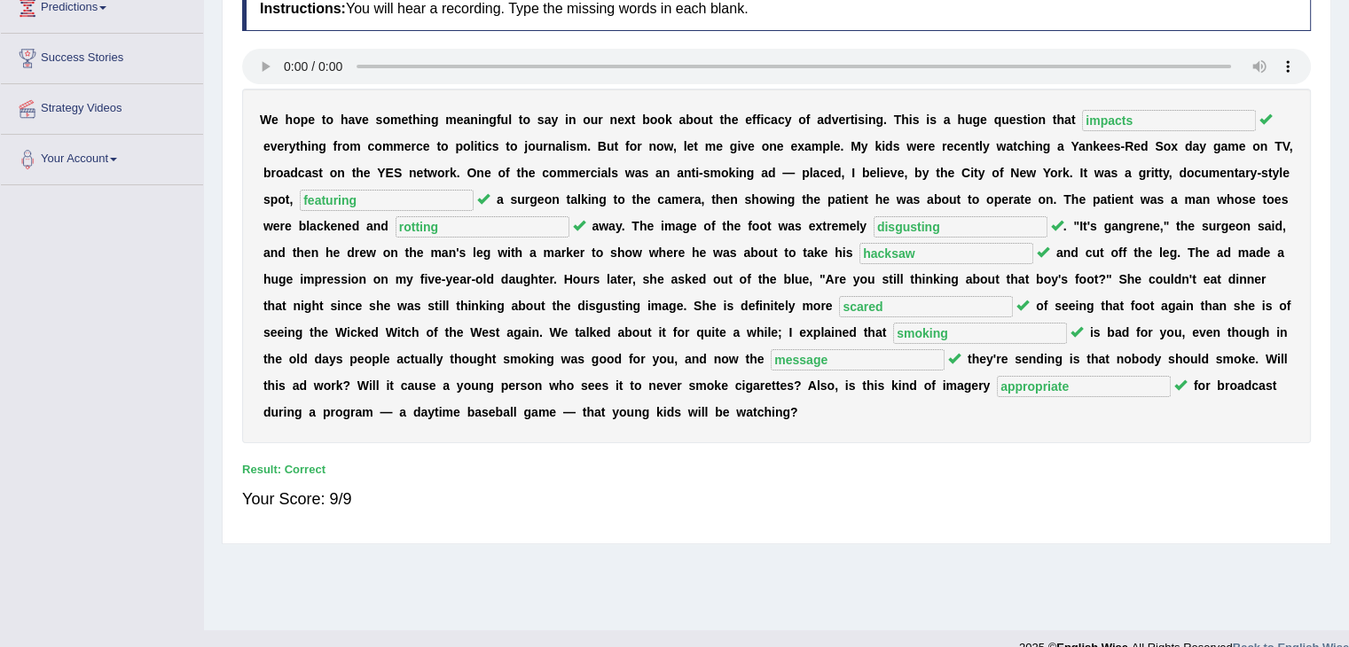
scroll to position [260, 0]
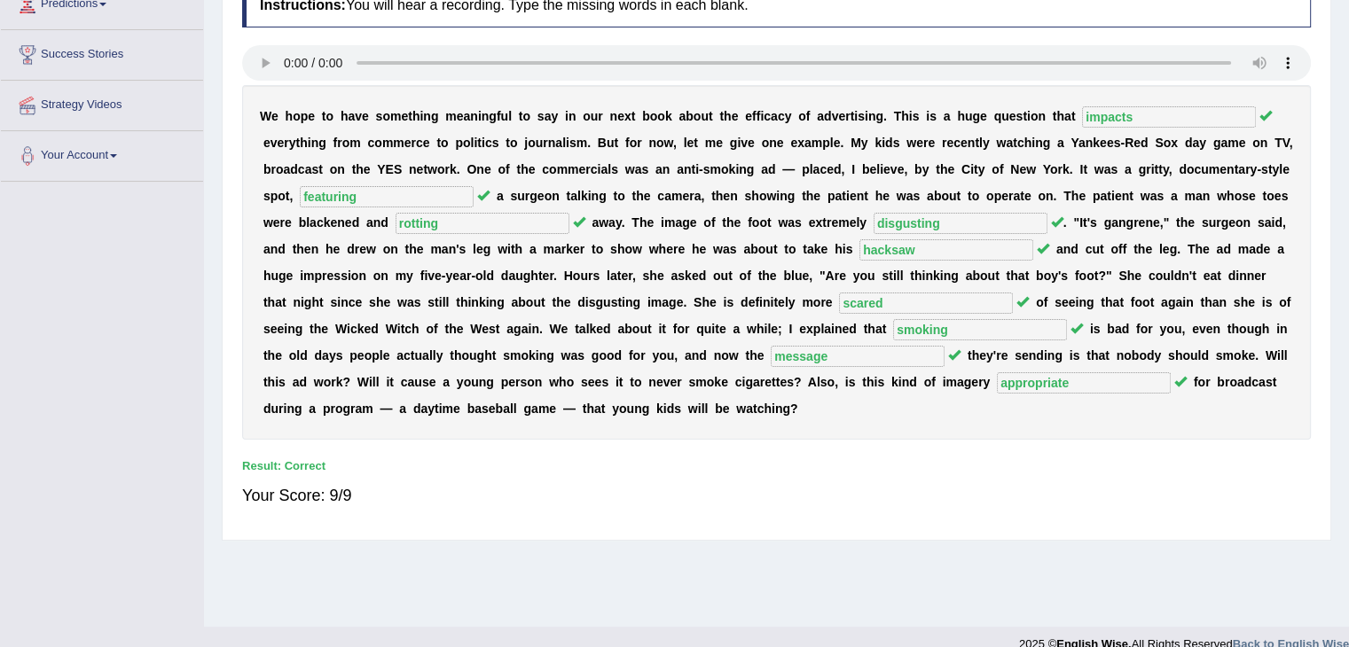
click at [816, 516] on div "Instructions: You will hear a recording. Type the missing words in each blank. …" at bounding box center [776, 252] width 1077 height 557
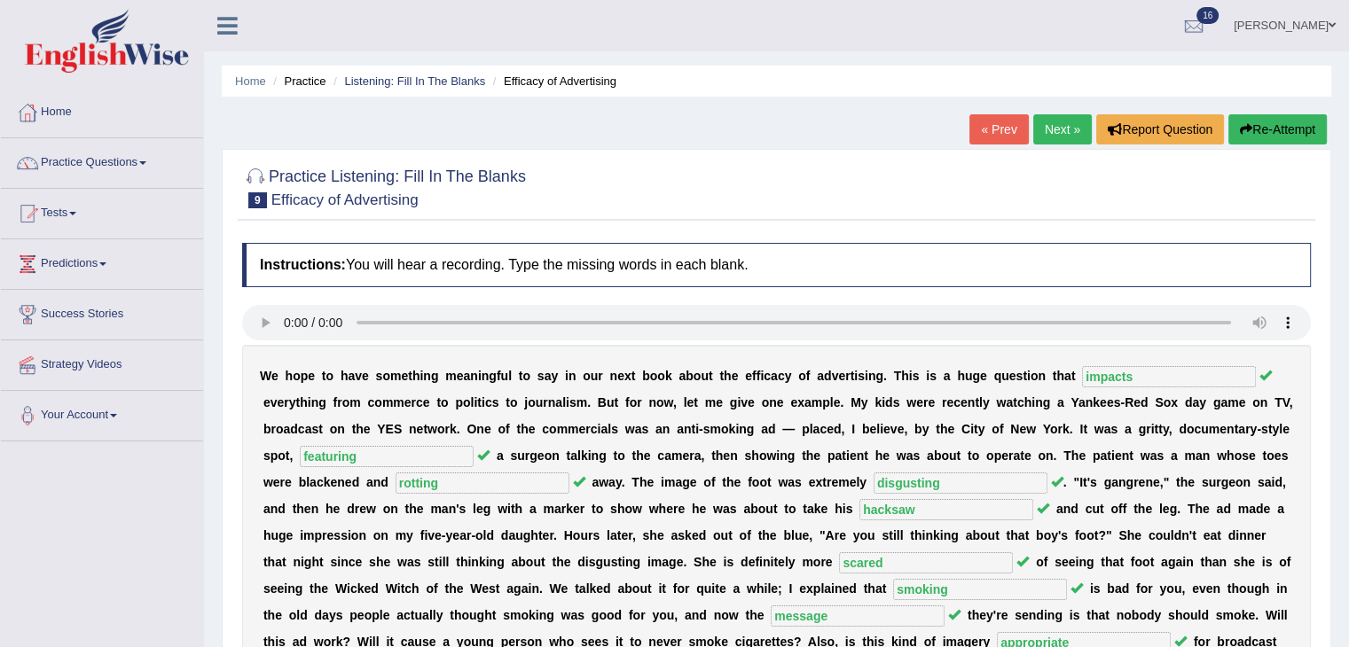
click at [1050, 133] on link "Next »" at bounding box center [1062, 129] width 59 height 30
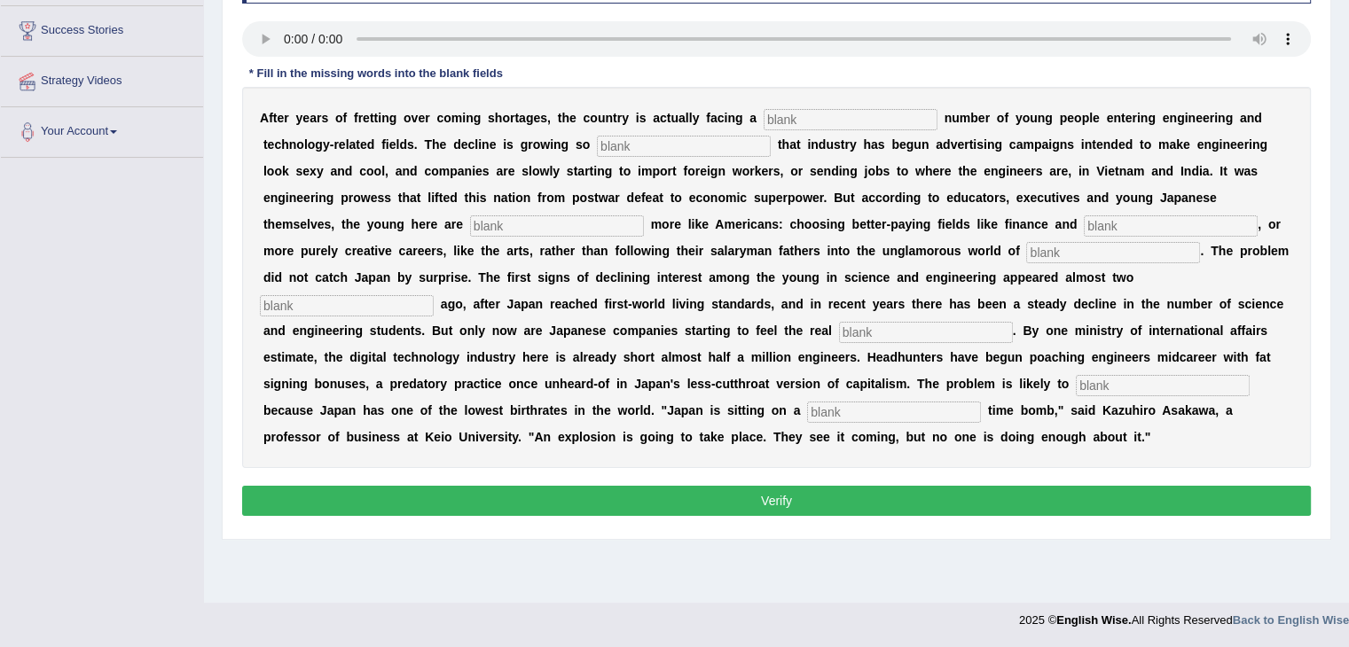
click at [807, 116] on input "text" at bounding box center [851, 119] width 174 height 21
type input "dwelling"
click at [624, 151] on input "text" at bounding box center [684, 146] width 174 height 21
type input "drastic"
click at [582, 219] on input "text" at bounding box center [557, 225] width 174 height 21
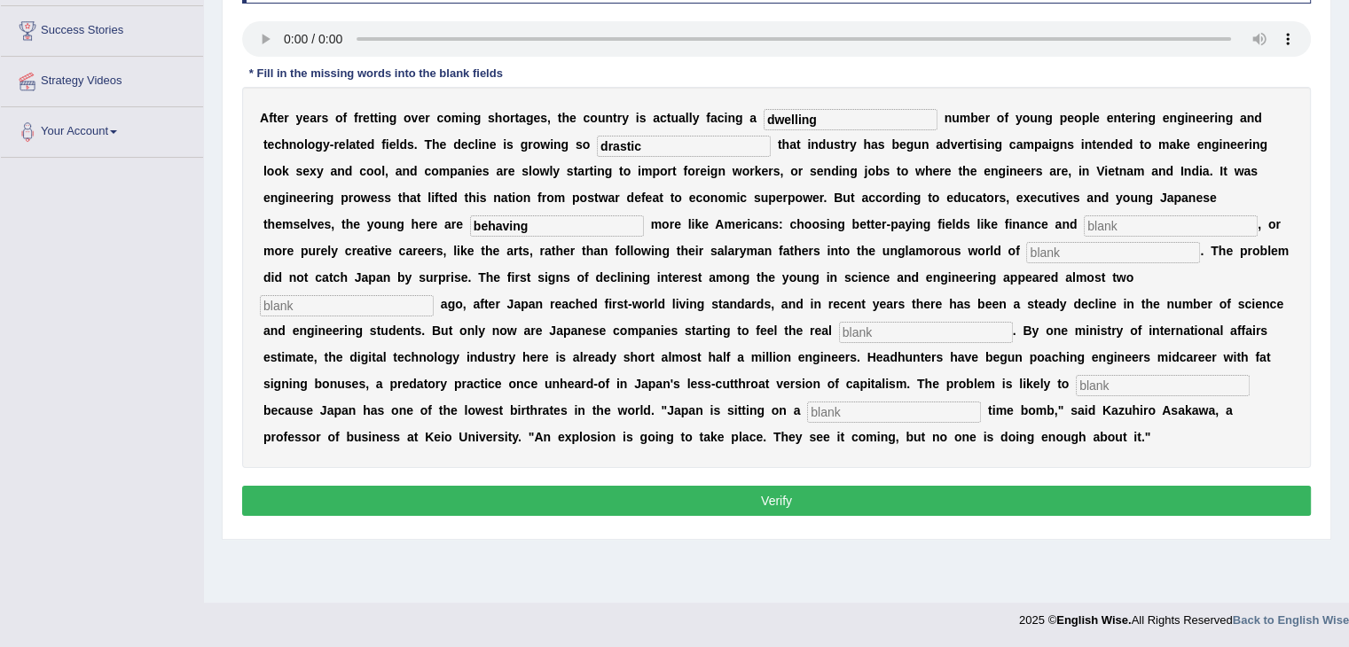
type input "behaving"
click at [1131, 228] on input "text" at bounding box center [1171, 225] width 174 height 21
type input "medicine"
click at [1082, 253] on input "text" at bounding box center [1113, 252] width 174 height 21
type input "manufacr=tueirn"
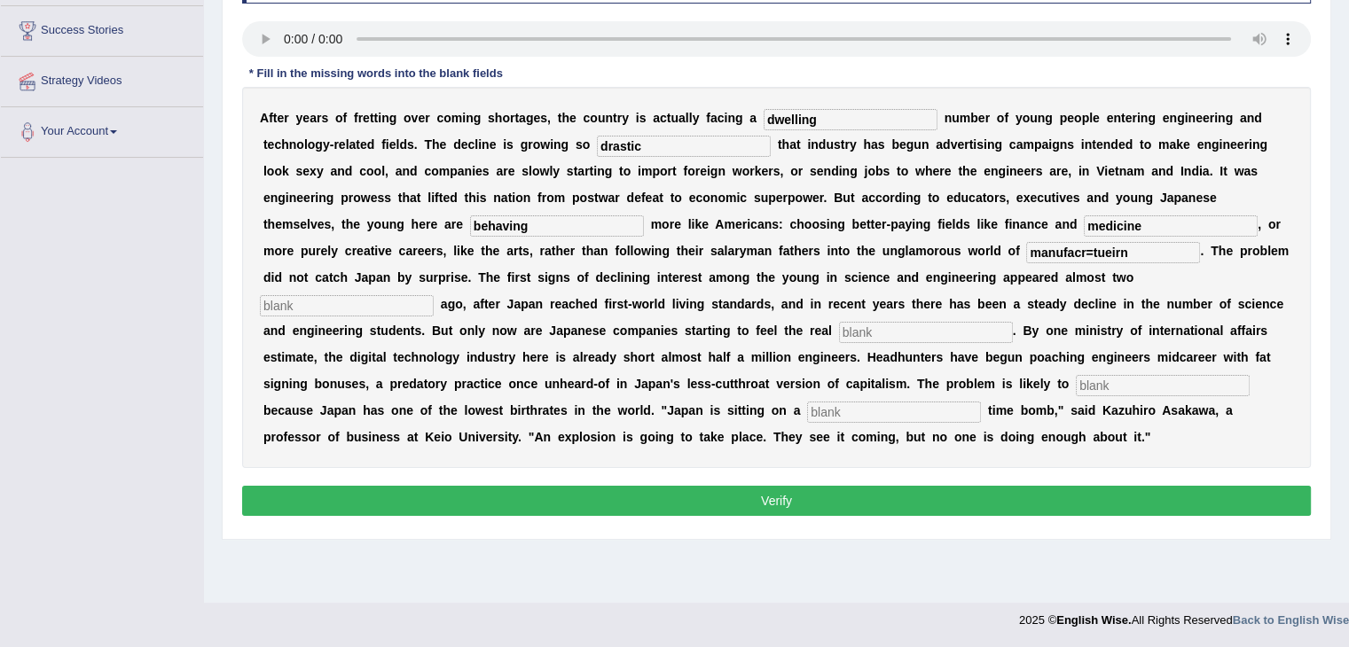
click at [369, 305] on input "text" at bounding box center [347, 305] width 174 height 21
type input "decades"
click at [928, 327] on input "text" at bounding box center [926, 332] width 174 height 21
type input "punch"
click at [1110, 377] on input "text" at bounding box center [1163, 385] width 174 height 21
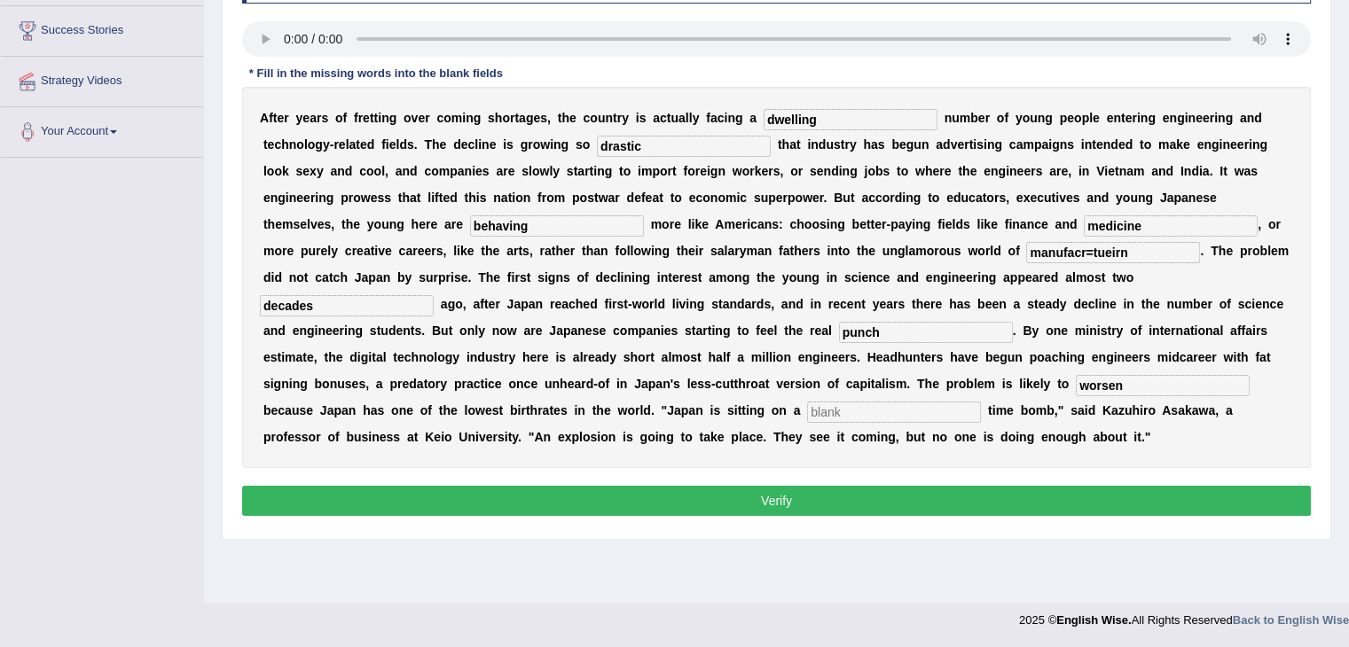
type input "worsen"
click at [918, 408] on input "text" at bounding box center [894, 412] width 174 height 21
type input "demographic"
click at [878, 331] on input "punch" at bounding box center [926, 332] width 174 height 21
type input "poach"
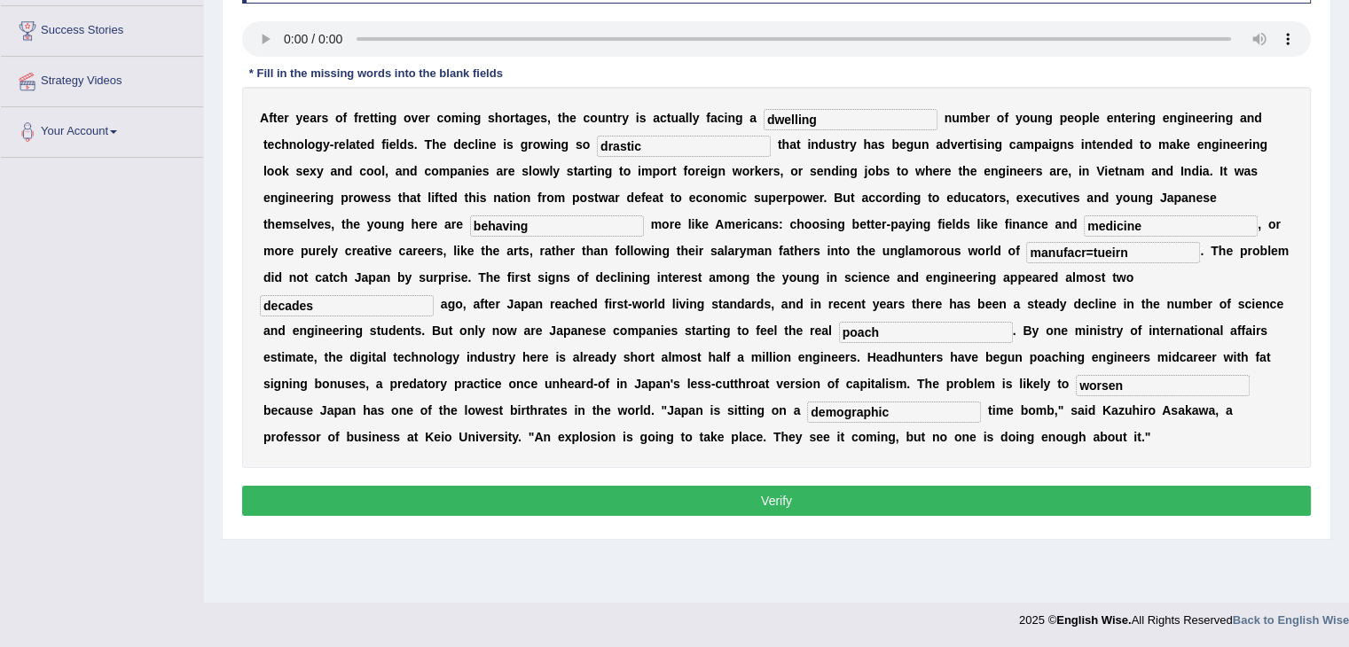
click at [1139, 249] on input "manufacr=tueirn" at bounding box center [1113, 252] width 174 height 21
type input "m"
type input "manufacturing"
click at [821, 486] on button "Verify" at bounding box center [776, 501] width 1069 height 30
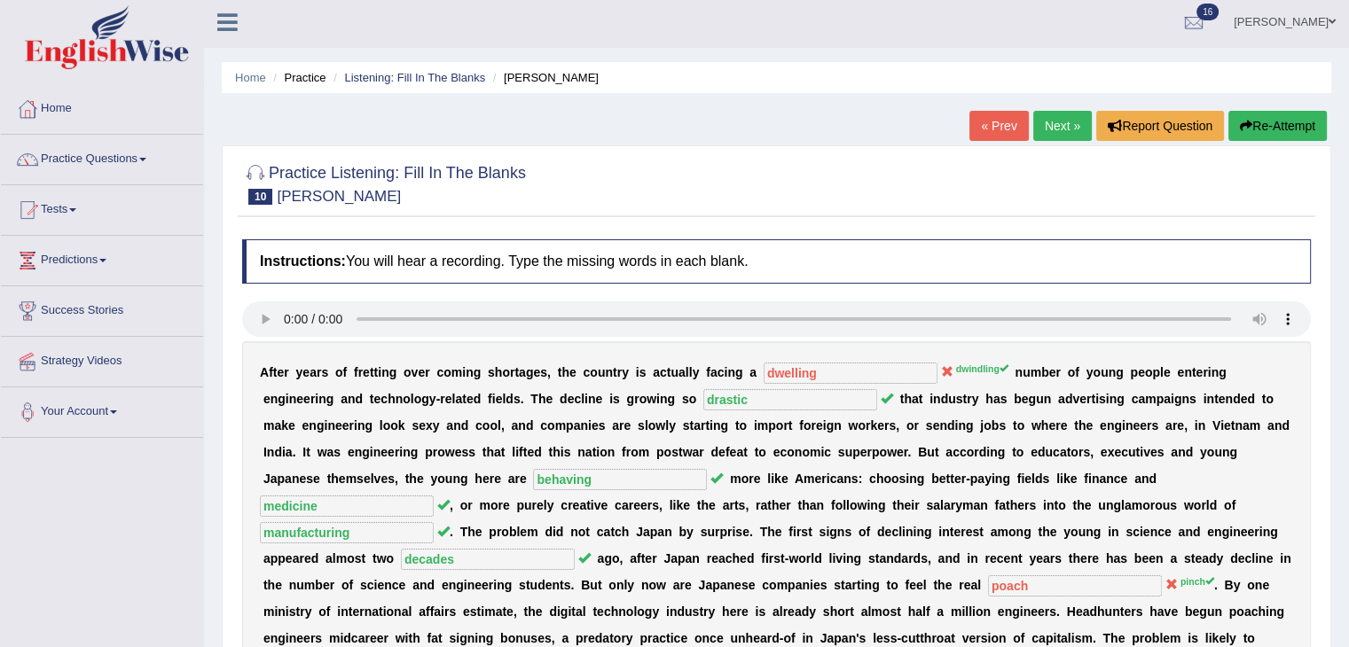
scroll to position [1, 0]
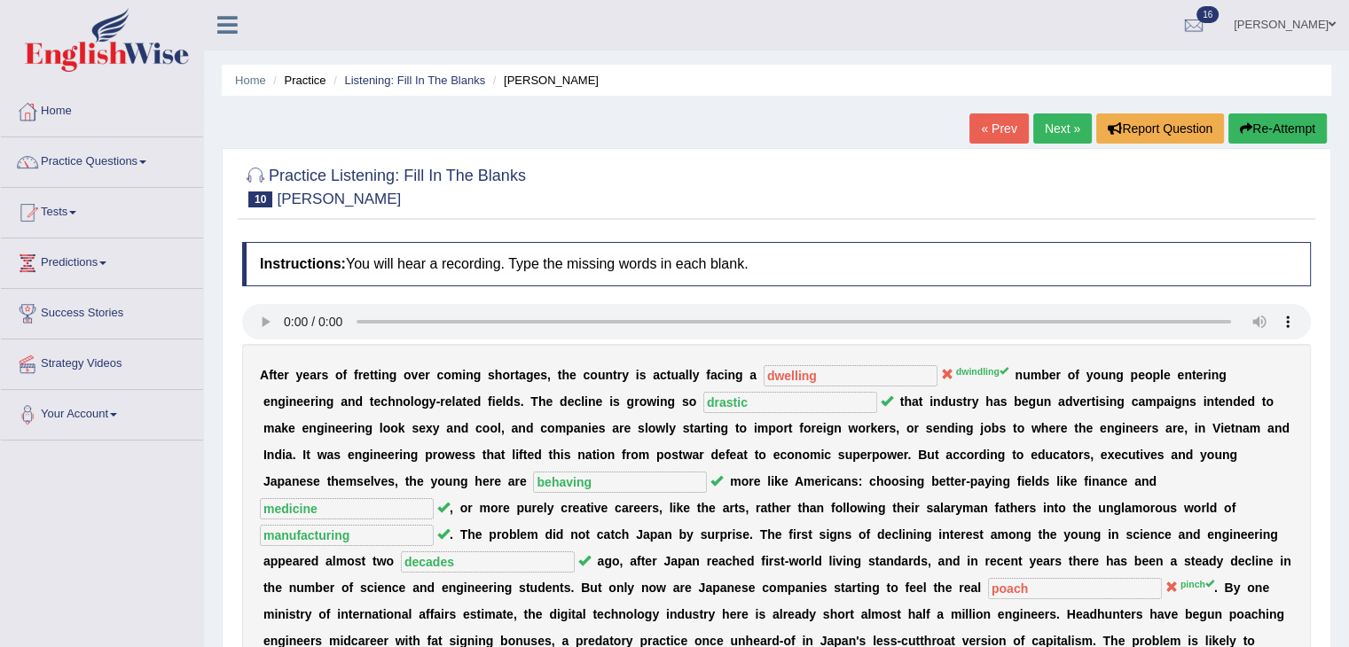
click at [1062, 114] on link "Next »" at bounding box center [1062, 129] width 59 height 30
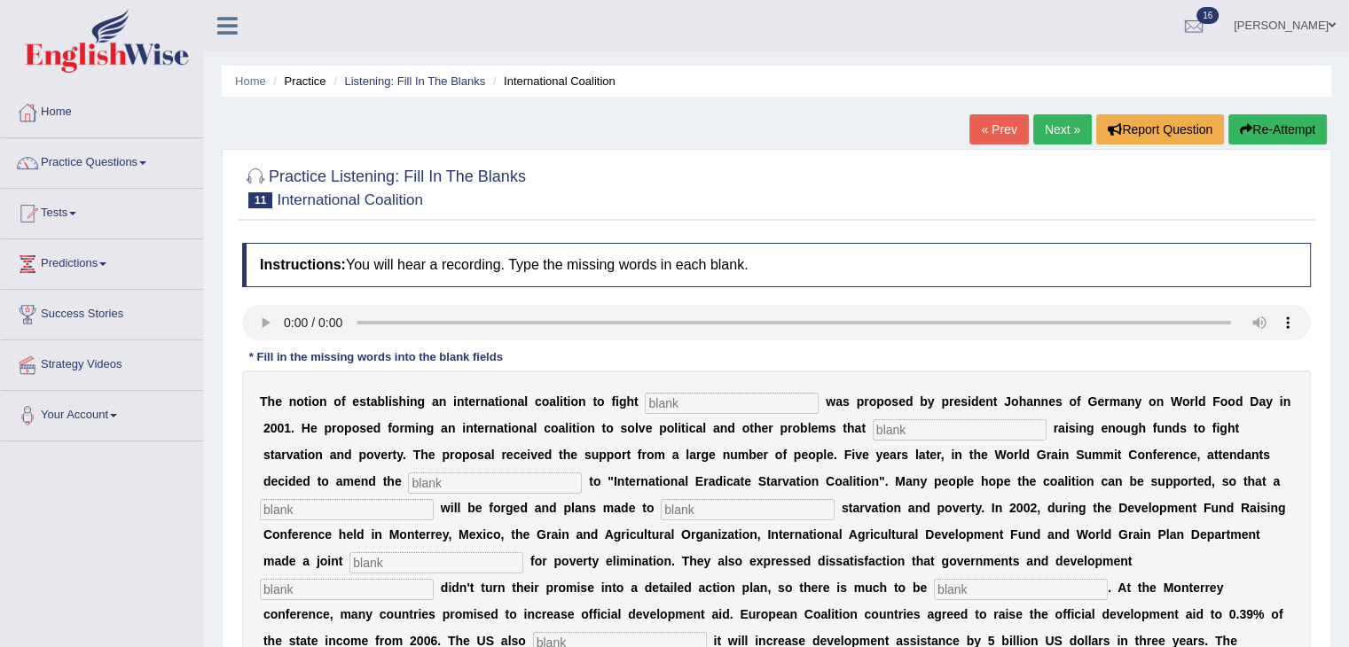
click at [1056, 131] on link "Next »" at bounding box center [1062, 129] width 59 height 30
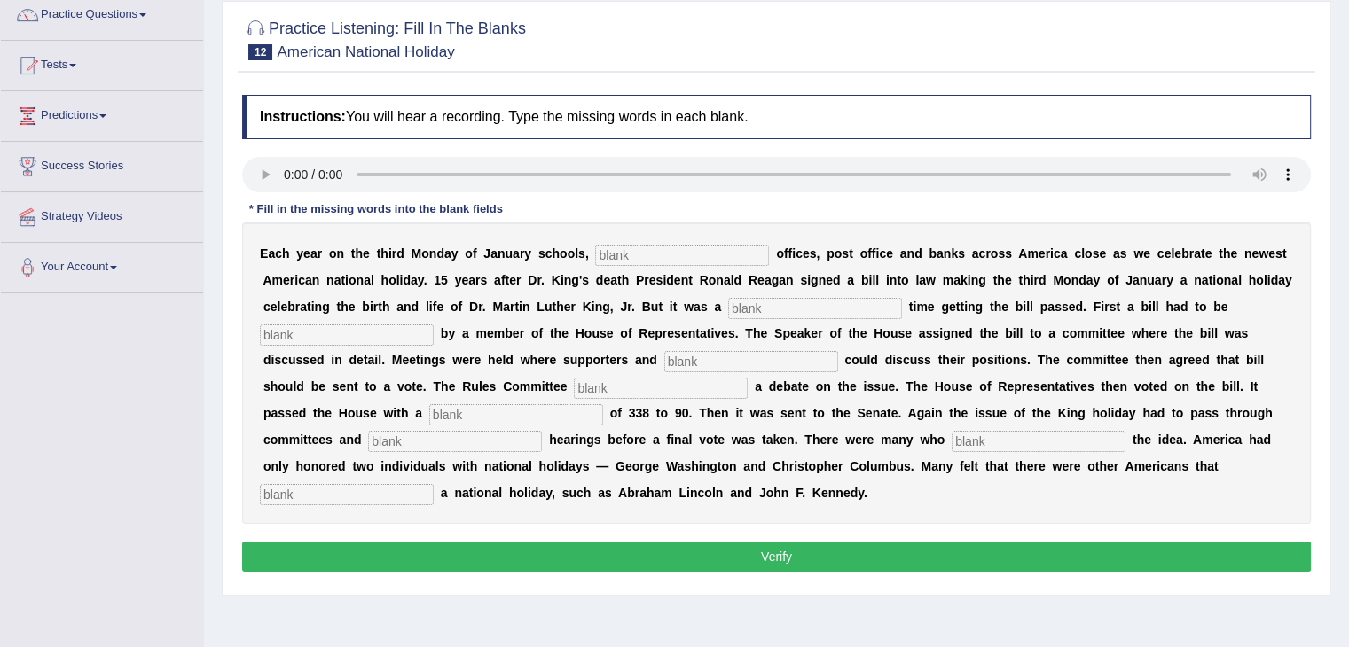
scroll to position [149, 0]
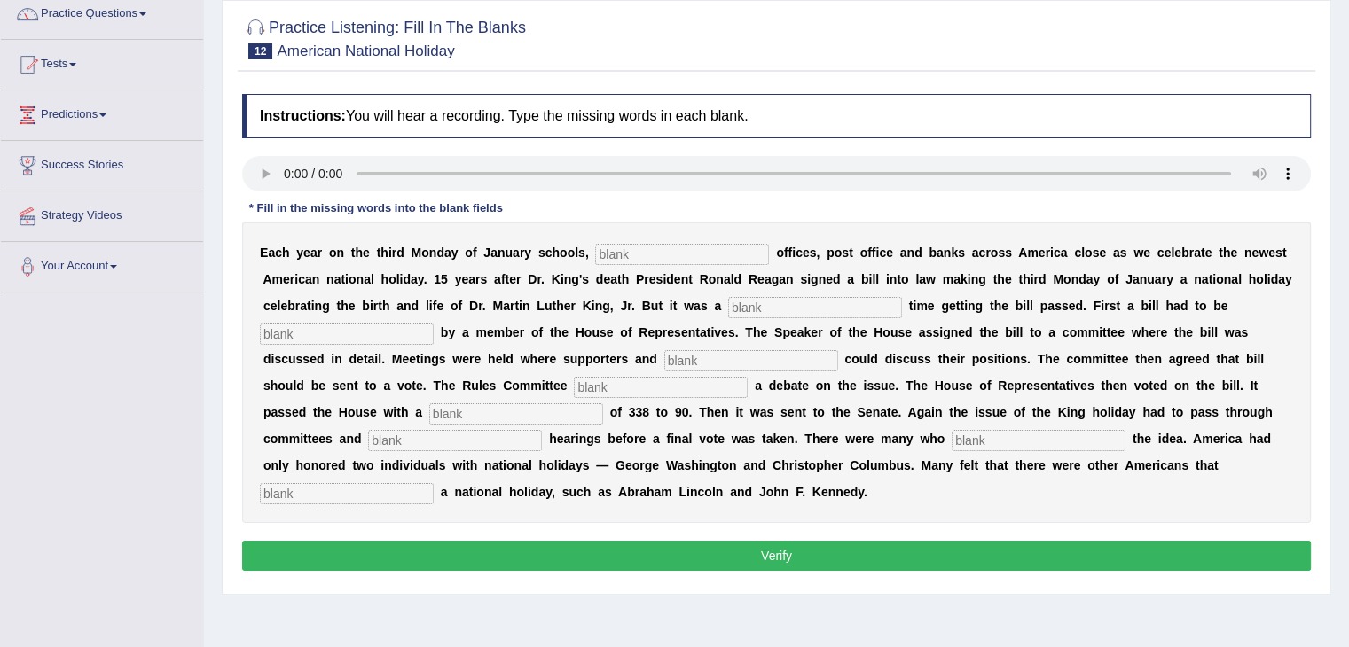
click at [636, 252] on input "text" at bounding box center [682, 254] width 174 height 21
type input "federal"
click at [757, 314] on input "text" at bounding box center [815, 307] width 174 height 21
type input "tiugh"
click at [408, 334] on input "text" at bounding box center [347, 334] width 174 height 21
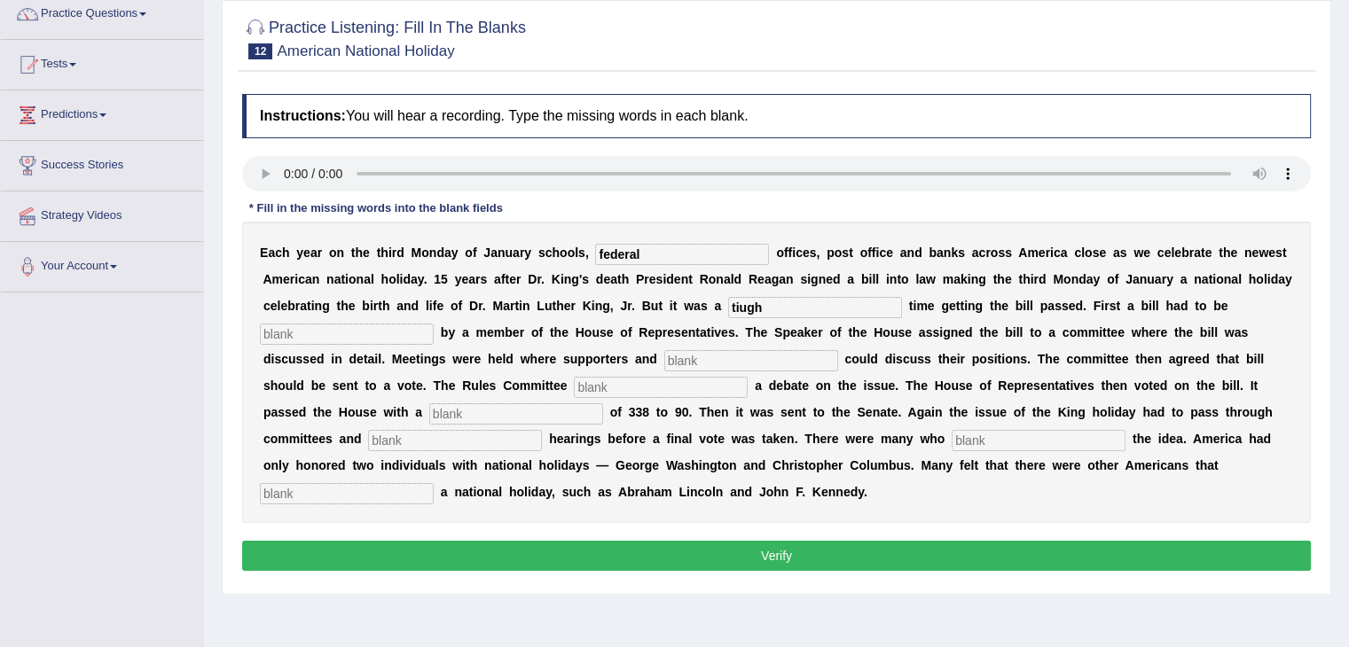
click at [795, 308] on input "tiugh" at bounding box center [815, 307] width 174 height 21
type input "tough"
click at [322, 338] on input "text" at bounding box center [347, 334] width 174 height 21
type input "introduced"
click at [717, 365] on input "text" at bounding box center [751, 360] width 174 height 21
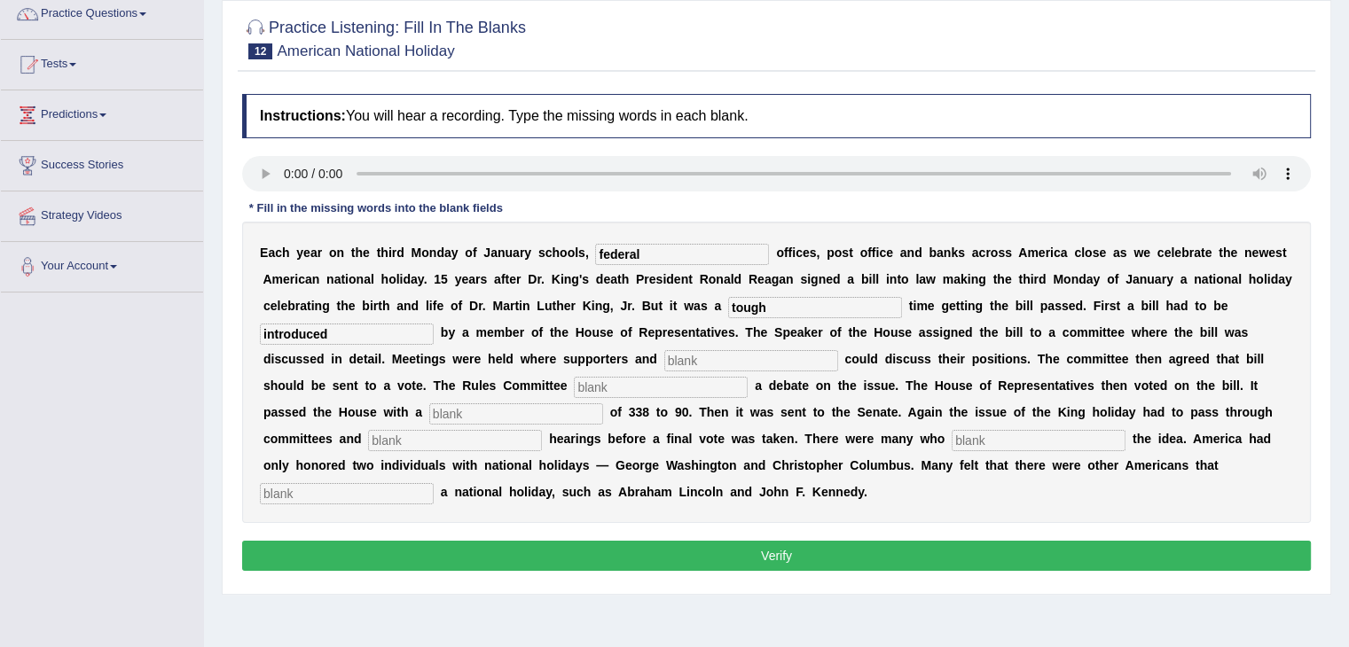
click at [699, 358] on input "text" at bounding box center [751, 360] width 174 height 21
type input "opponents"
click at [677, 384] on input "text" at bounding box center [661, 387] width 174 height 21
type input "scedule"
click at [489, 405] on input "text" at bounding box center [516, 413] width 174 height 21
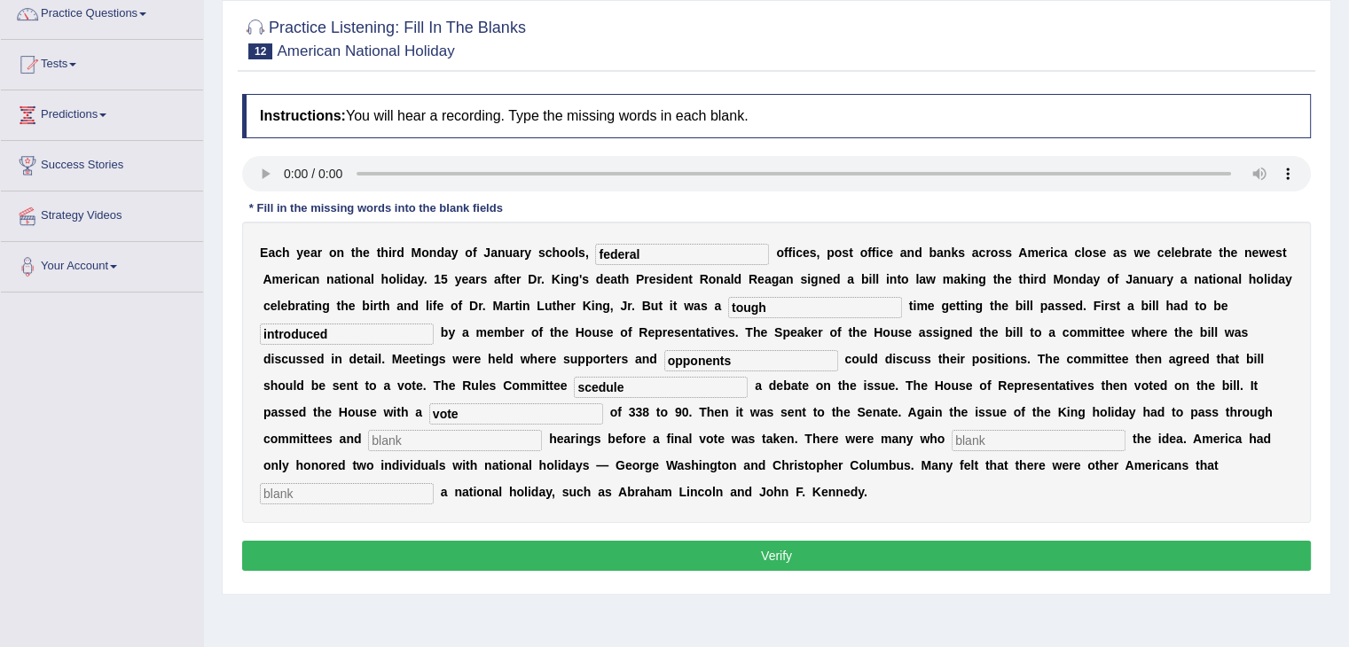
type input "vote"
click at [480, 442] on input "text" at bounding box center [455, 440] width 174 height 21
type input "public"
click at [979, 434] on input "text" at bounding box center [1038, 440] width 174 height 21
type input "opposed"
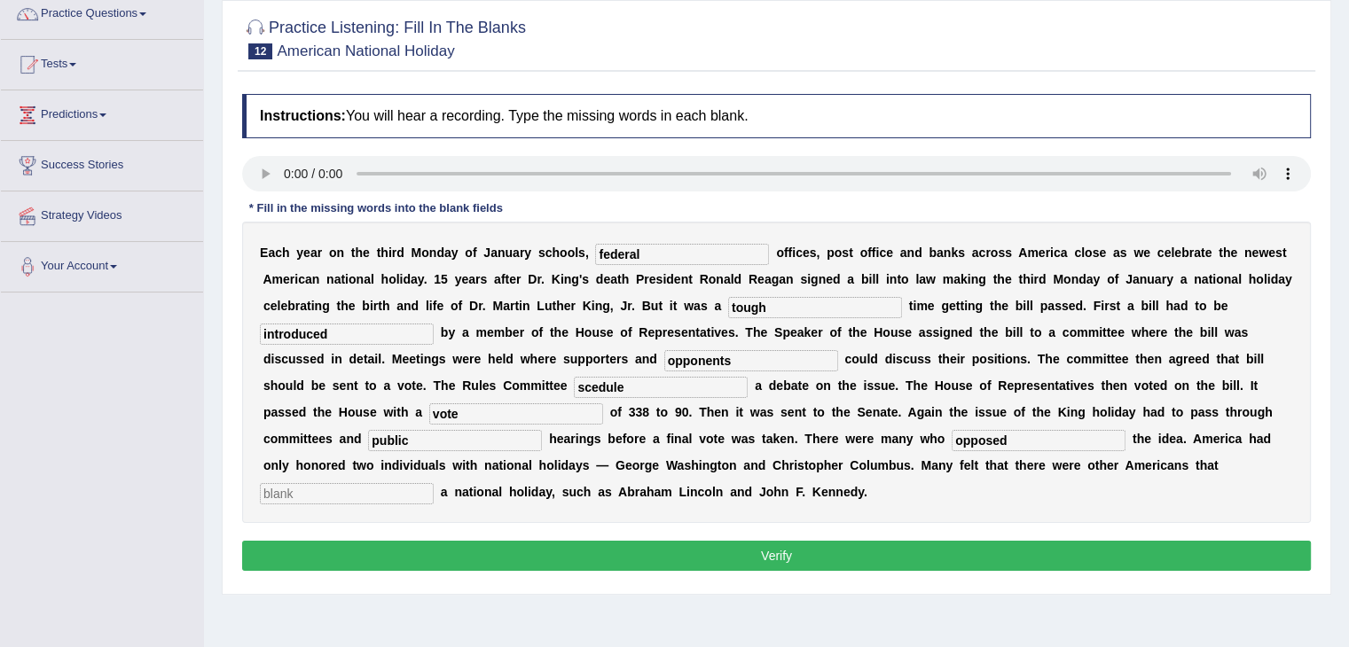
click at [375, 479] on div "E a c h y e a r o n t h e t h i r d M o n d a y o f J a n u a r y s c h o o l s…" at bounding box center [776, 372] width 1069 height 301
click at [375, 487] on input "text" at bounding box center [347, 493] width 174 height 21
type input "deserve"
click at [585, 381] on input "scedule" at bounding box center [661, 387] width 174 height 21
click at [665, 386] on input "schedule" at bounding box center [661, 387] width 174 height 21
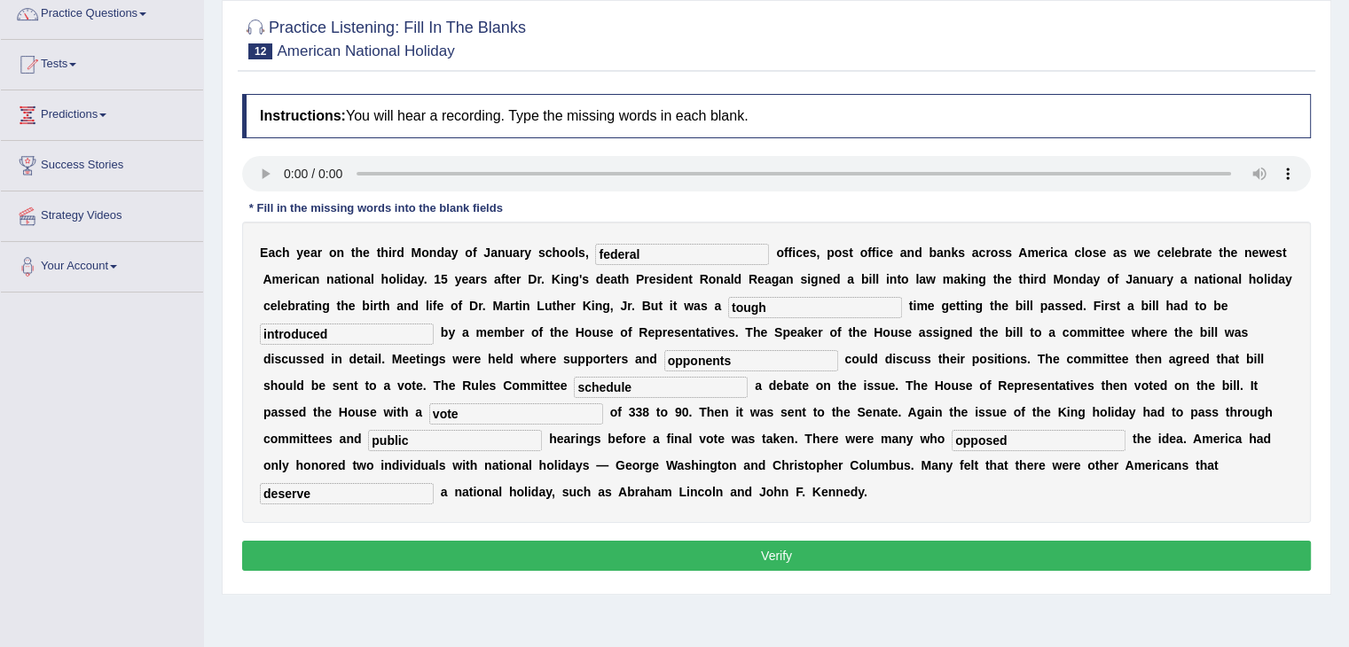
type input "schedule"
click at [829, 554] on button "Verify" at bounding box center [776, 556] width 1069 height 30
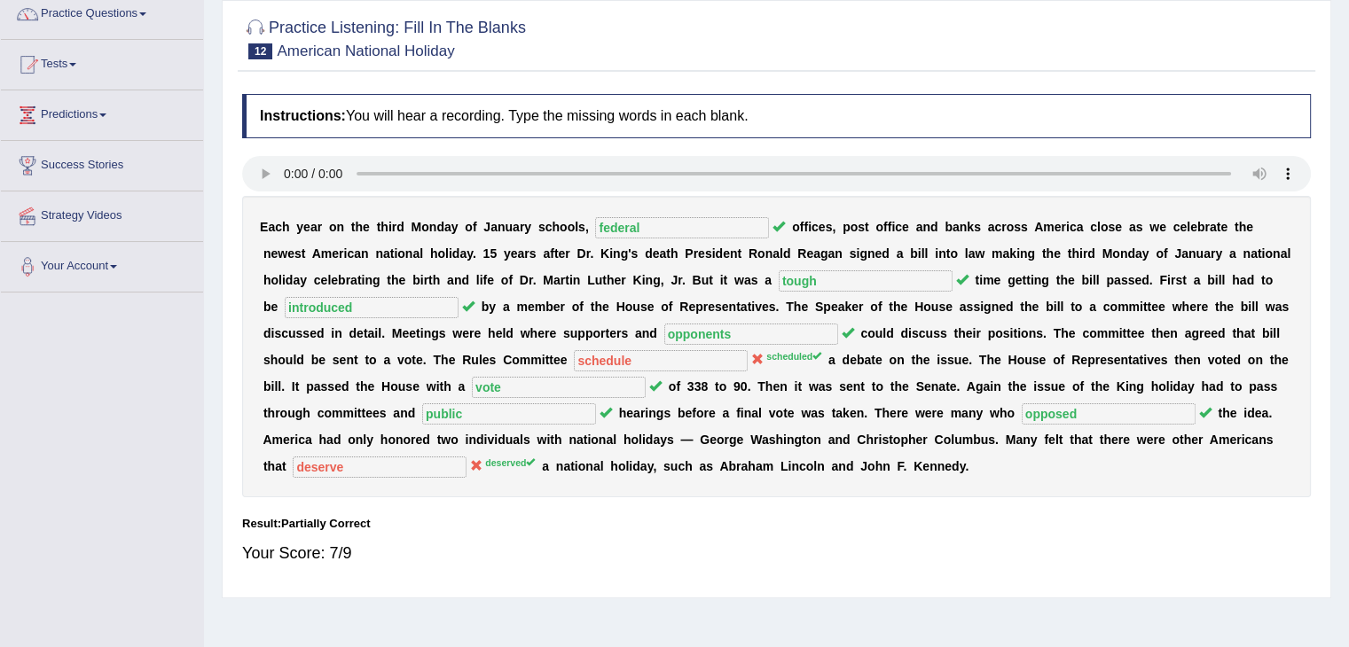
scroll to position [0, 0]
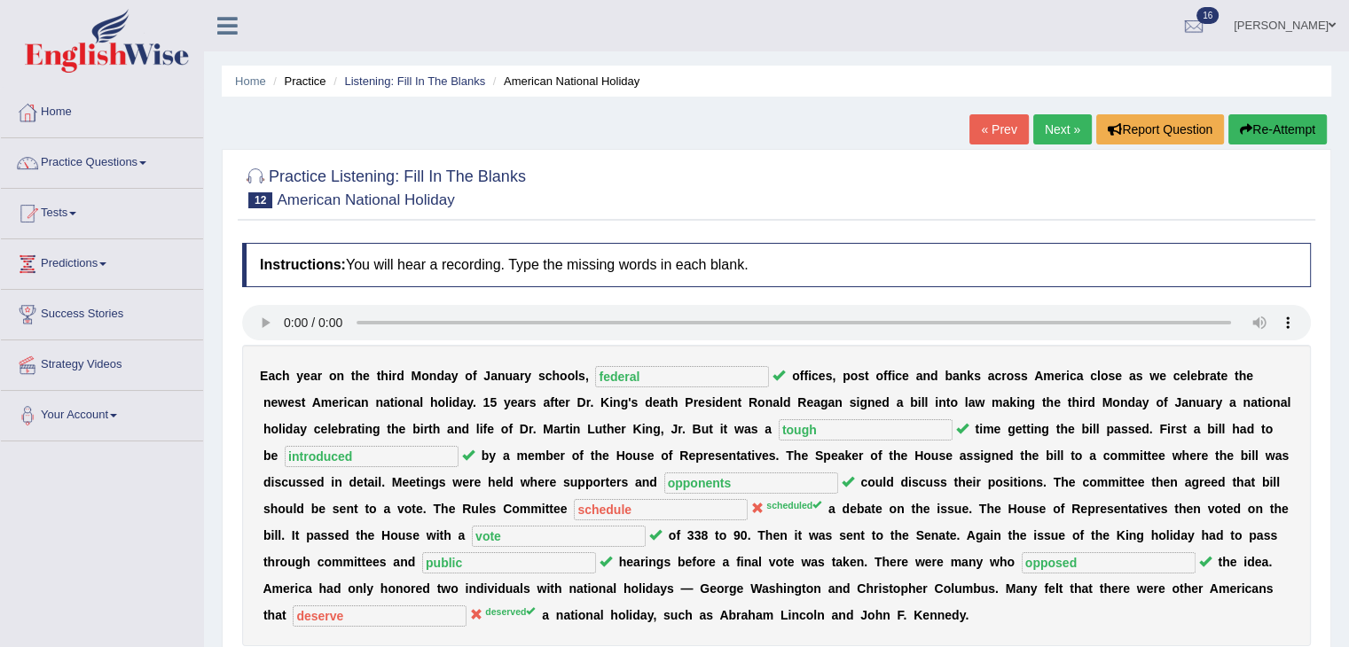
click at [1061, 121] on link "Next »" at bounding box center [1062, 129] width 59 height 30
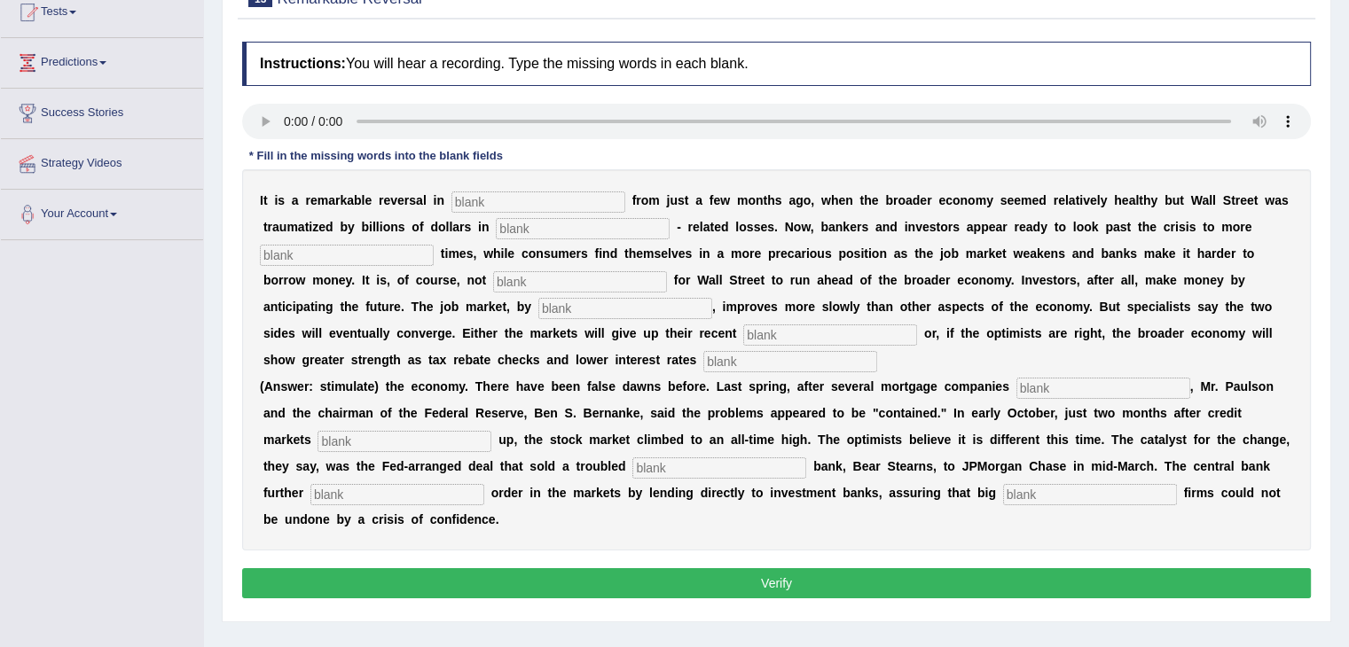
click at [539, 201] on input "text" at bounding box center [538, 202] width 174 height 21
click at [532, 204] on input "text" at bounding box center [538, 202] width 174 height 21
type input "altitudes"
click at [534, 233] on input "text" at bounding box center [583, 228] width 174 height 21
type input "mortgage"
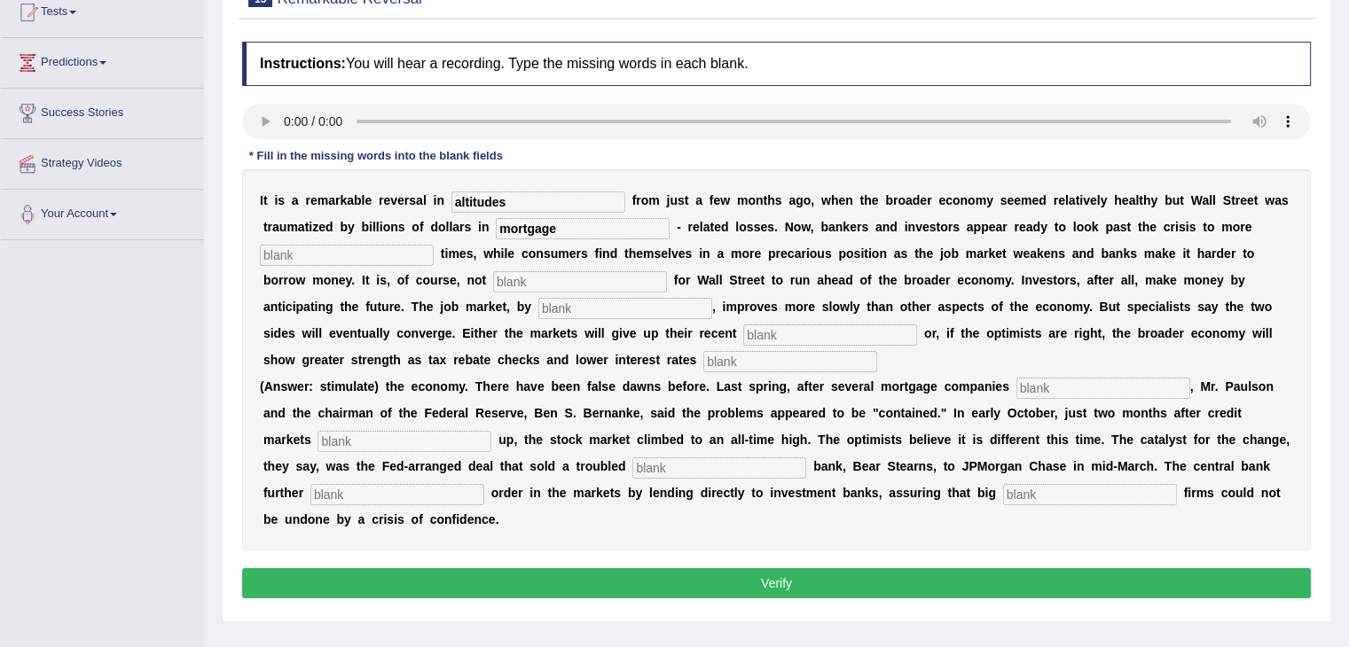
click at [328, 253] on input "text" at bounding box center [347, 255] width 174 height 21
type input "profitable"
click at [553, 278] on input "text" at bounding box center [580, 281] width 174 height 21
type input "common"
click at [604, 312] on input "text" at bounding box center [625, 308] width 174 height 21
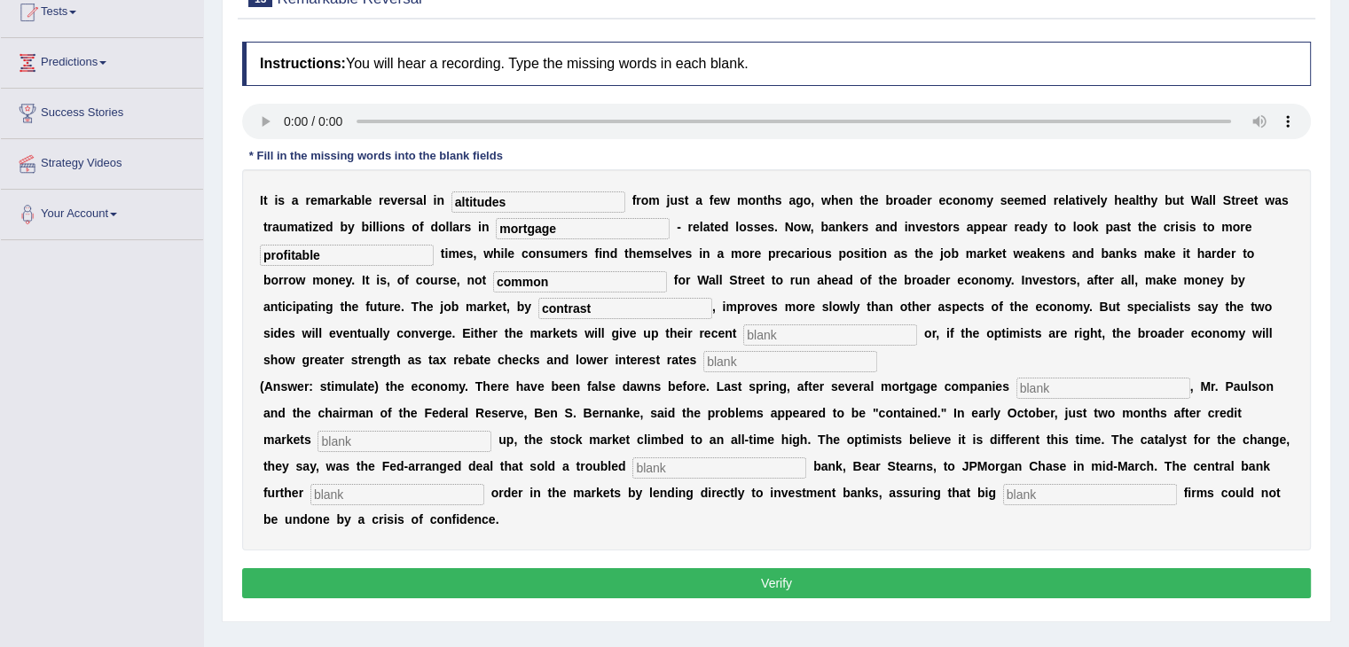
type input "contrast"
click at [819, 333] on input "text" at bounding box center [830, 335] width 174 height 21
type input "games"
click at [809, 365] on input "text" at bounding box center [790, 361] width 174 height 21
type input "stimulate"
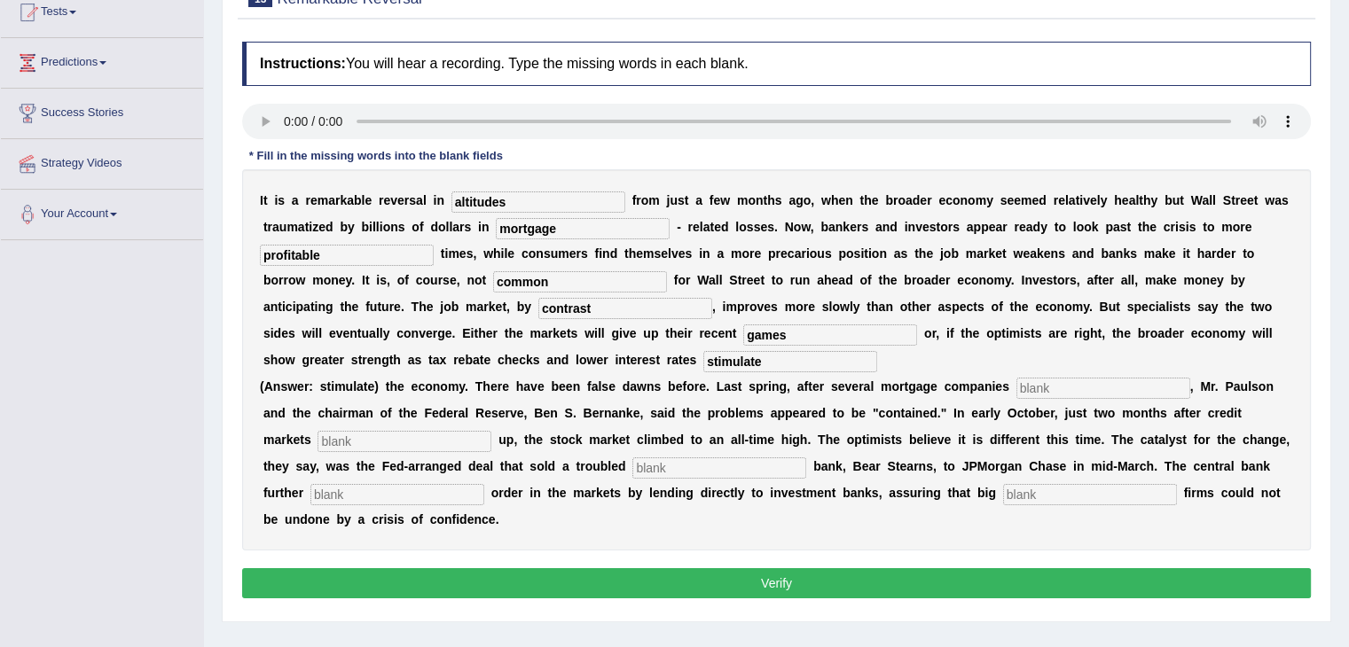
click at [1057, 382] on input "text" at bounding box center [1103, 388] width 174 height 21
type input "collapsed"
click at [465, 441] on input "text" at bounding box center [404, 441] width 174 height 21
type input "flows"
click at [714, 466] on input "text" at bounding box center [719, 468] width 174 height 21
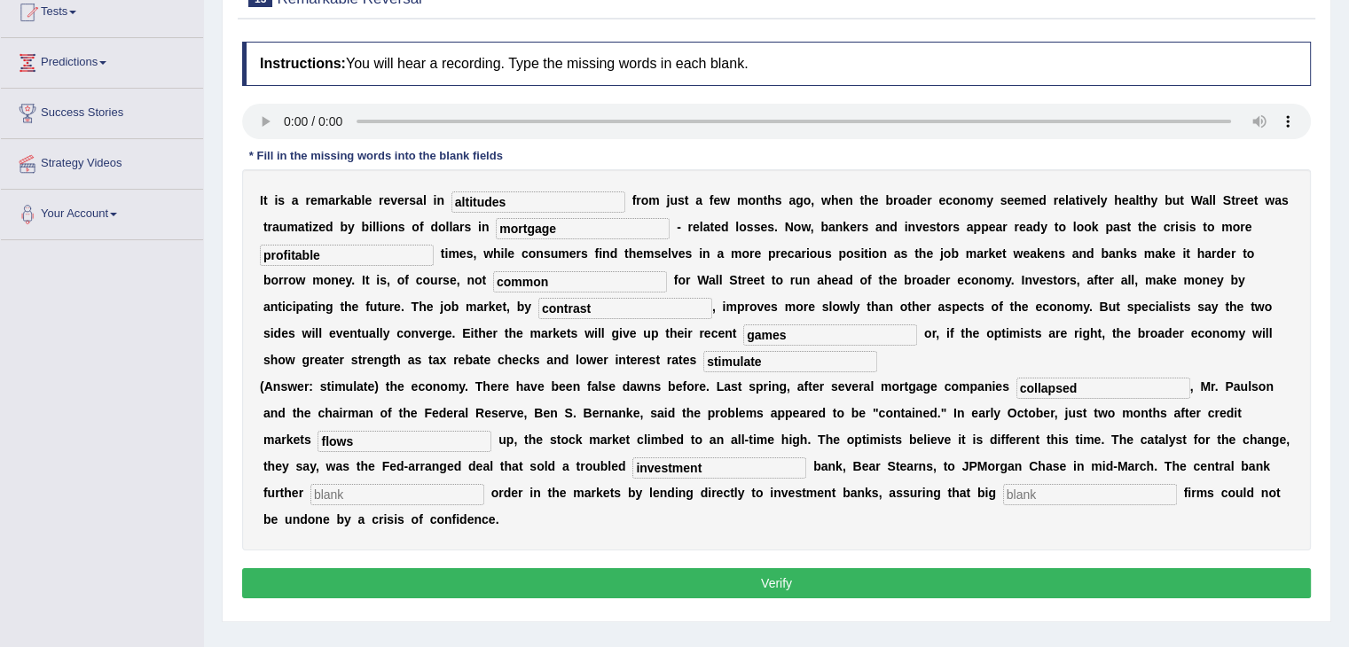
type input "investment"
click at [390, 494] on input "text" at bounding box center [397, 494] width 174 height 21
type input "restorded"
click at [1027, 494] on input "text" at bounding box center [1090, 494] width 174 height 21
type input "security"
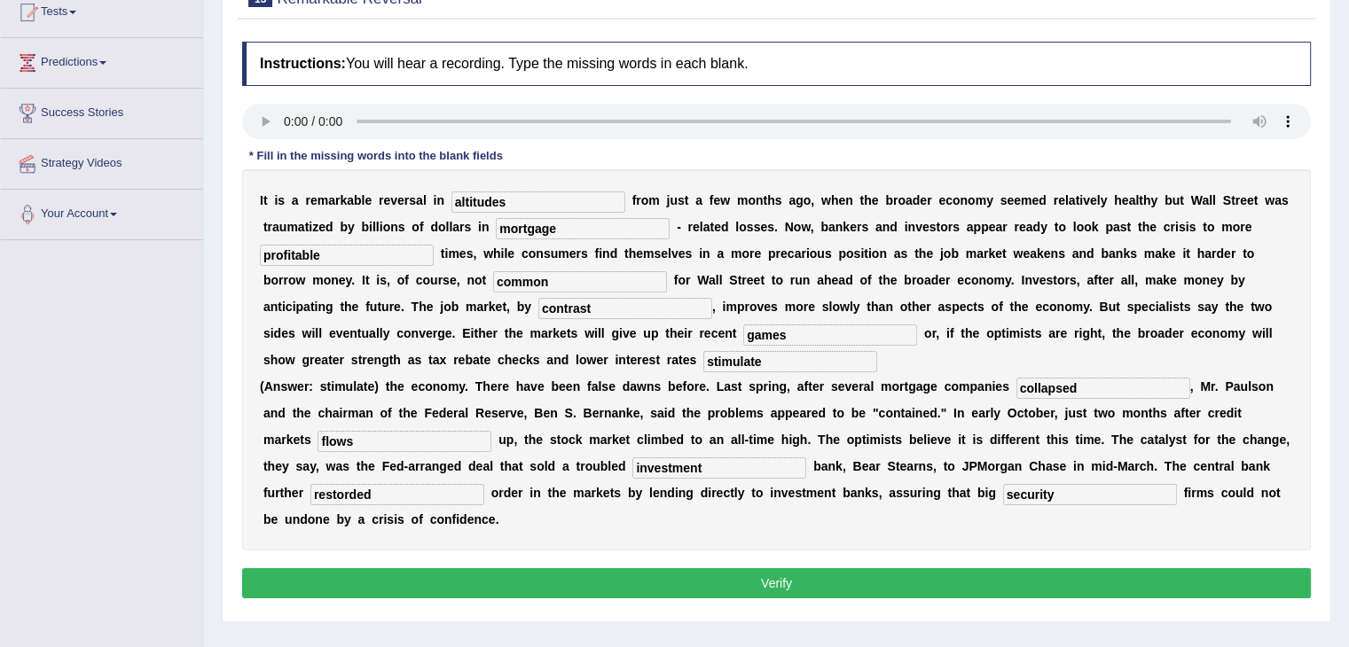
click at [401, 497] on input "restorded" at bounding box center [397, 494] width 174 height 21
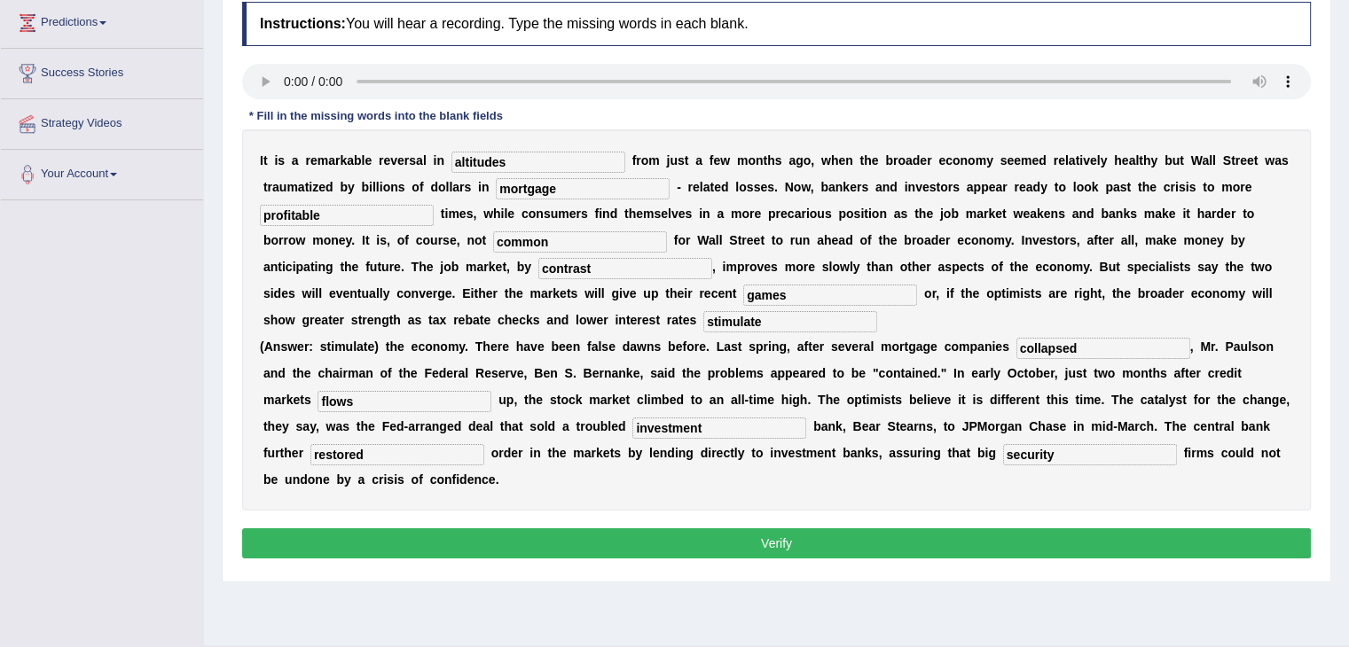
scroll to position [243, 0]
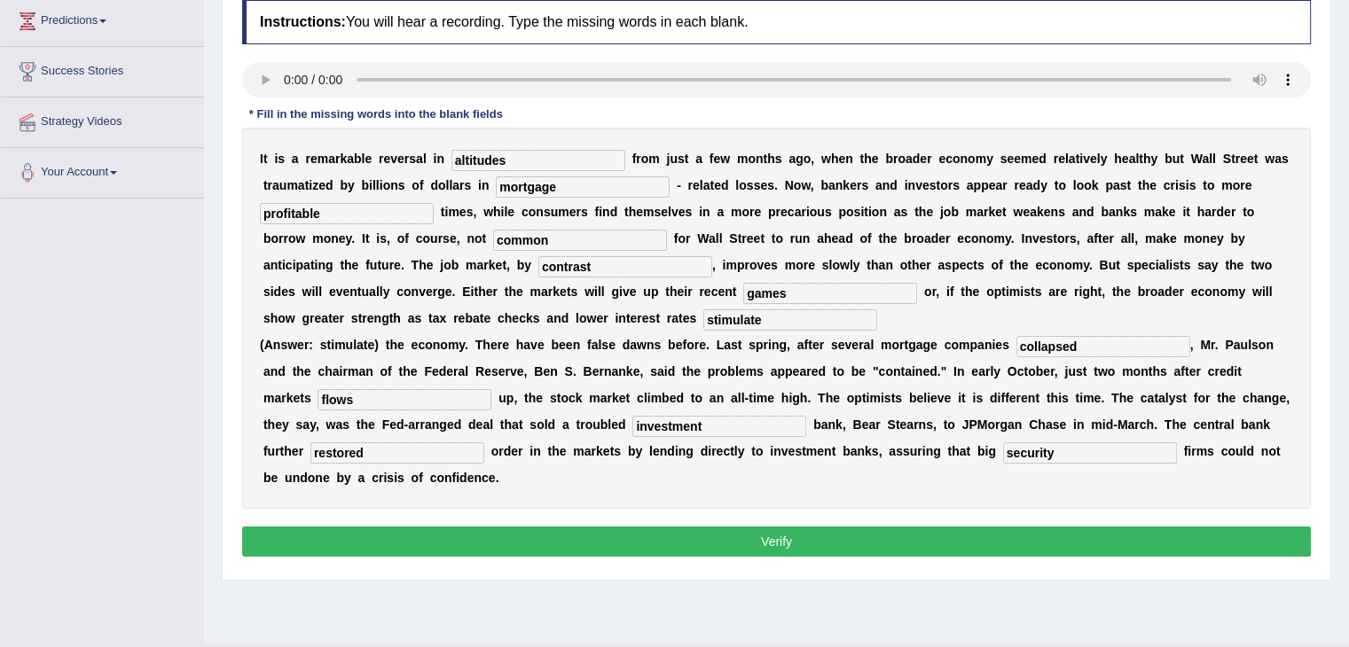
type input "restored"
click at [718, 535] on button "Verify" at bounding box center [776, 542] width 1069 height 30
